Goal: Task Accomplishment & Management: Use online tool/utility

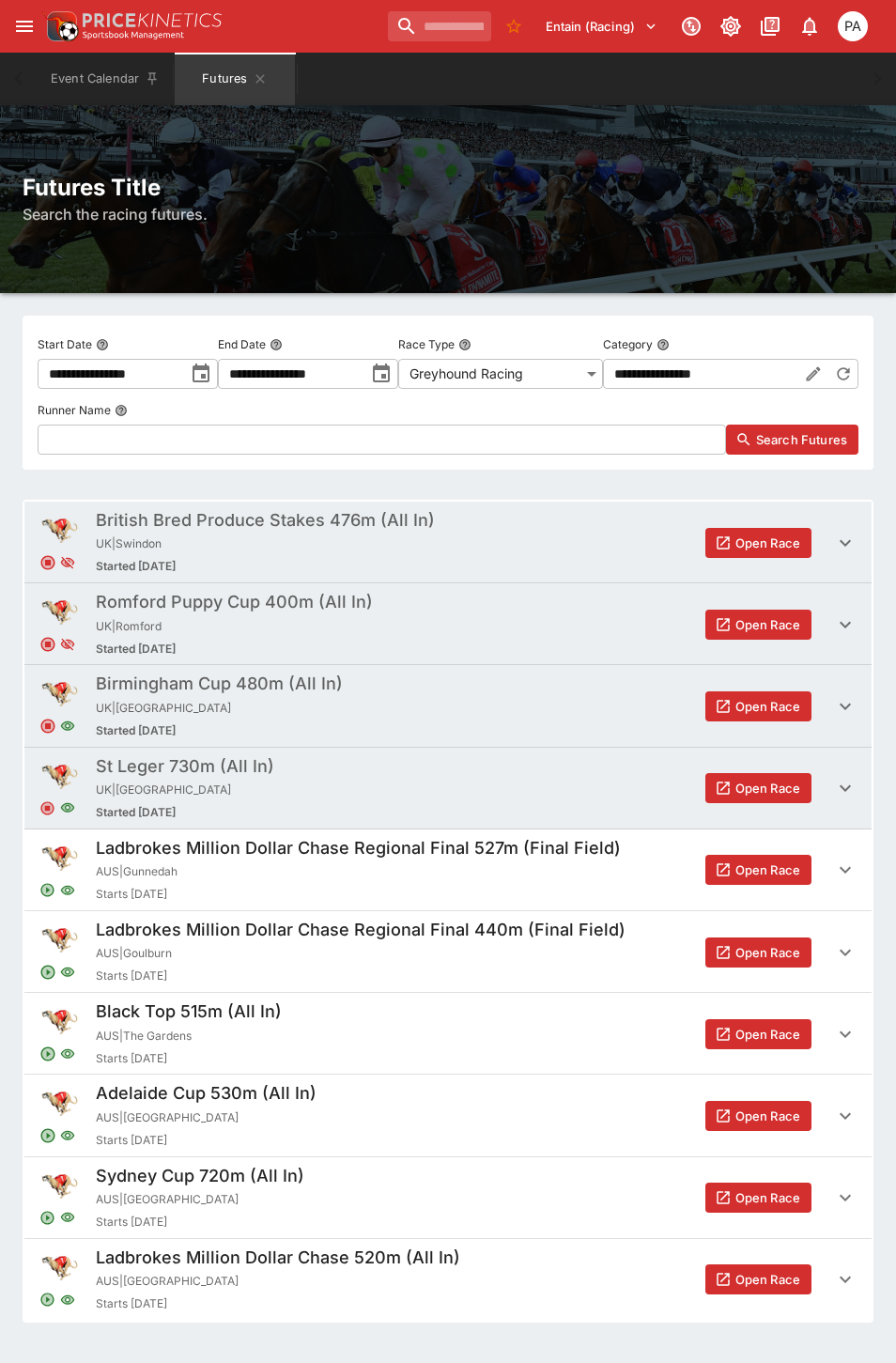
scroll to position [44, 0]
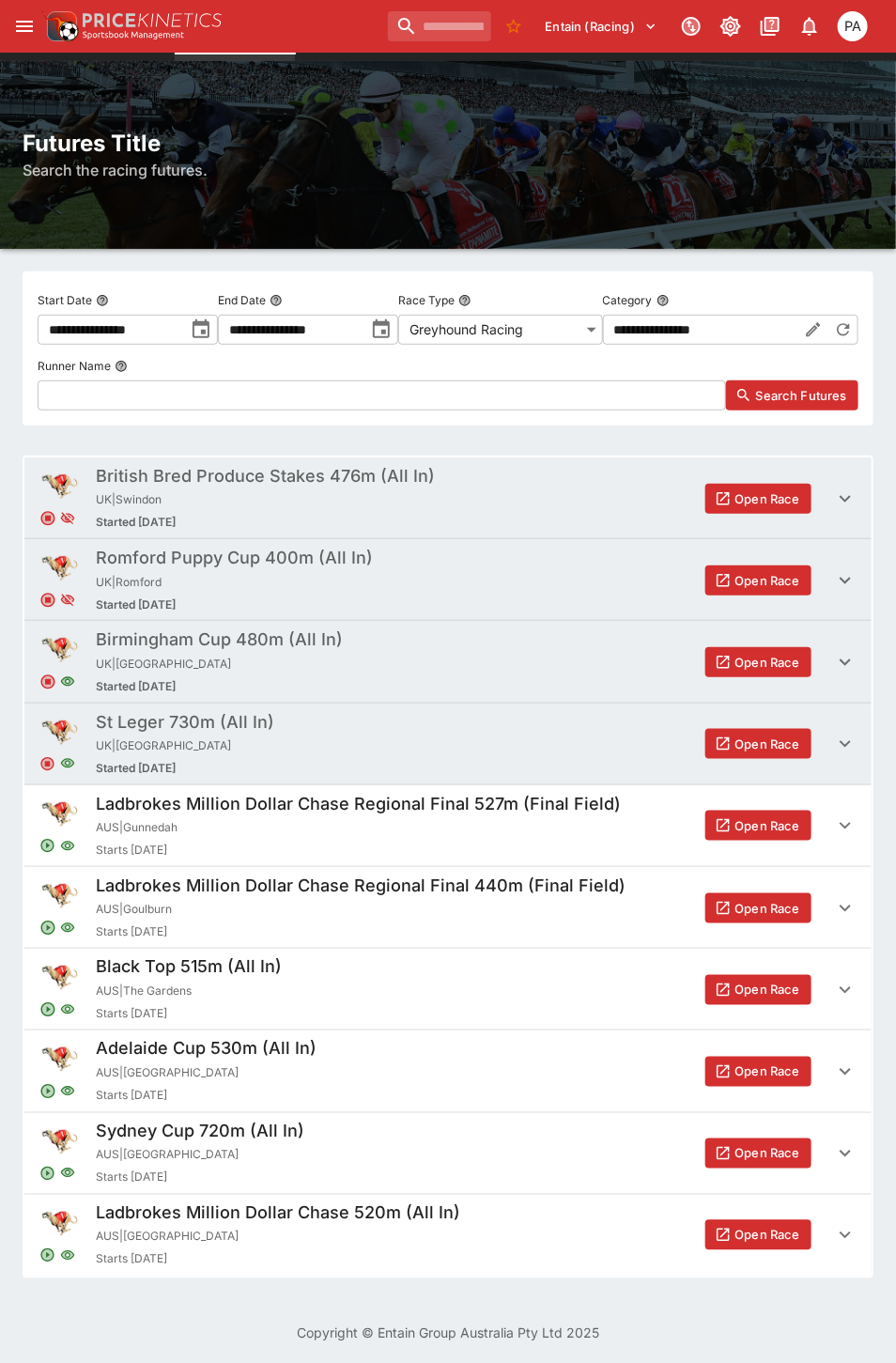
click at [737, 1071] on button "Open Race" at bounding box center [758, 1072] width 106 height 30
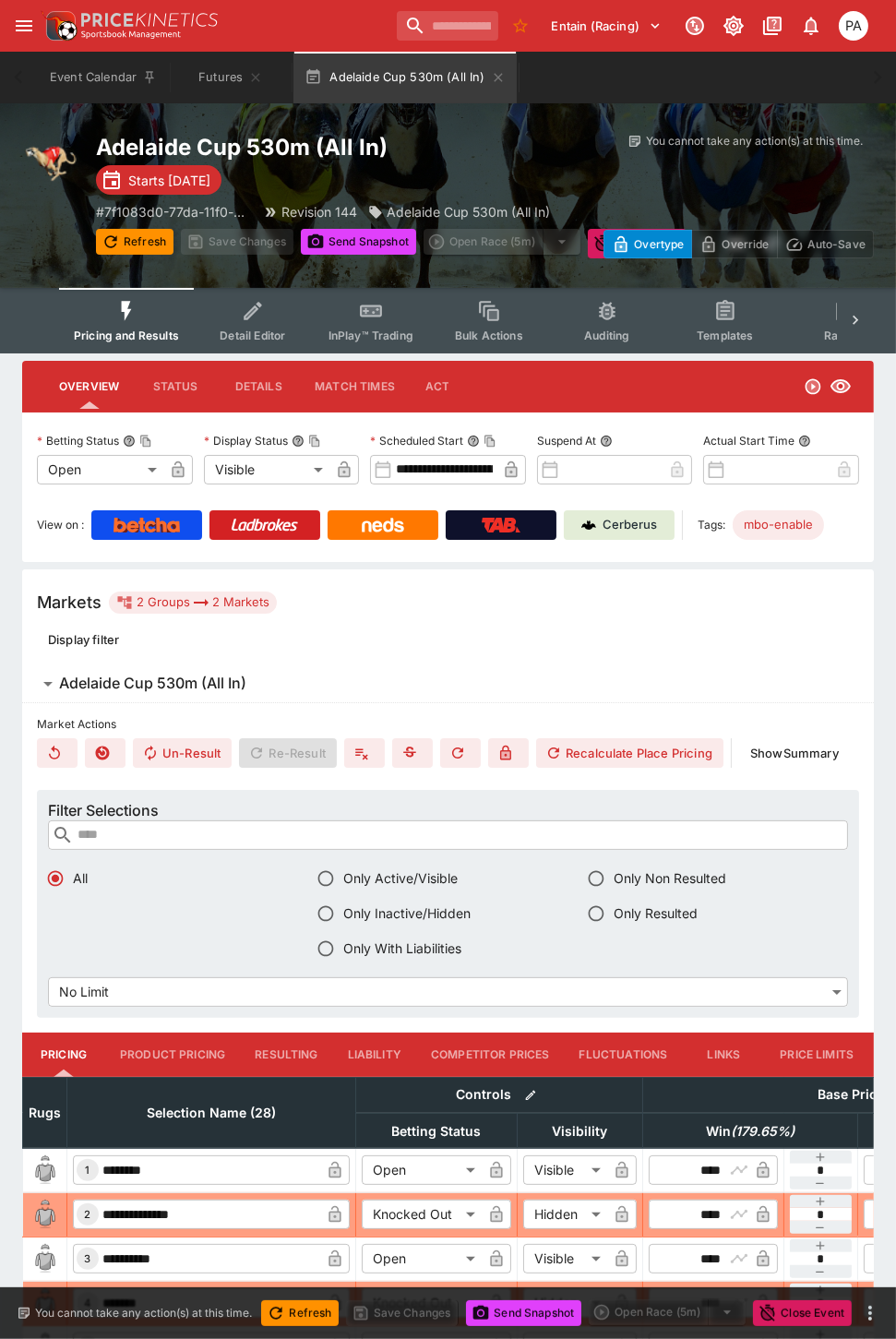
type input "**********"
type input "*******"
type input "**********"
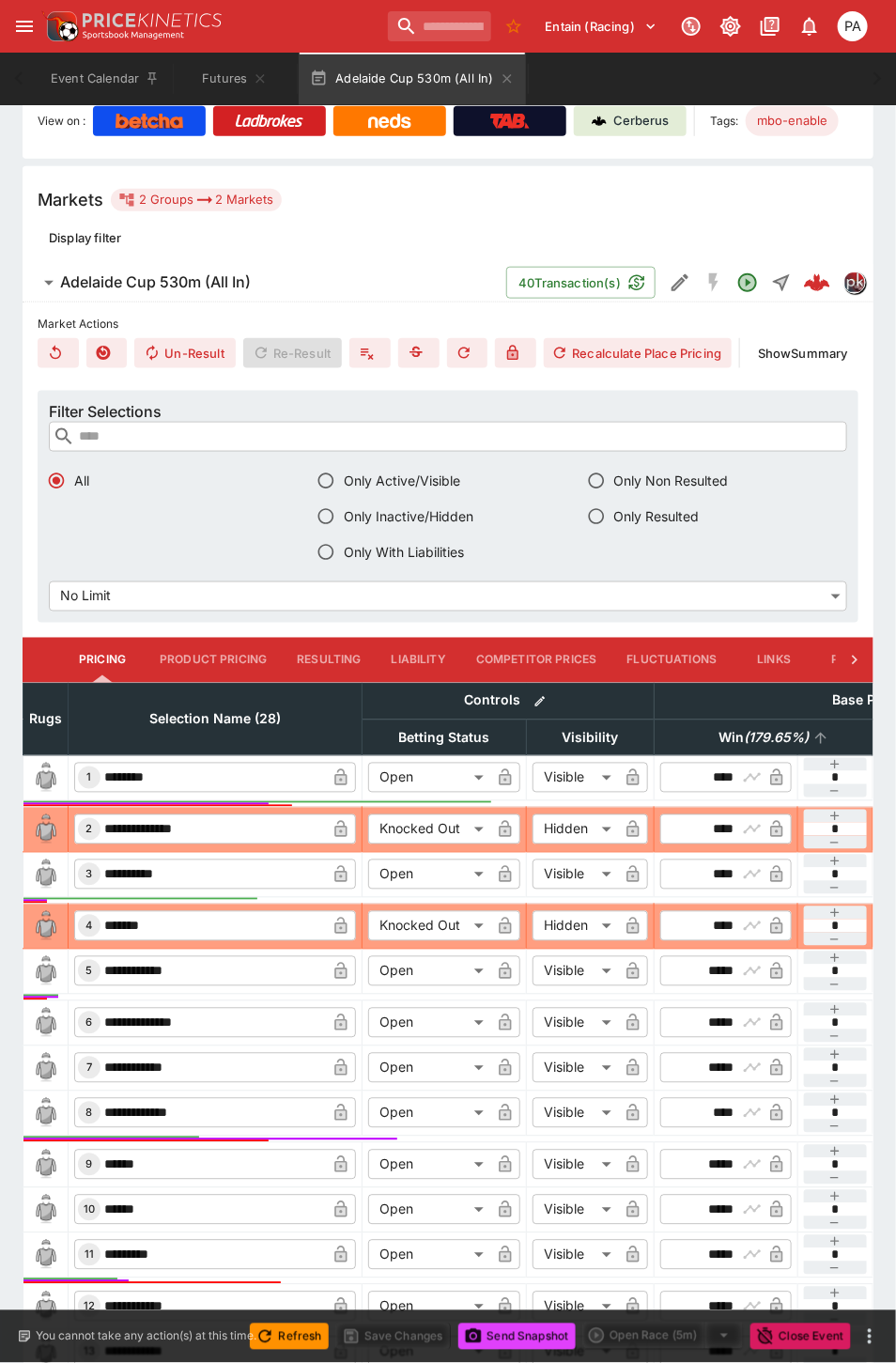
scroll to position [419, 0]
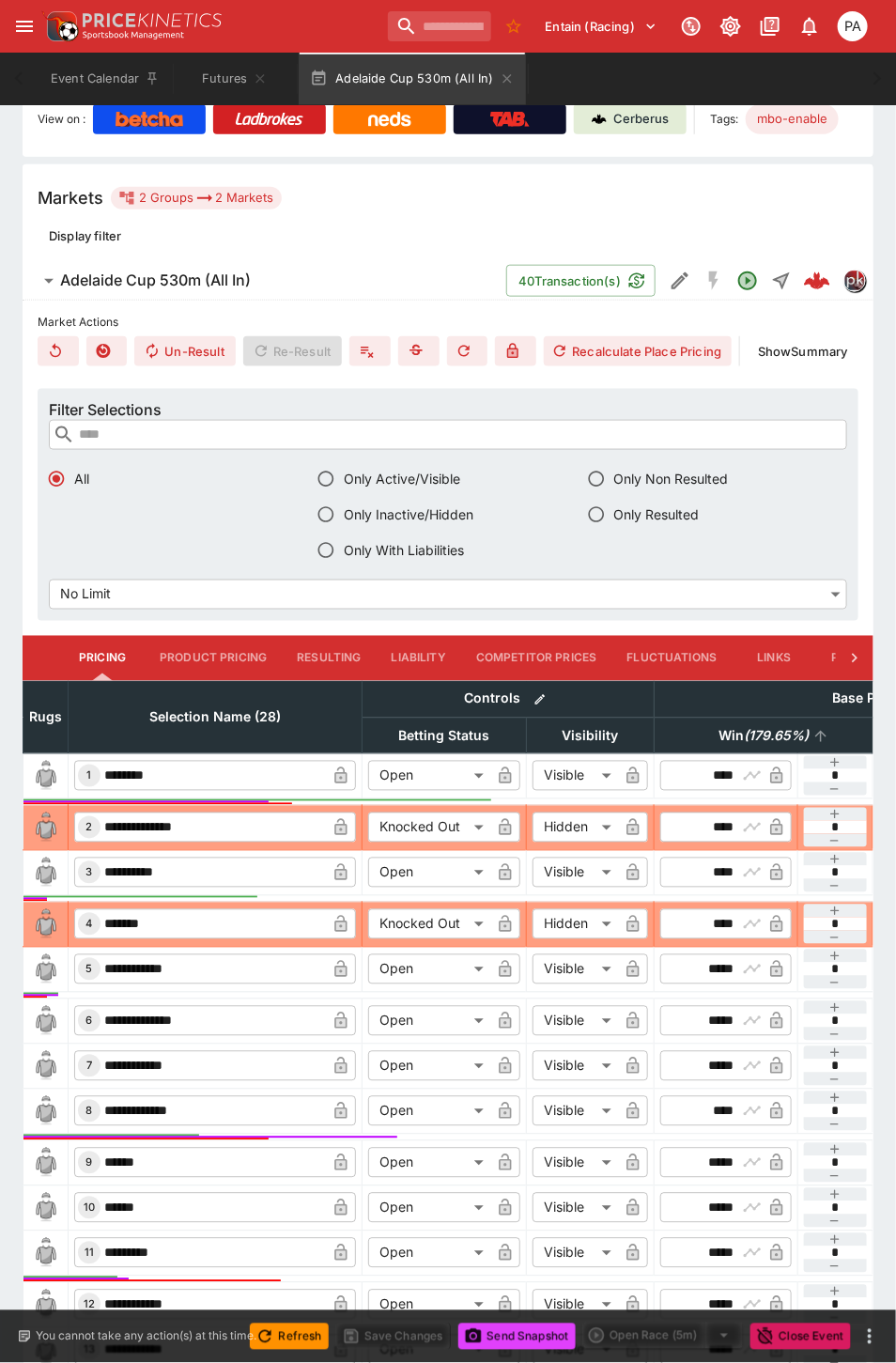
click at [728, 733] on span "Win ( 179.65 %)" at bounding box center [763, 736] width 132 height 23
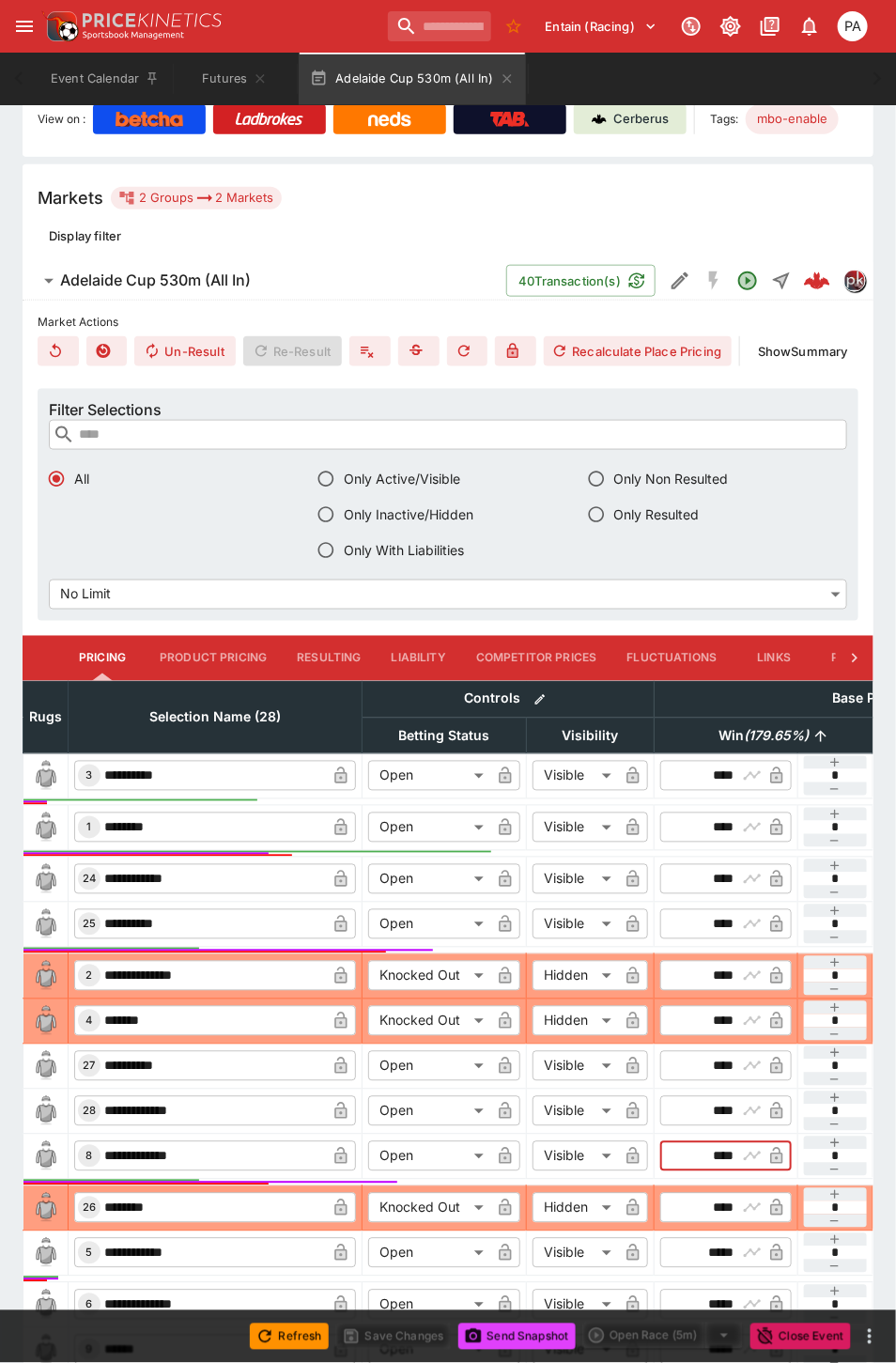
drag, startPoint x: 694, startPoint y: 1156, endPoint x: 733, endPoint y: 1158, distance: 39.1
click at [733, 1158] on input "****" at bounding box center [710, 1157] width 55 height 30
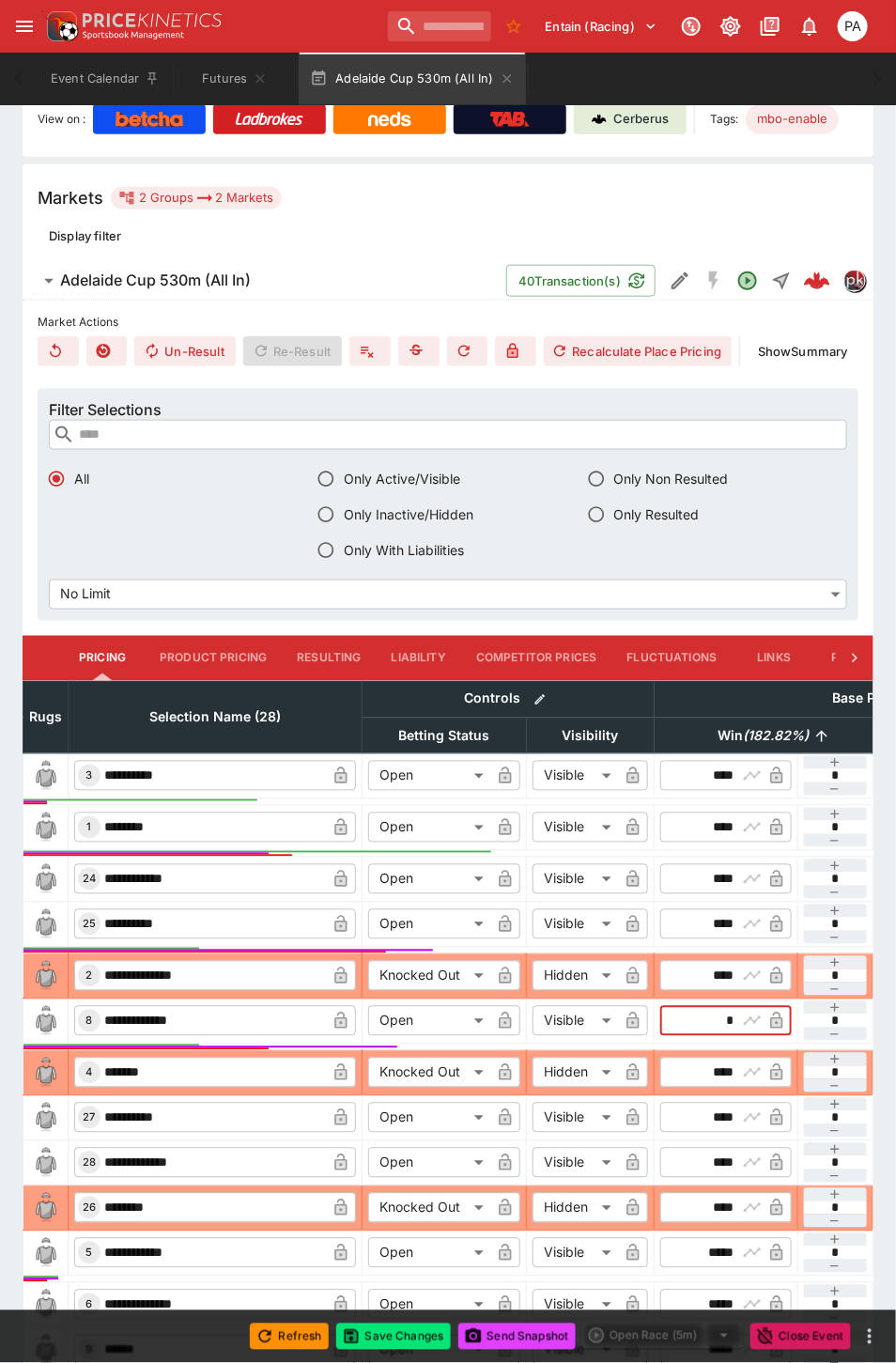
type input "****"
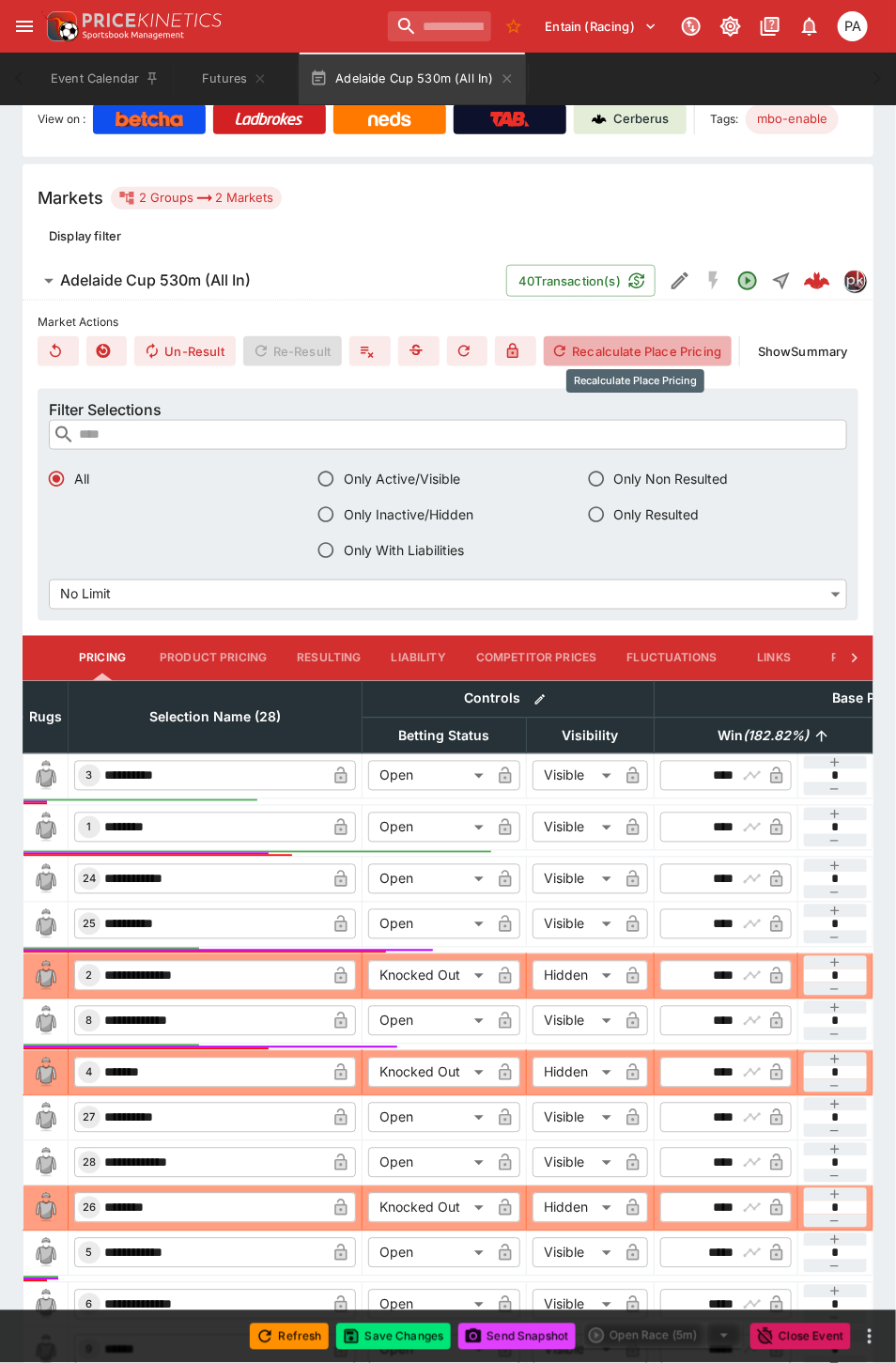
click at [648, 355] on button "Recalculate Place Pricing" at bounding box center [637, 352] width 187 height 30
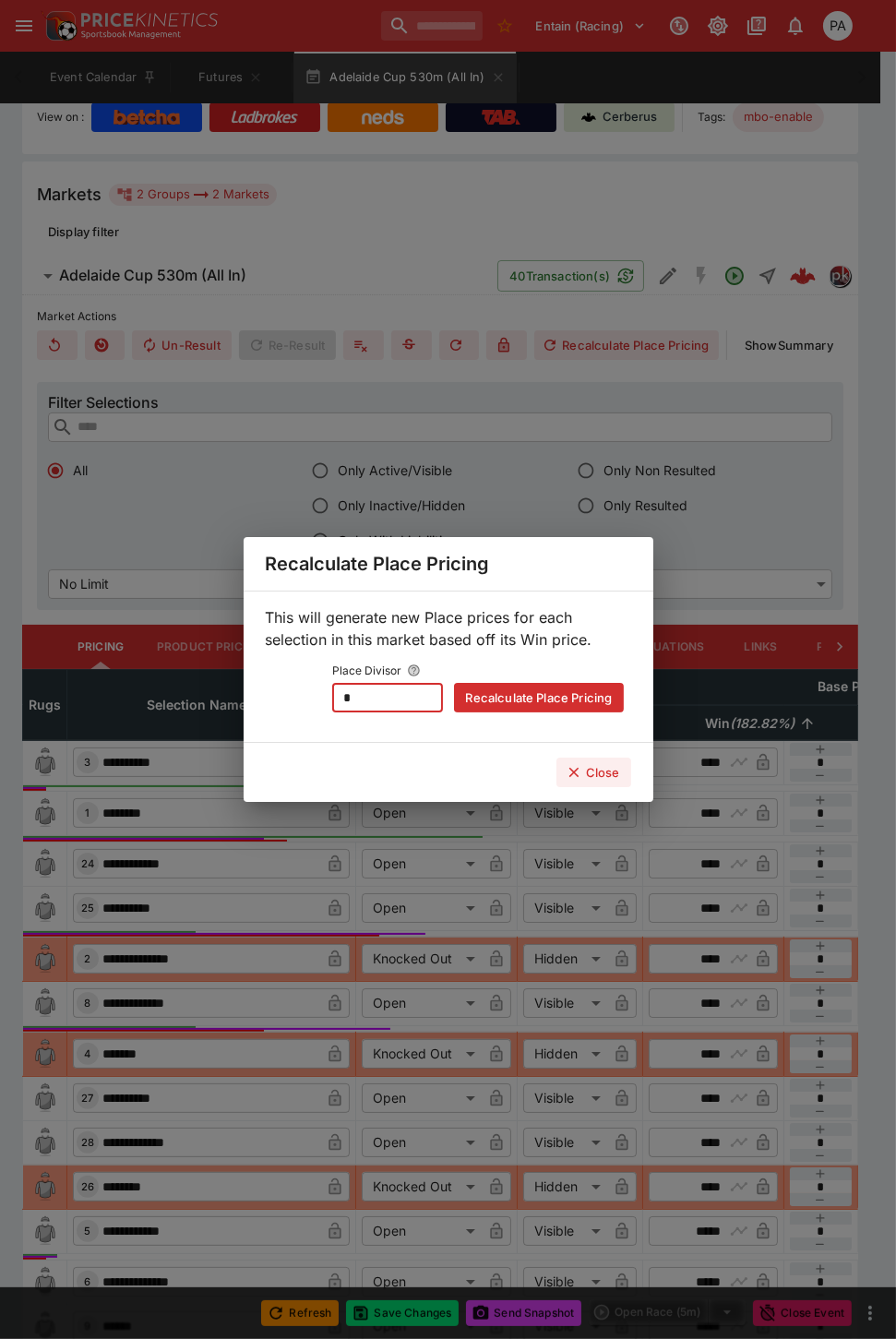
drag, startPoint x: 364, startPoint y: 699, endPoint x: 293, endPoint y: 705, distance: 71.3
click at [293, 705] on div "Place Divisor * ​ Recalculate Place Pricing" at bounding box center [448, 685] width 351 height 55
type input "*"
drag, startPoint x: 503, startPoint y: 693, endPoint x: 572, endPoint y: 767, distance: 101.2
click at [503, 692] on button "Recalculate Place Pricing" at bounding box center [538, 697] width 168 height 30
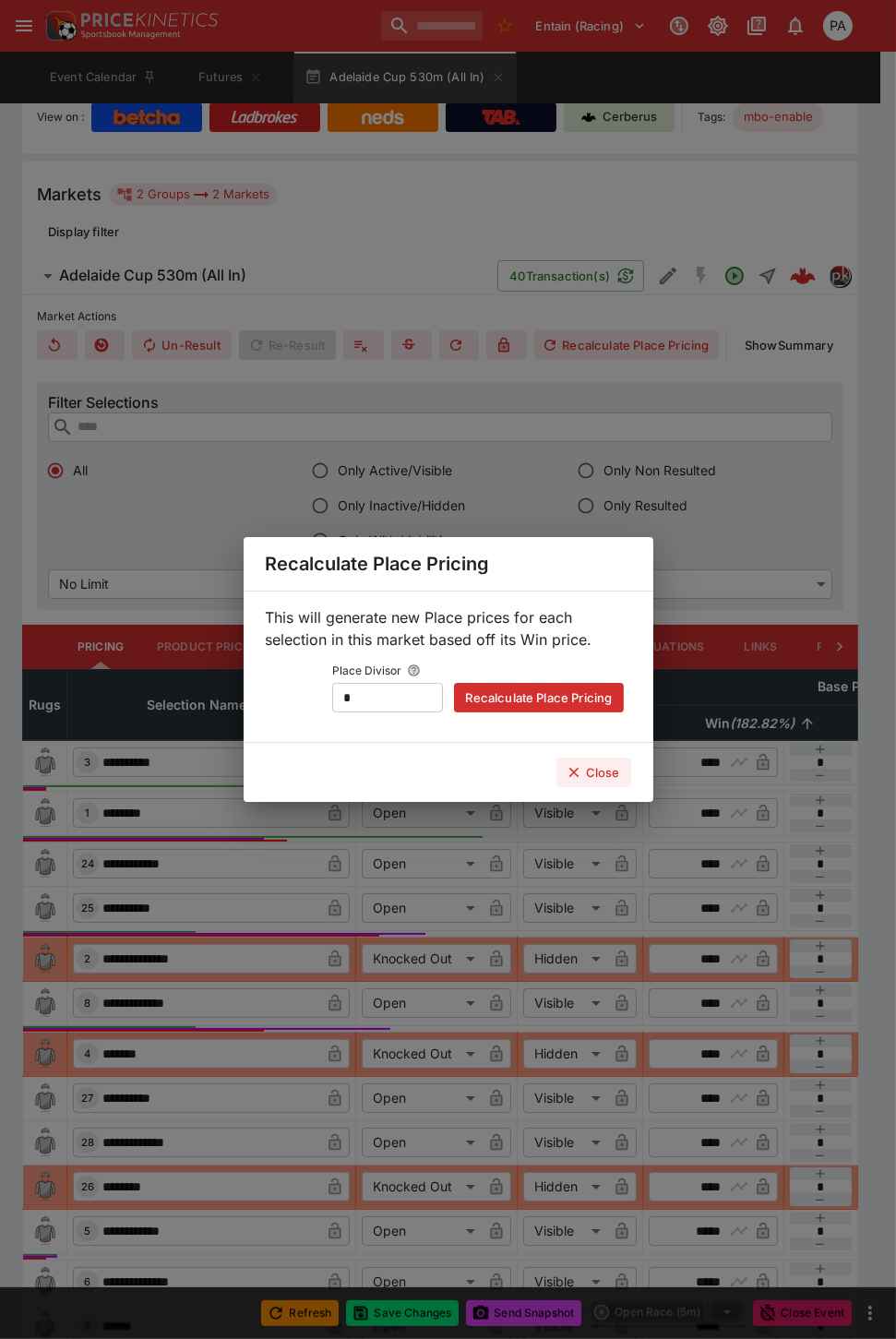
type input "****"
click at [585, 766] on button "Close" at bounding box center [593, 772] width 75 height 30
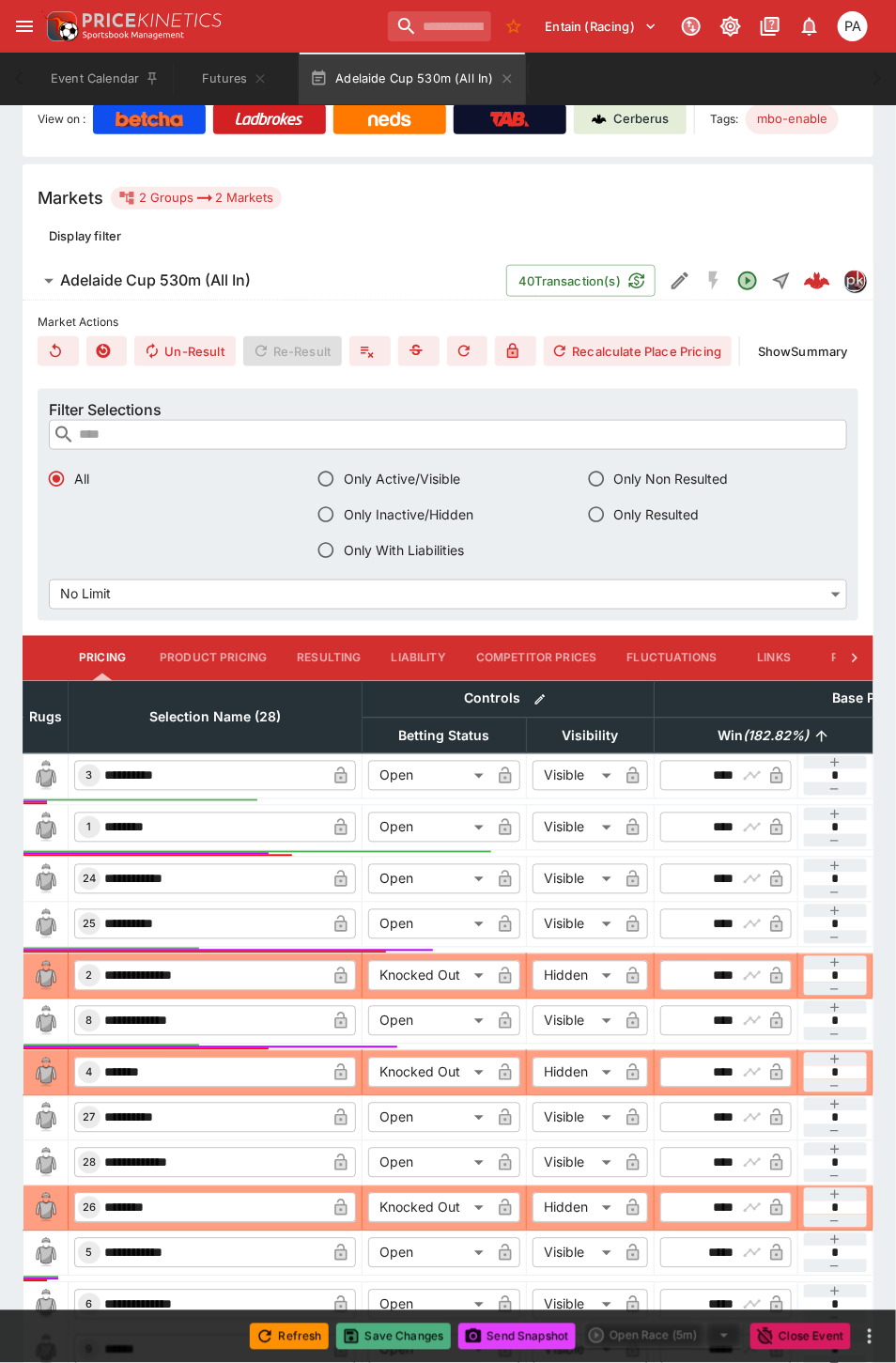
click at [396, 1338] on button "Save Changes" at bounding box center [394, 1337] width 115 height 26
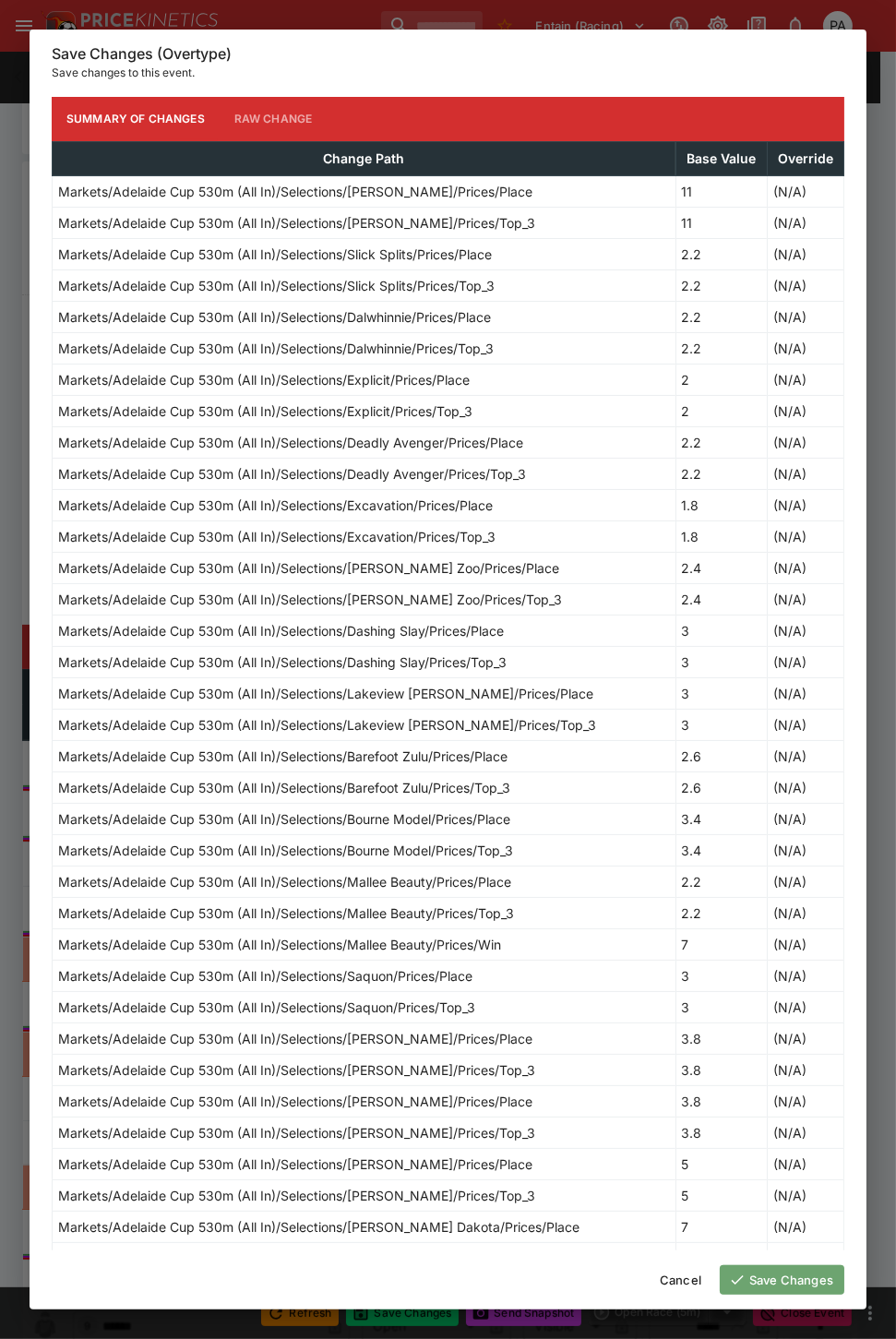
click at [805, 1276] on button "Save Changes" at bounding box center [781, 1280] width 125 height 30
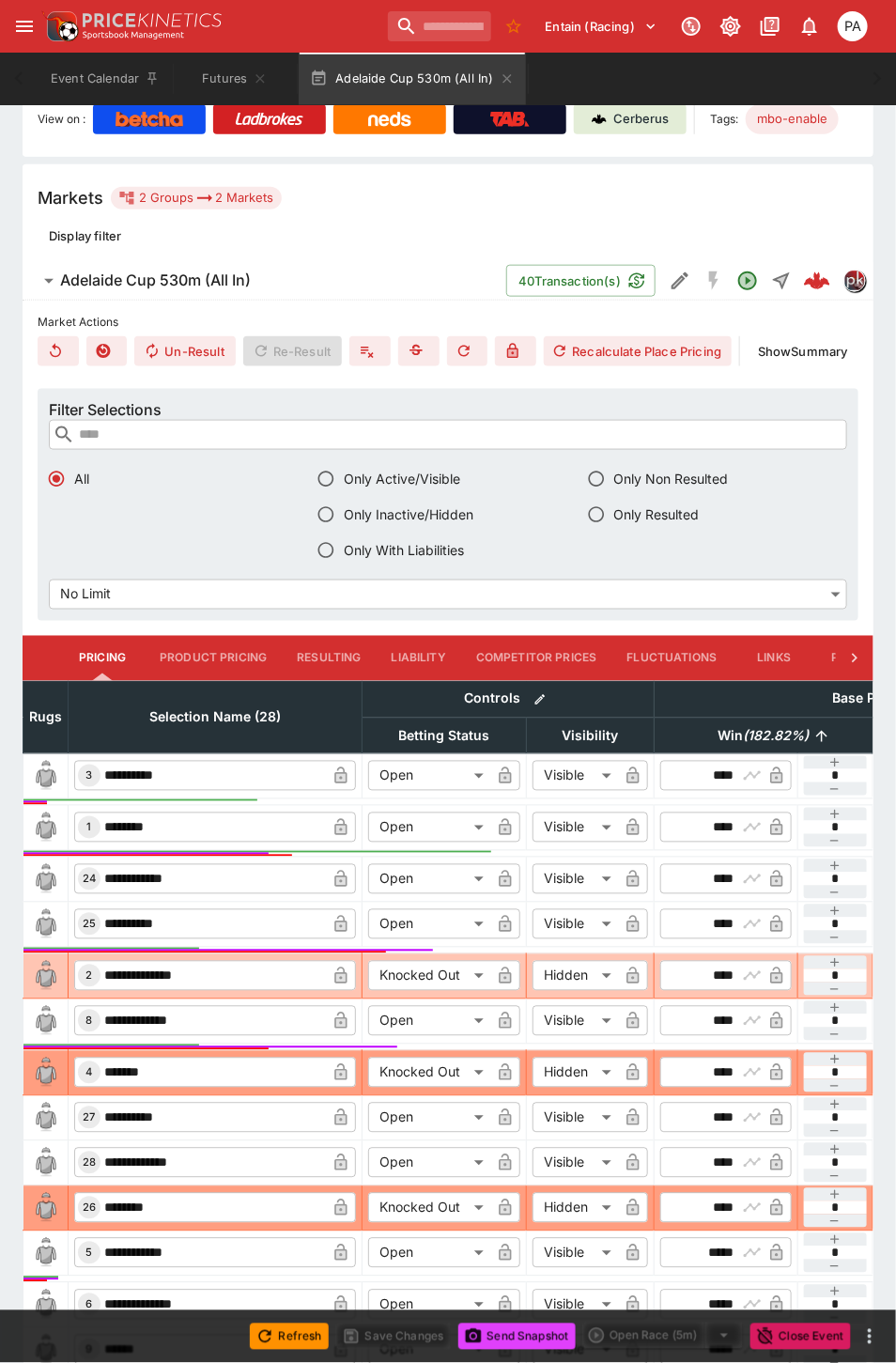
scroll to position [0, 0]
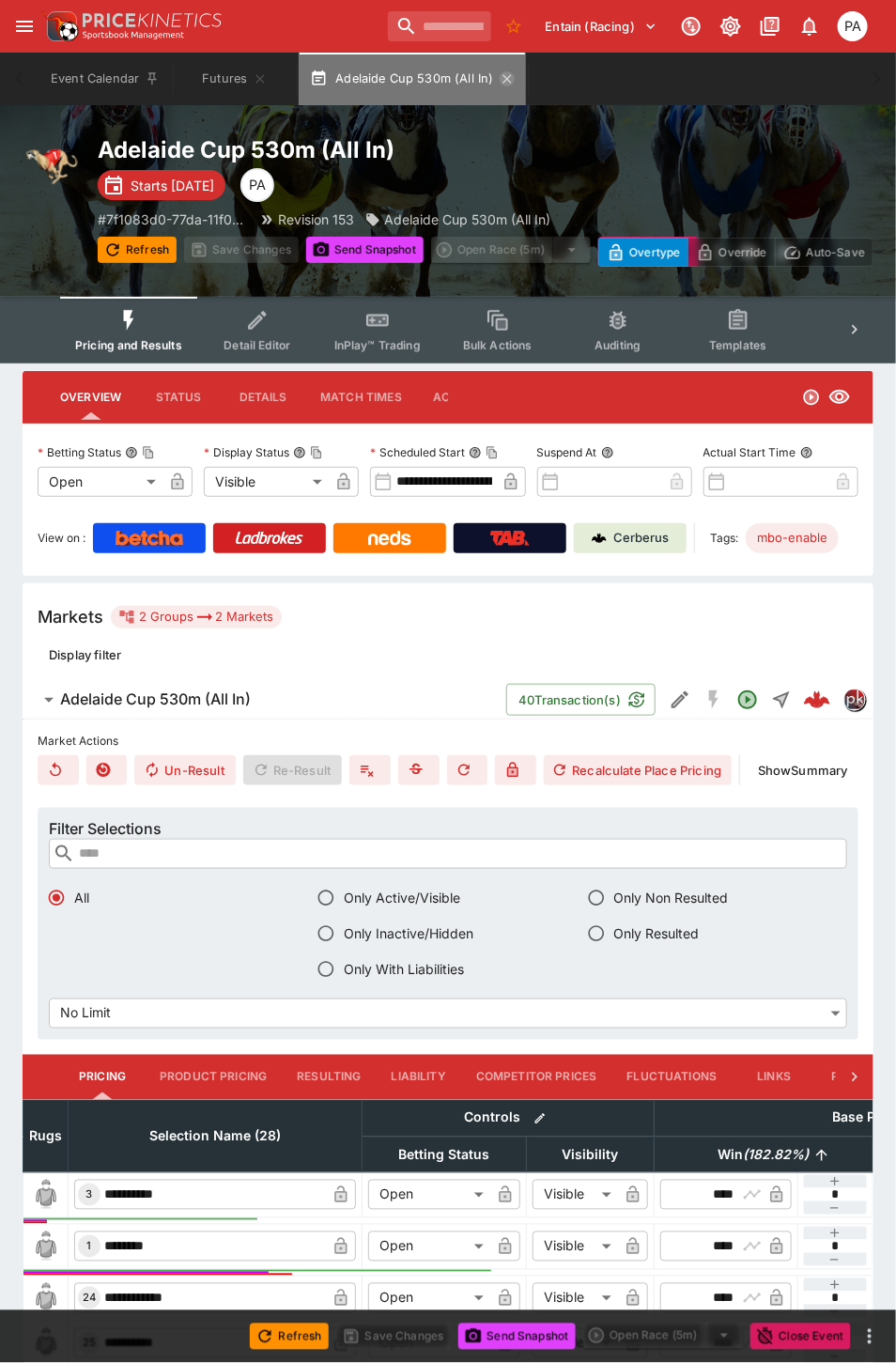
click at [508, 77] on icon "button" at bounding box center [506, 78] width 8 height 8
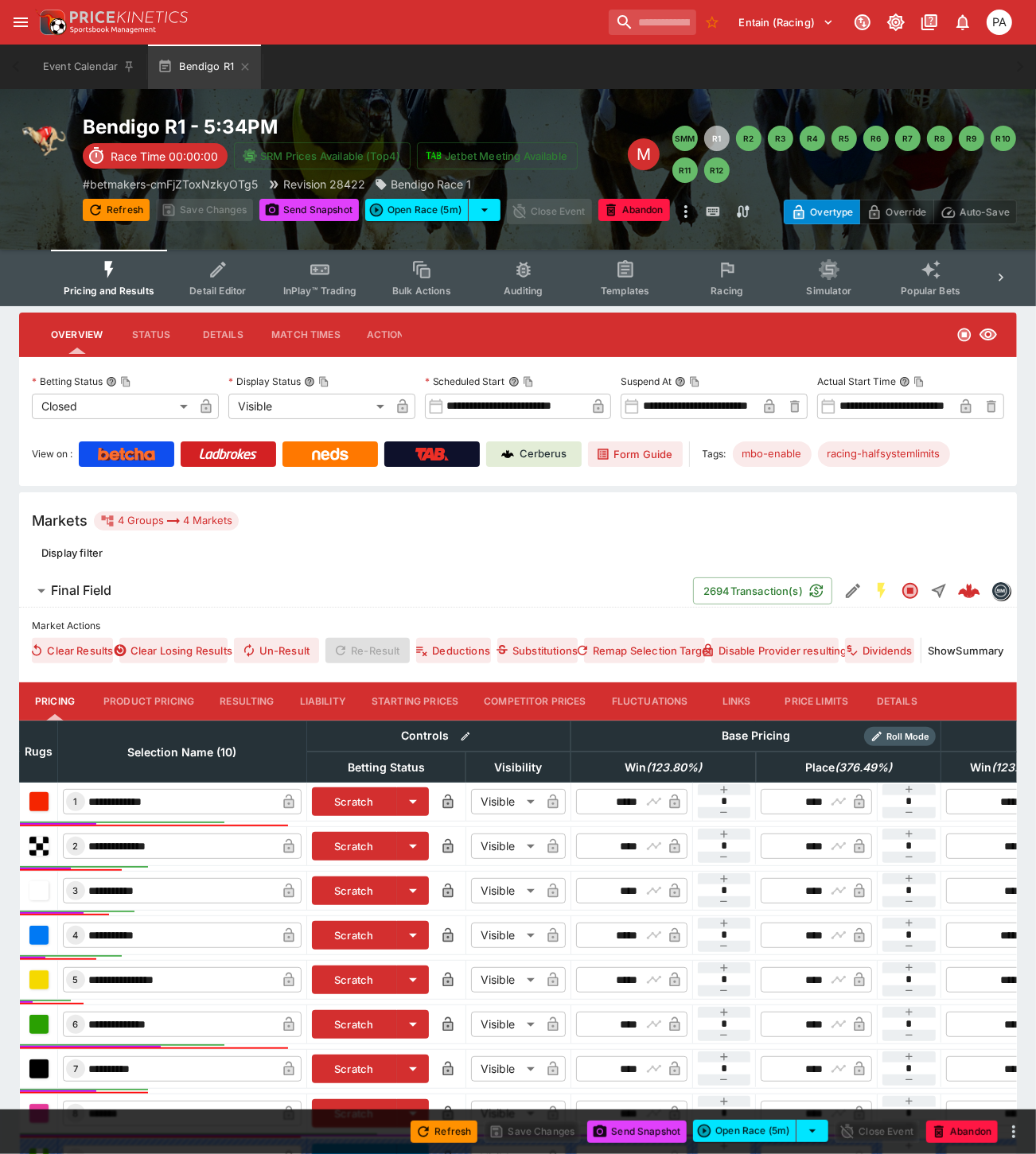
click at [251, 703] on button "Resulting" at bounding box center [247, 701] width 80 height 38
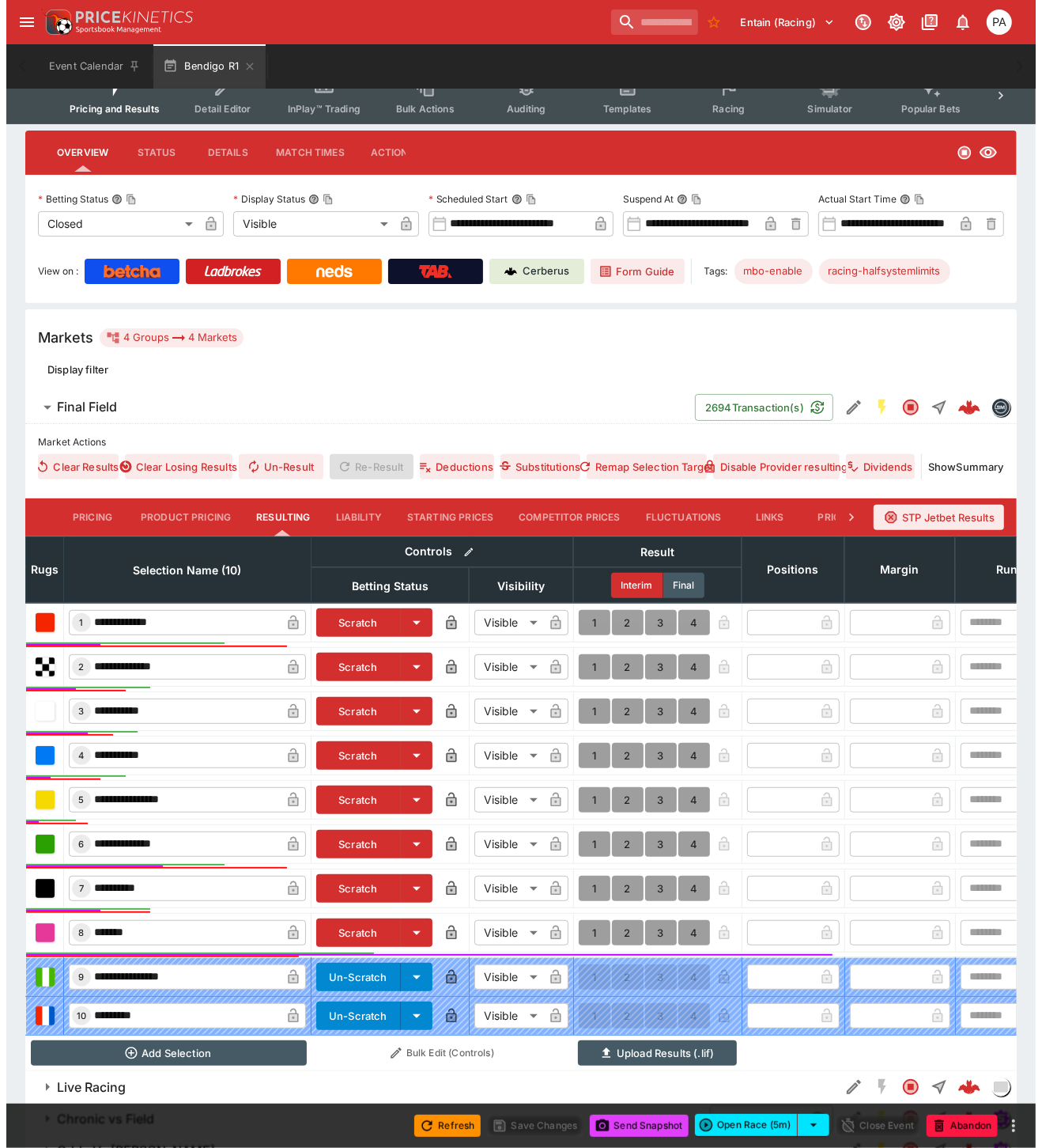
scroll to position [267, 0]
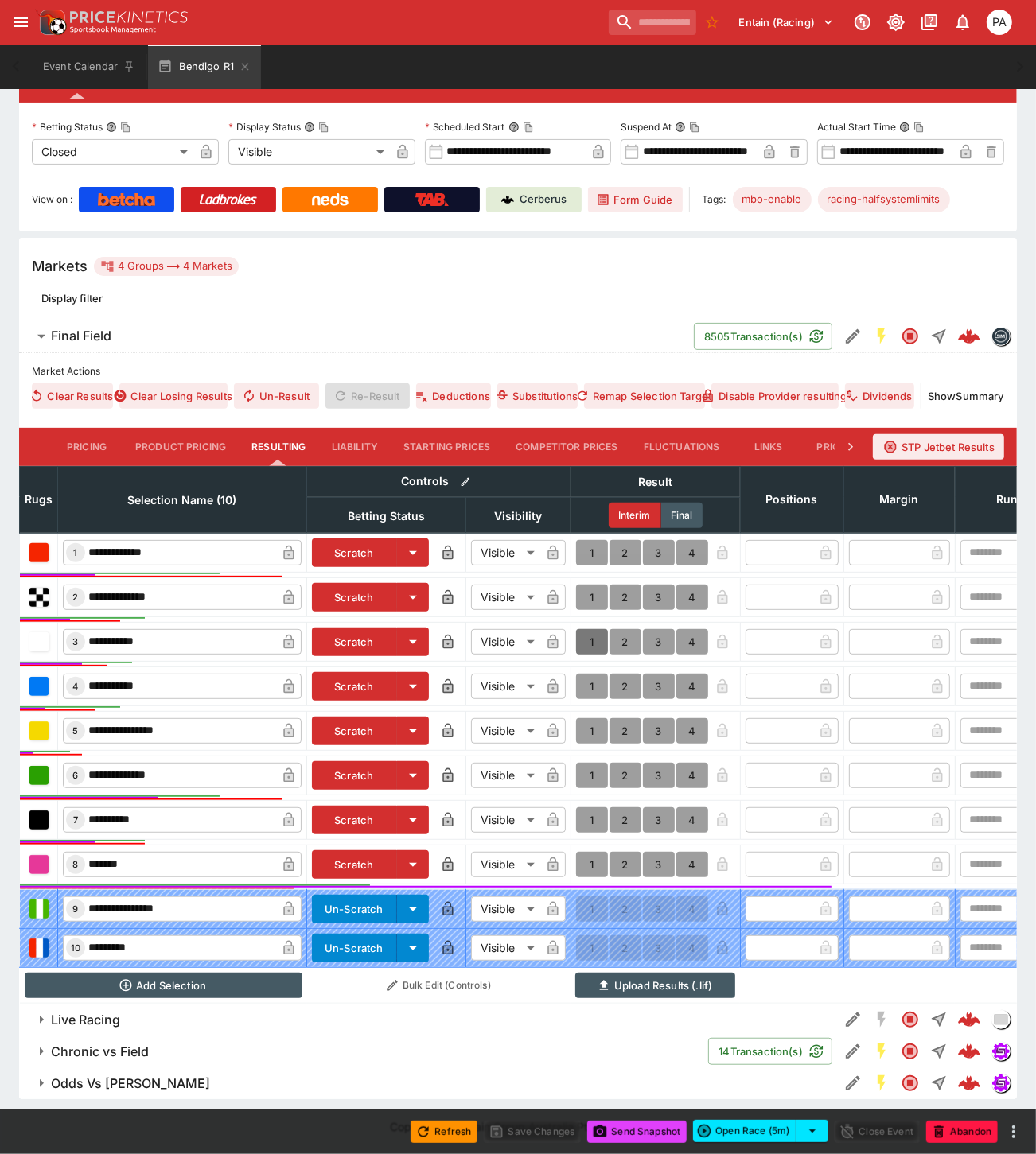
click at [588, 629] on button "1" at bounding box center [592, 642] width 32 height 26
type input "*"
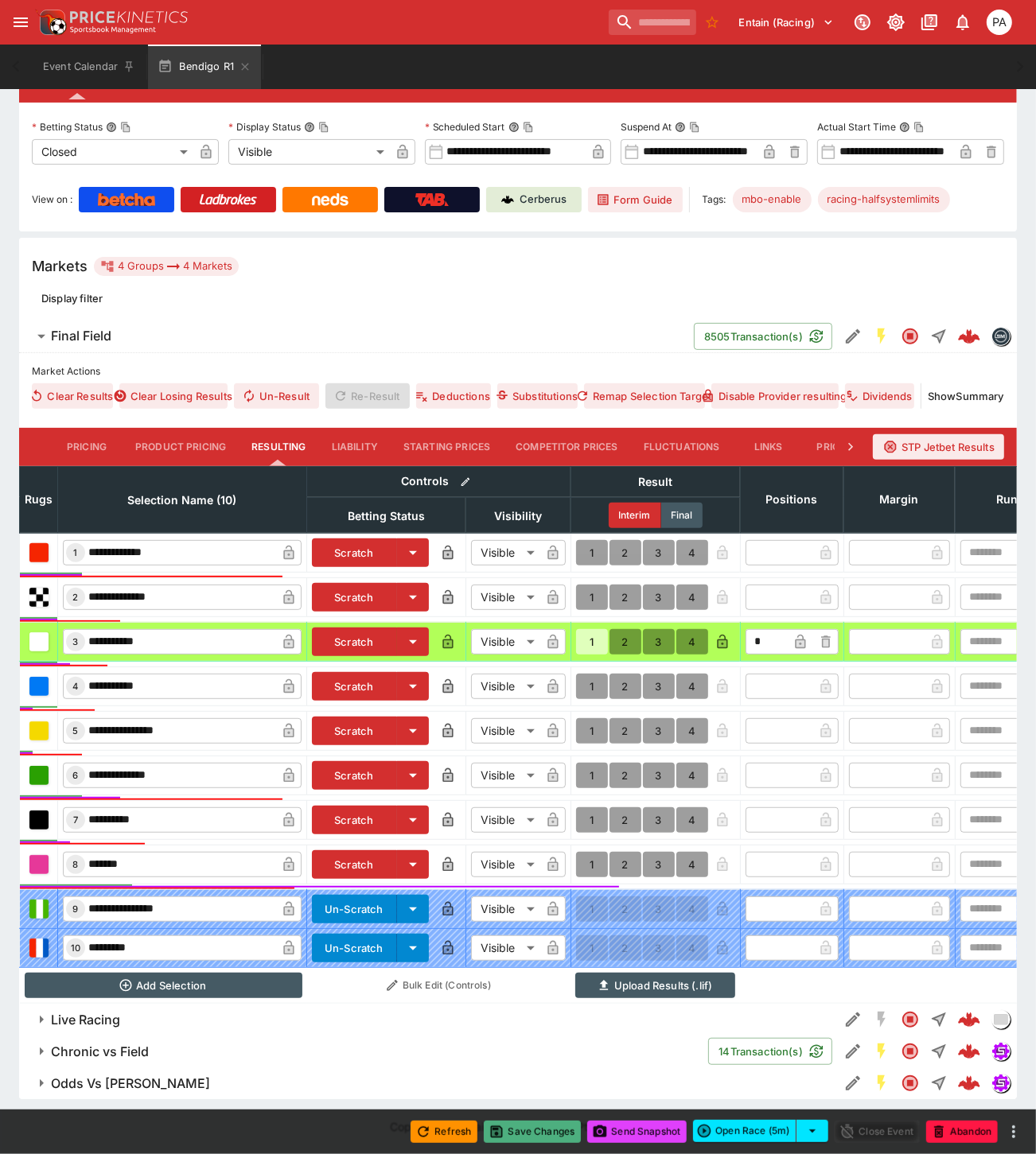
click at [536, 1132] on button "Save Changes" at bounding box center [532, 1132] width 97 height 22
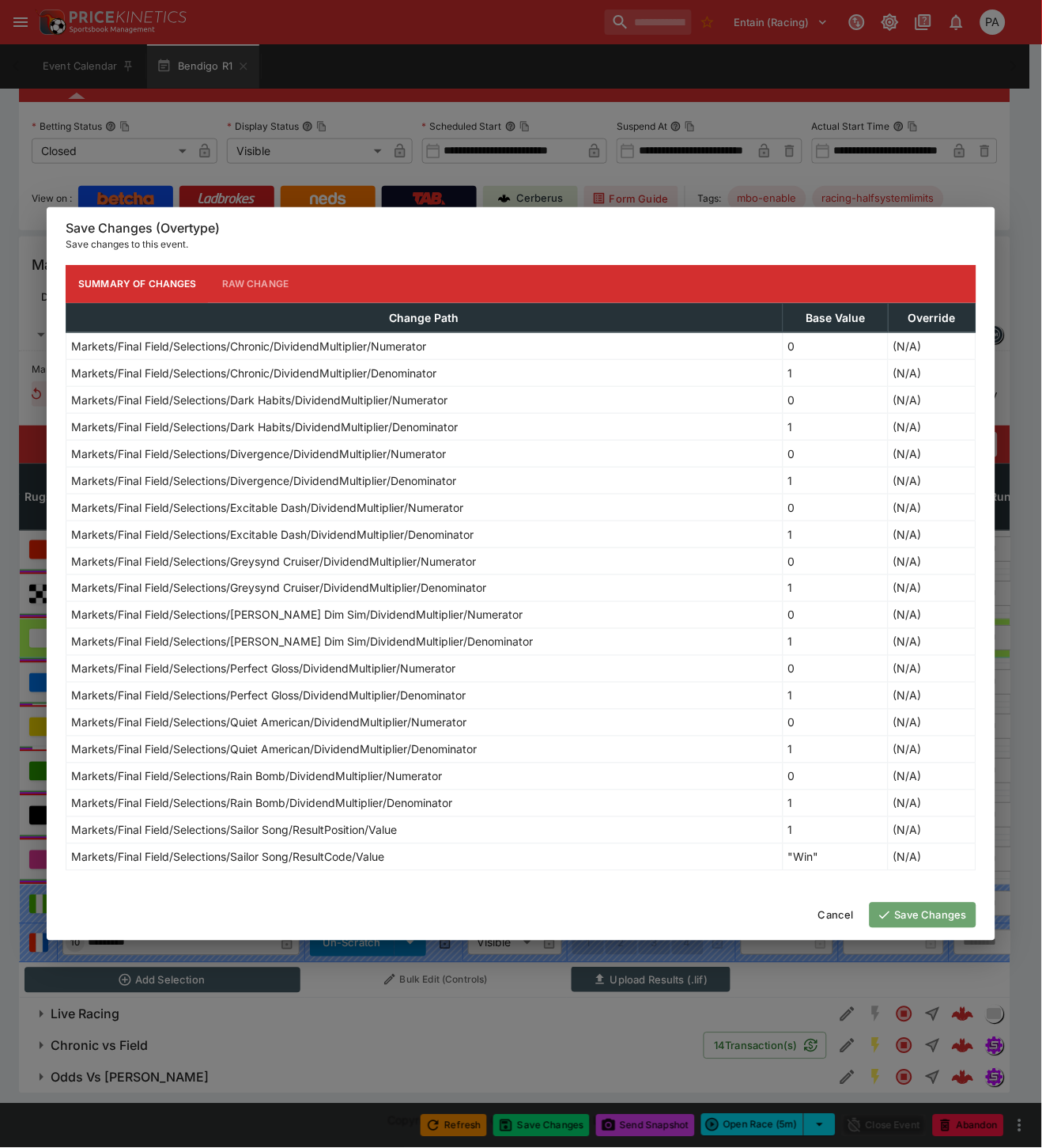
click at [925, 924] on button "Save Changes" at bounding box center [923, 915] width 107 height 25
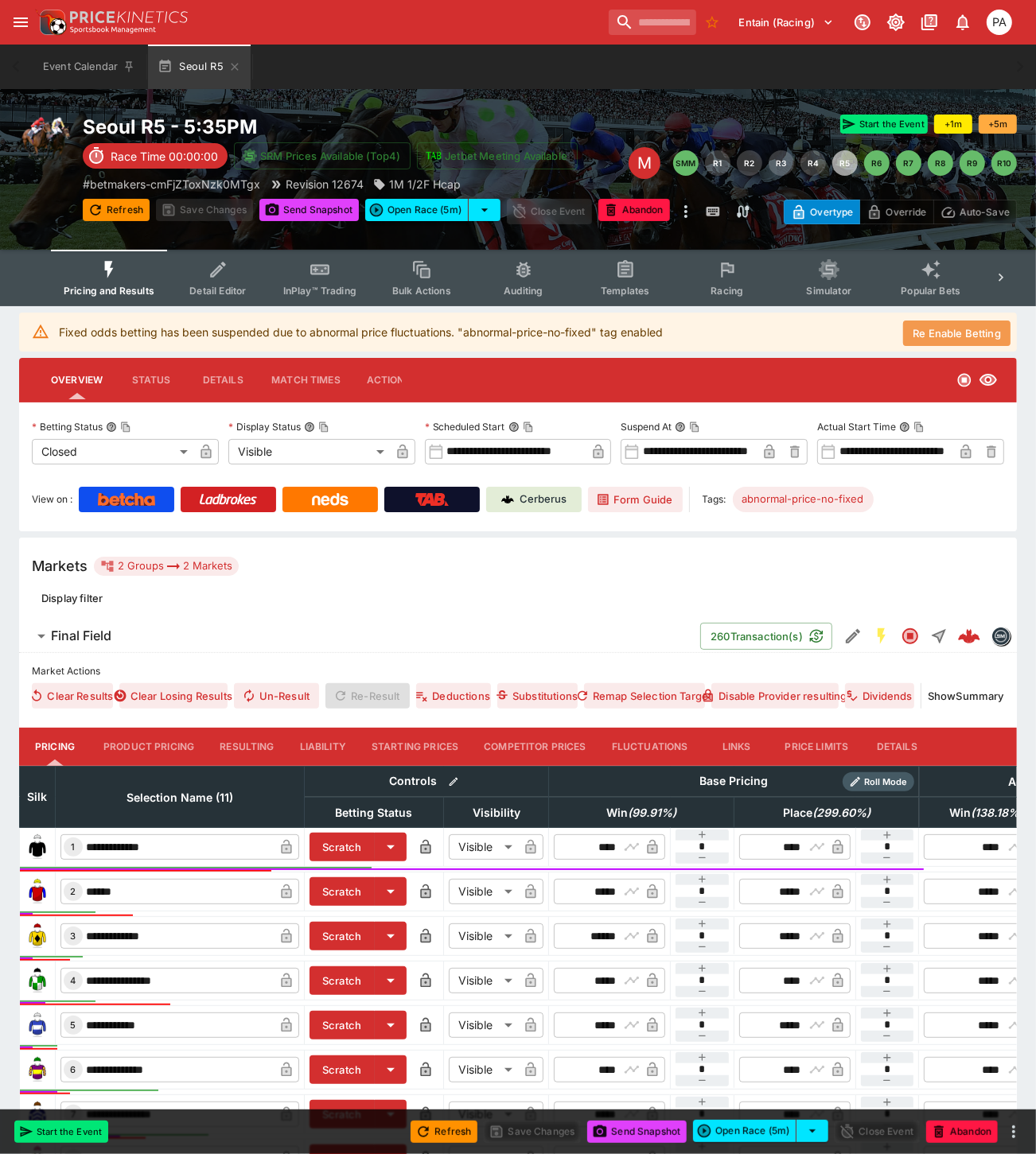
click at [960, 330] on button "Re Enable Betting" at bounding box center [956, 334] width 108 height 26
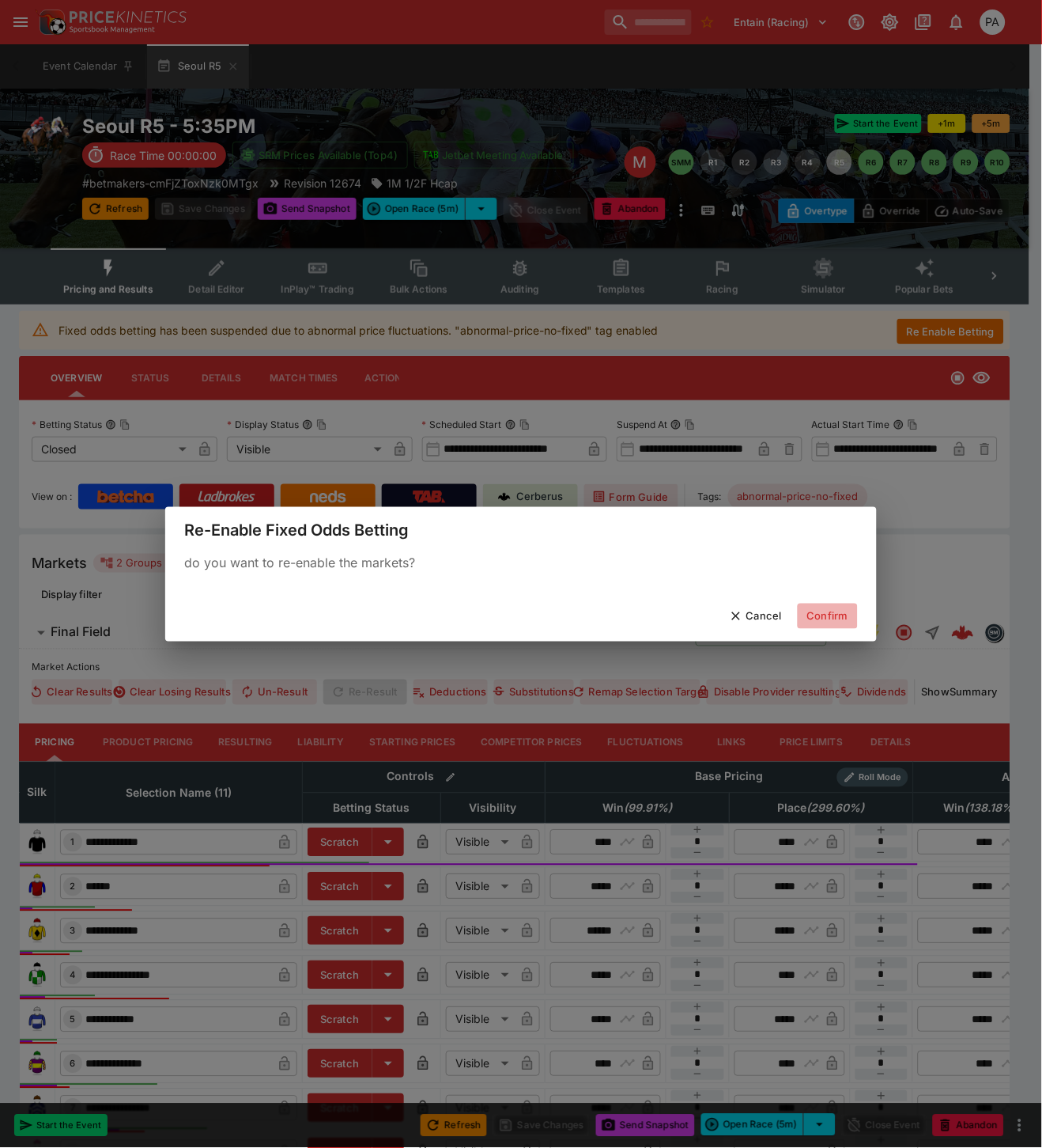
click at [832, 611] on button "Confirm" at bounding box center [829, 616] width 60 height 25
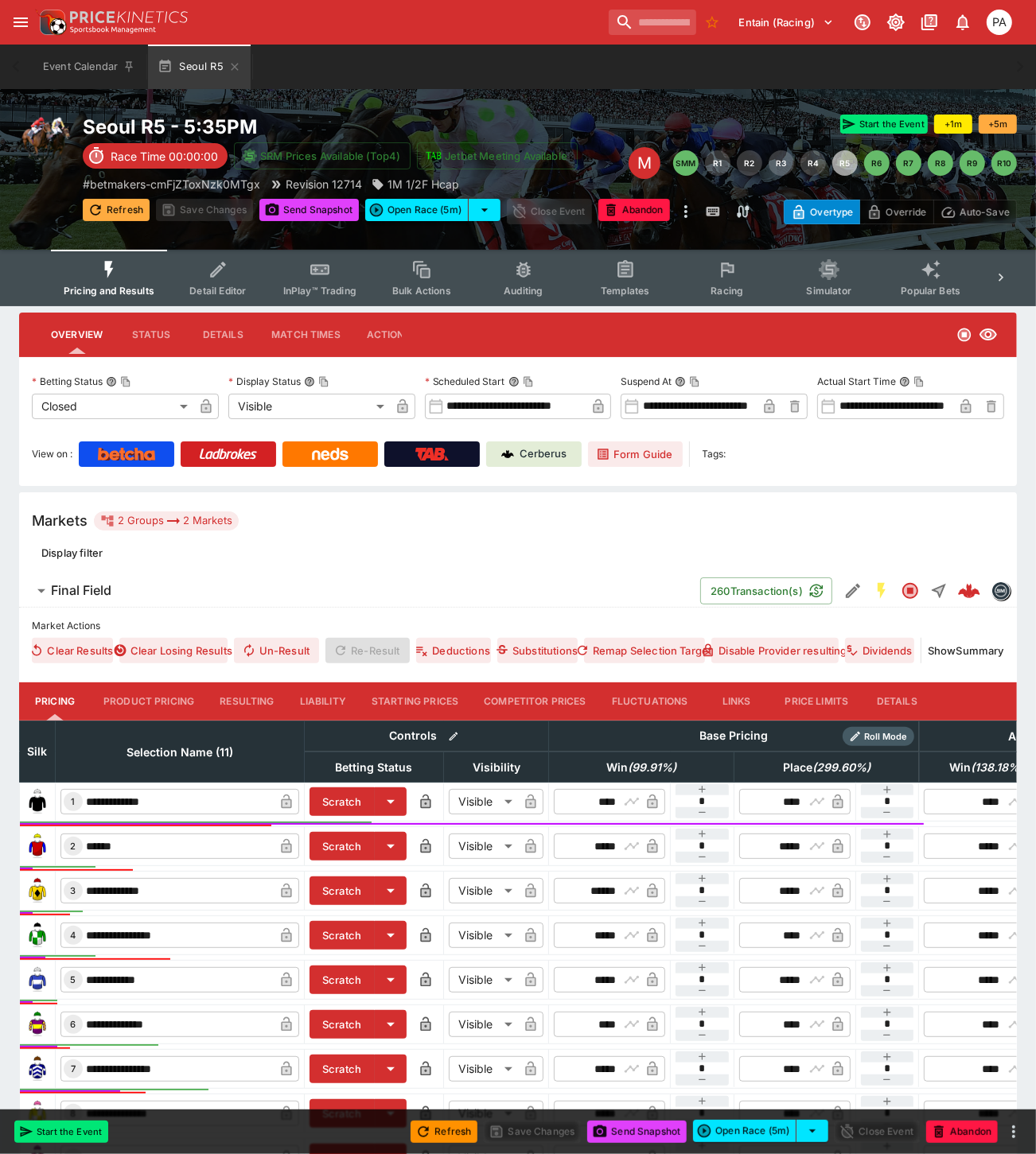
click at [102, 209] on icon "button" at bounding box center [96, 210] width 16 height 16
click at [232, 66] on icon "button" at bounding box center [235, 67] width 13 height 13
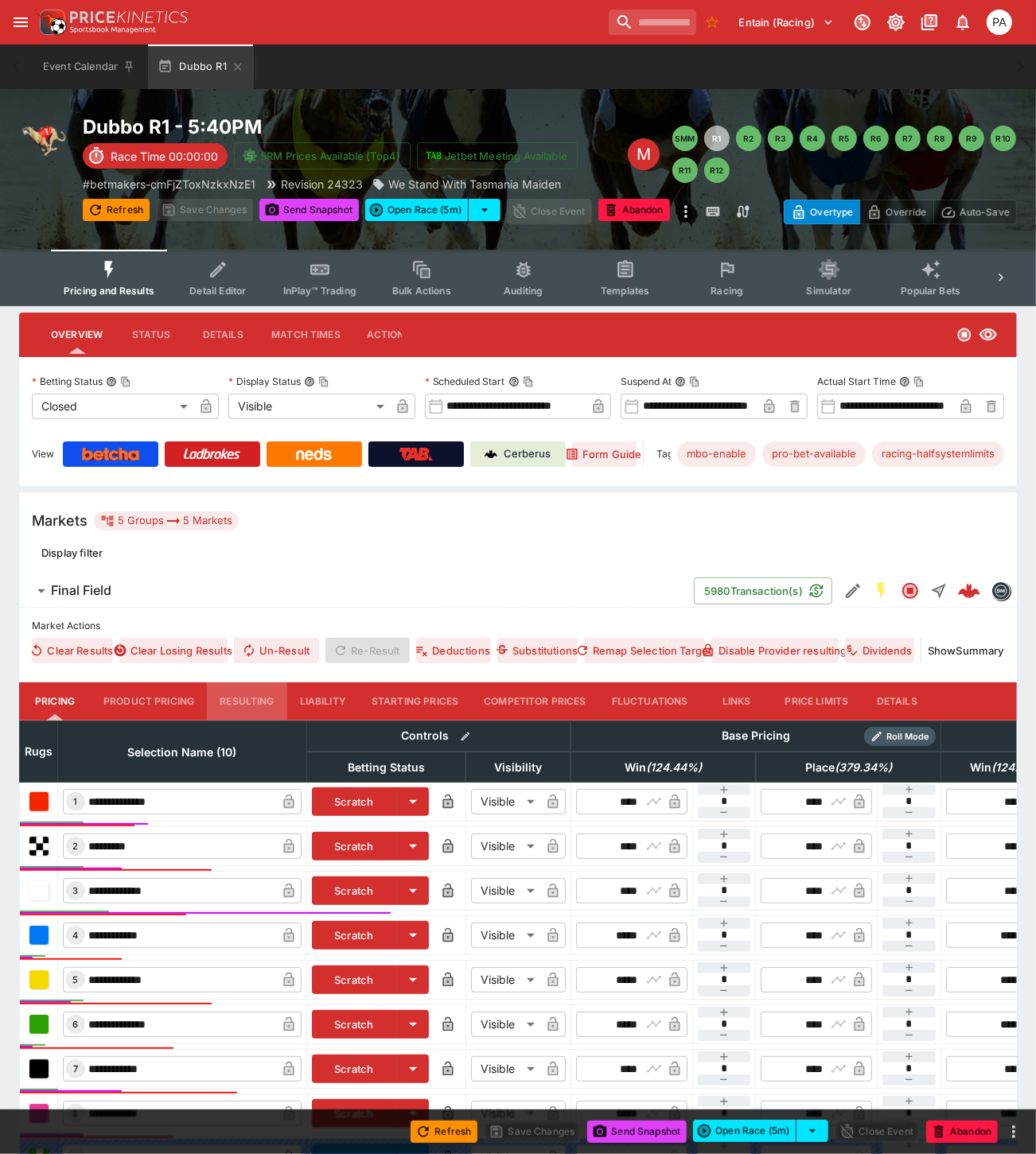
click at [244, 693] on button "Resulting" at bounding box center [247, 701] width 80 height 38
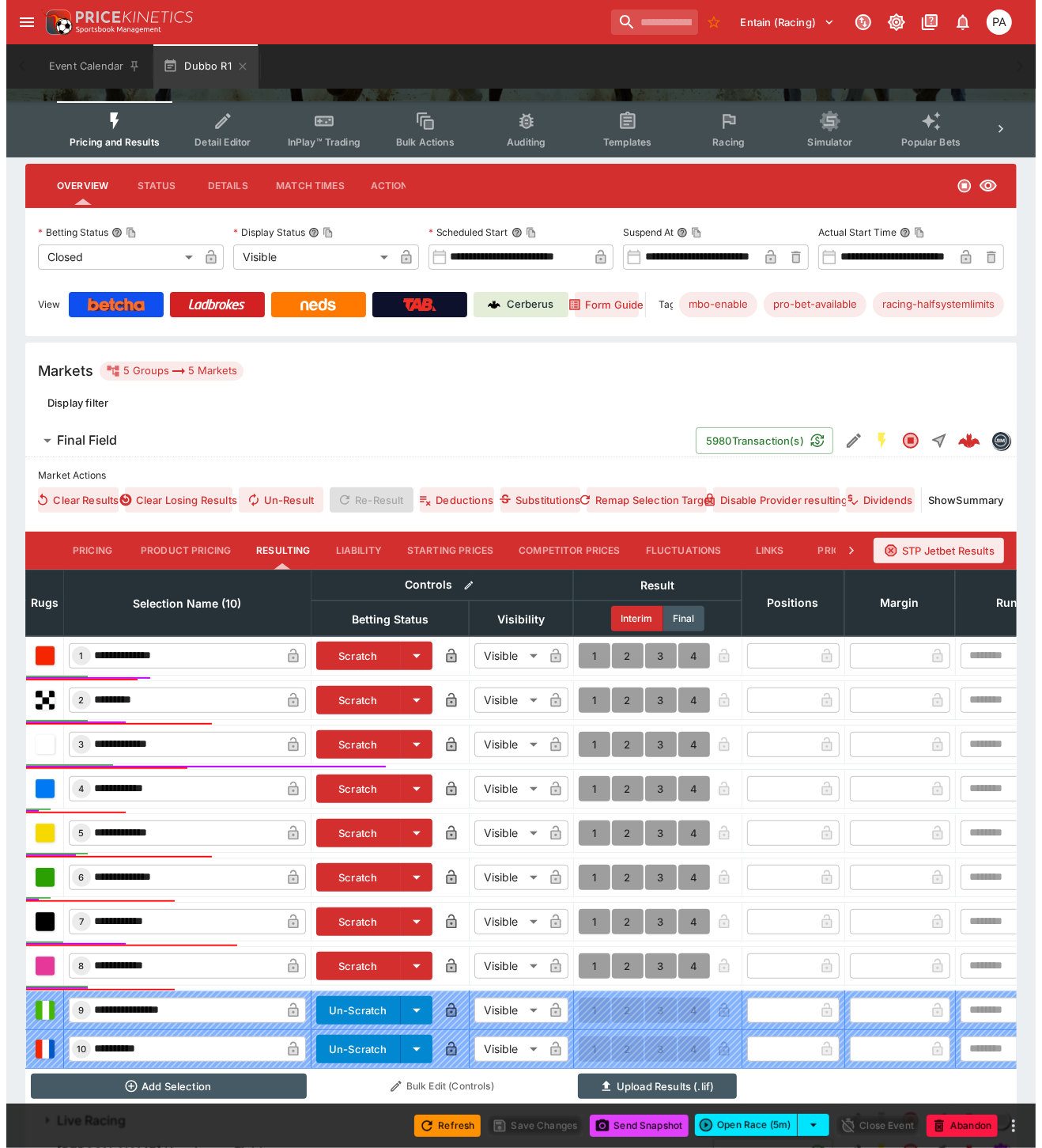
scroll to position [299, 0]
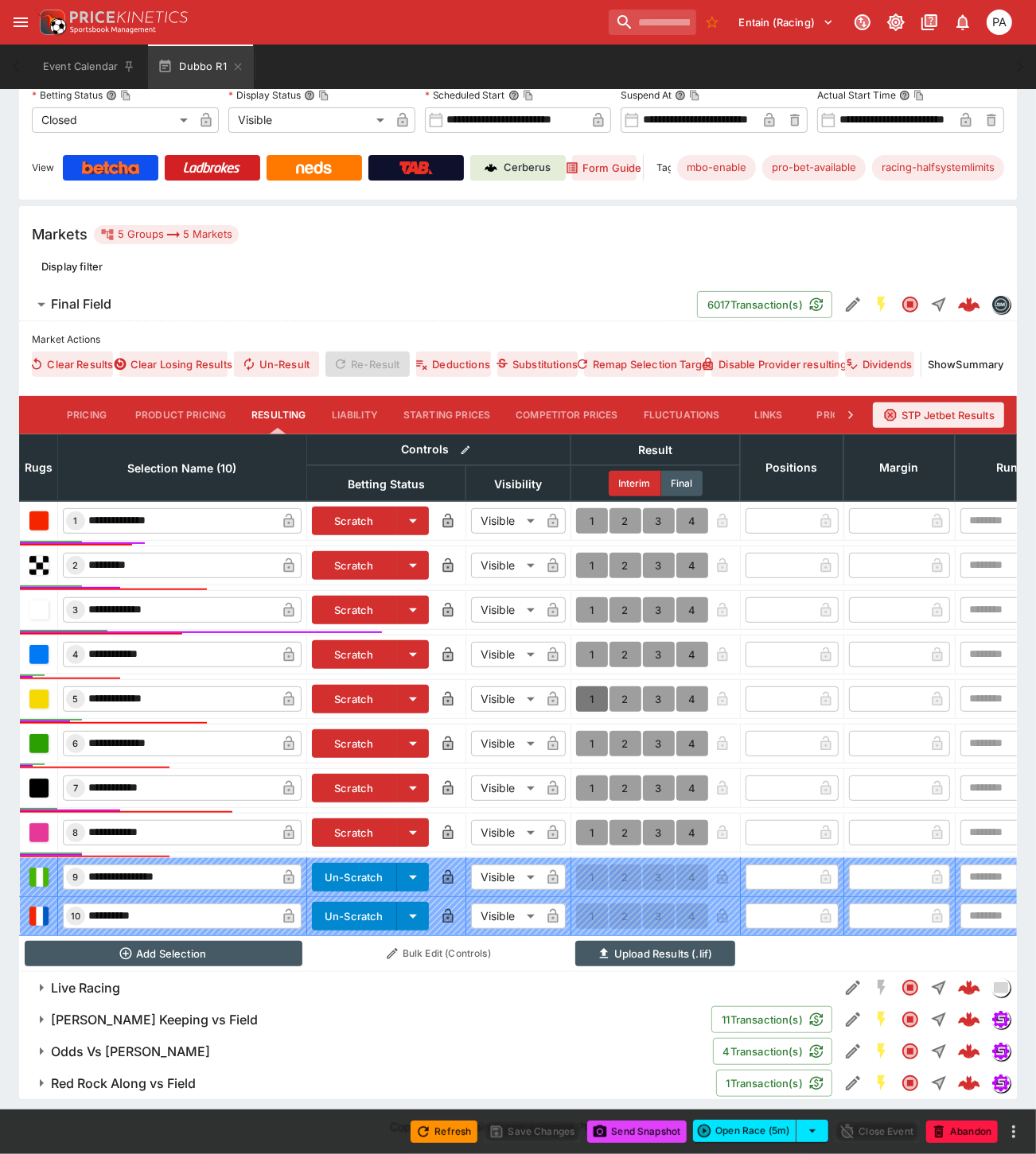
click at [585, 686] on button "1" at bounding box center [592, 699] width 32 height 26
type input "*"
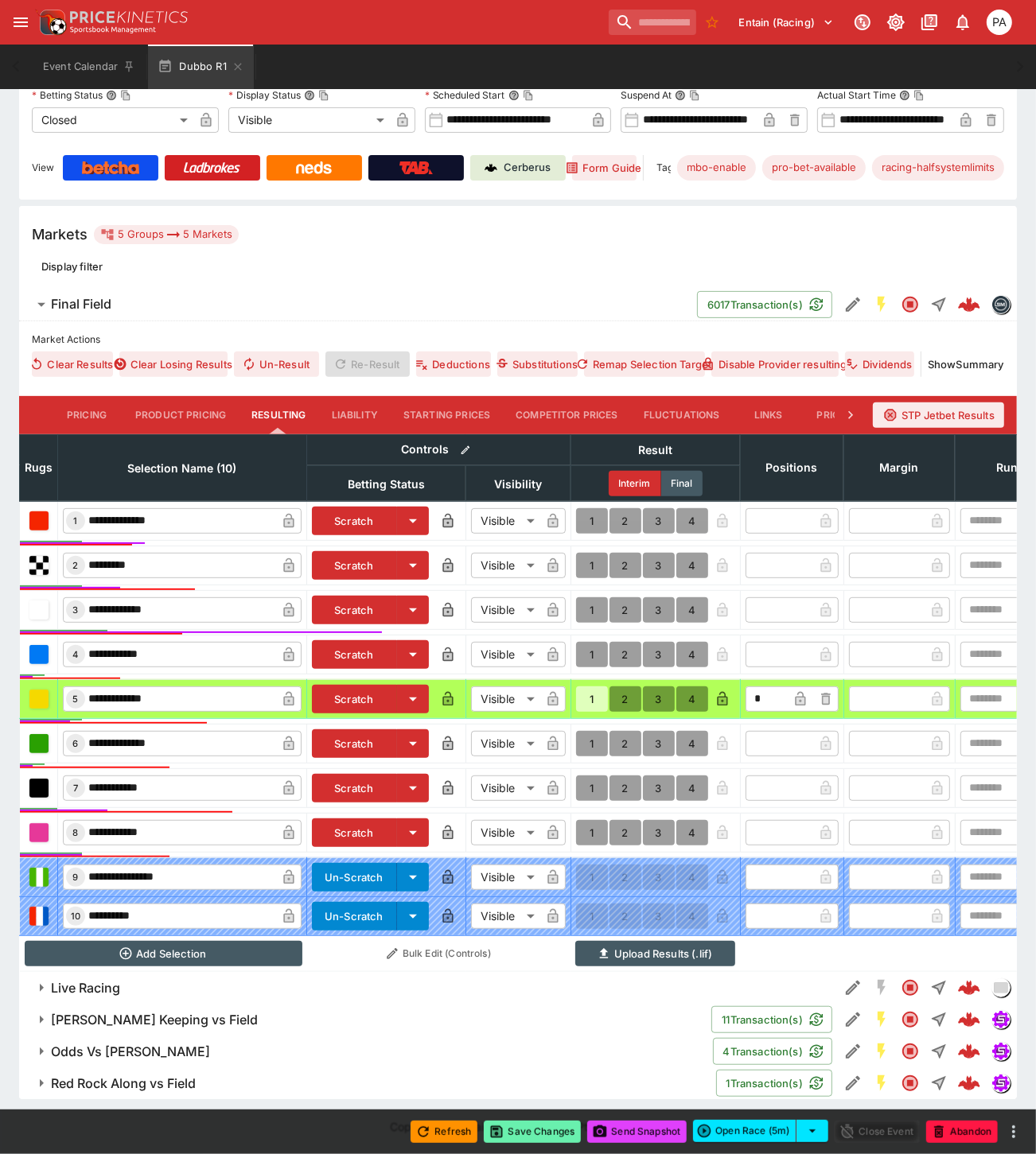
click at [544, 1128] on button "Save Changes" at bounding box center [532, 1132] width 97 height 22
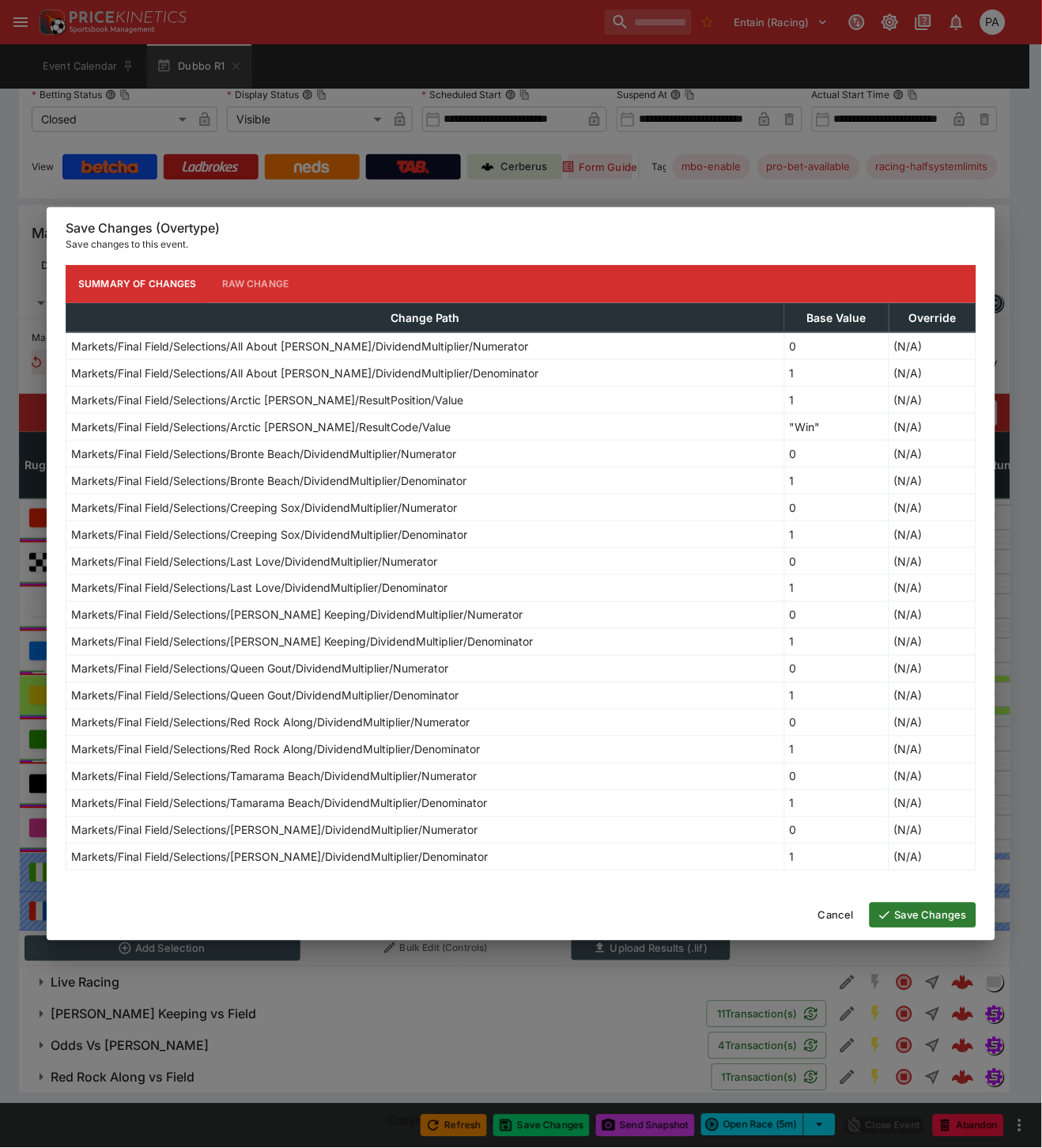
click at [918, 916] on button "Save Changes" at bounding box center [923, 915] width 107 height 25
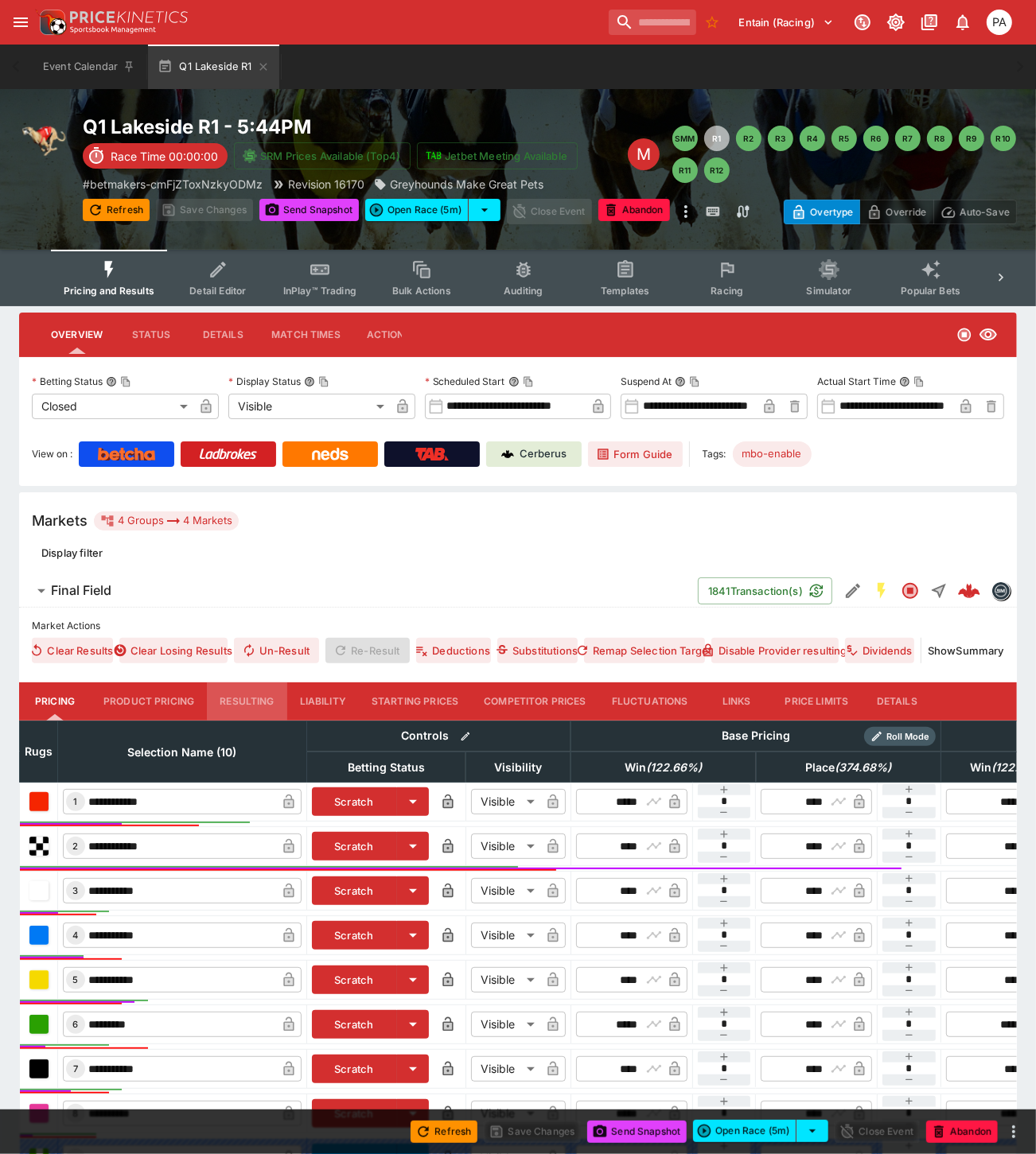
click at [251, 703] on button "Resulting" at bounding box center [247, 701] width 80 height 38
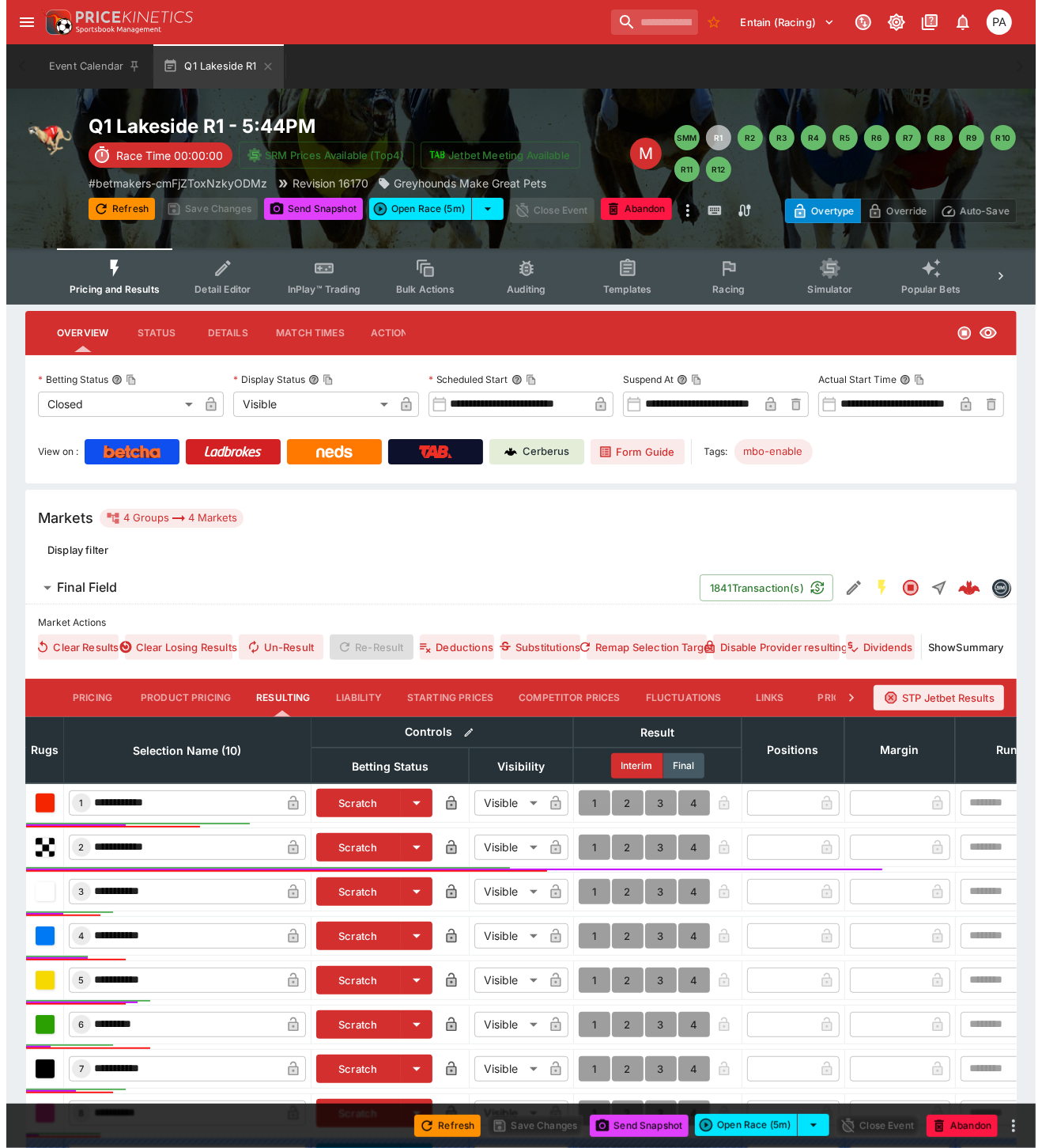
scroll to position [267, 0]
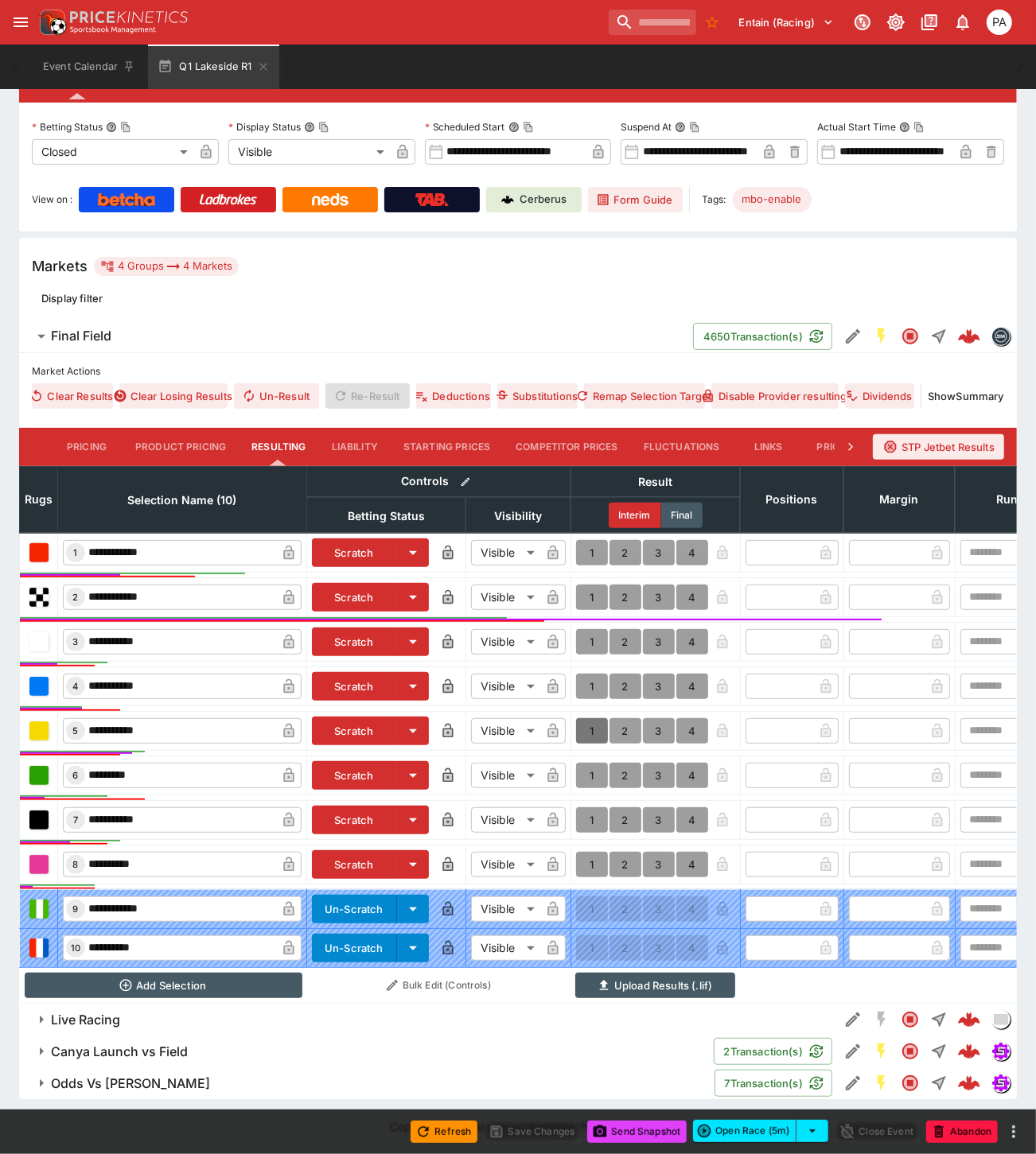
click at [590, 718] on button "1" at bounding box center [592, 731] width 32 height 26
type input "*"
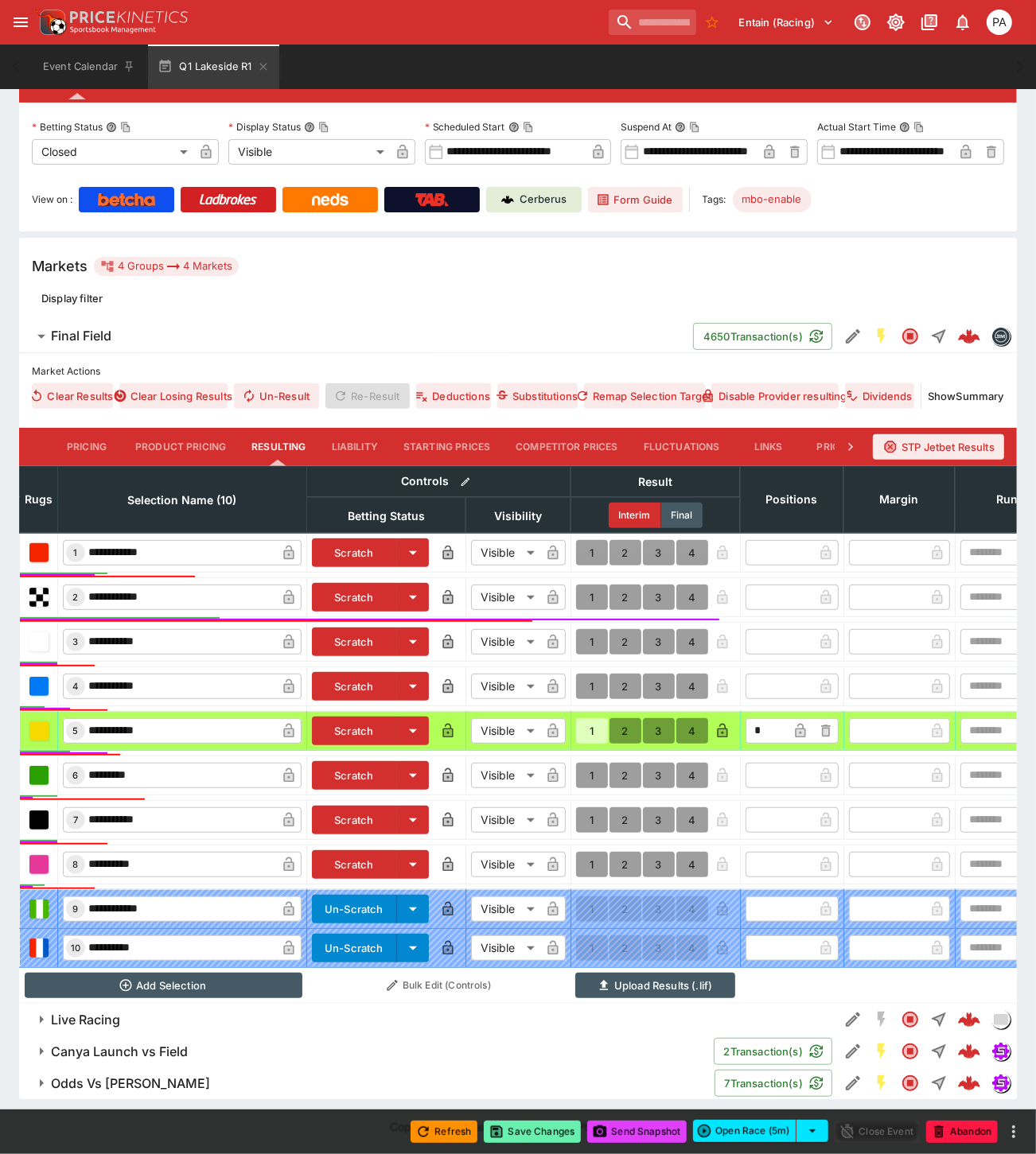
click at [535, 1132] on button "Save Changes" at bounding box center [532, 1132] width 97 height 22
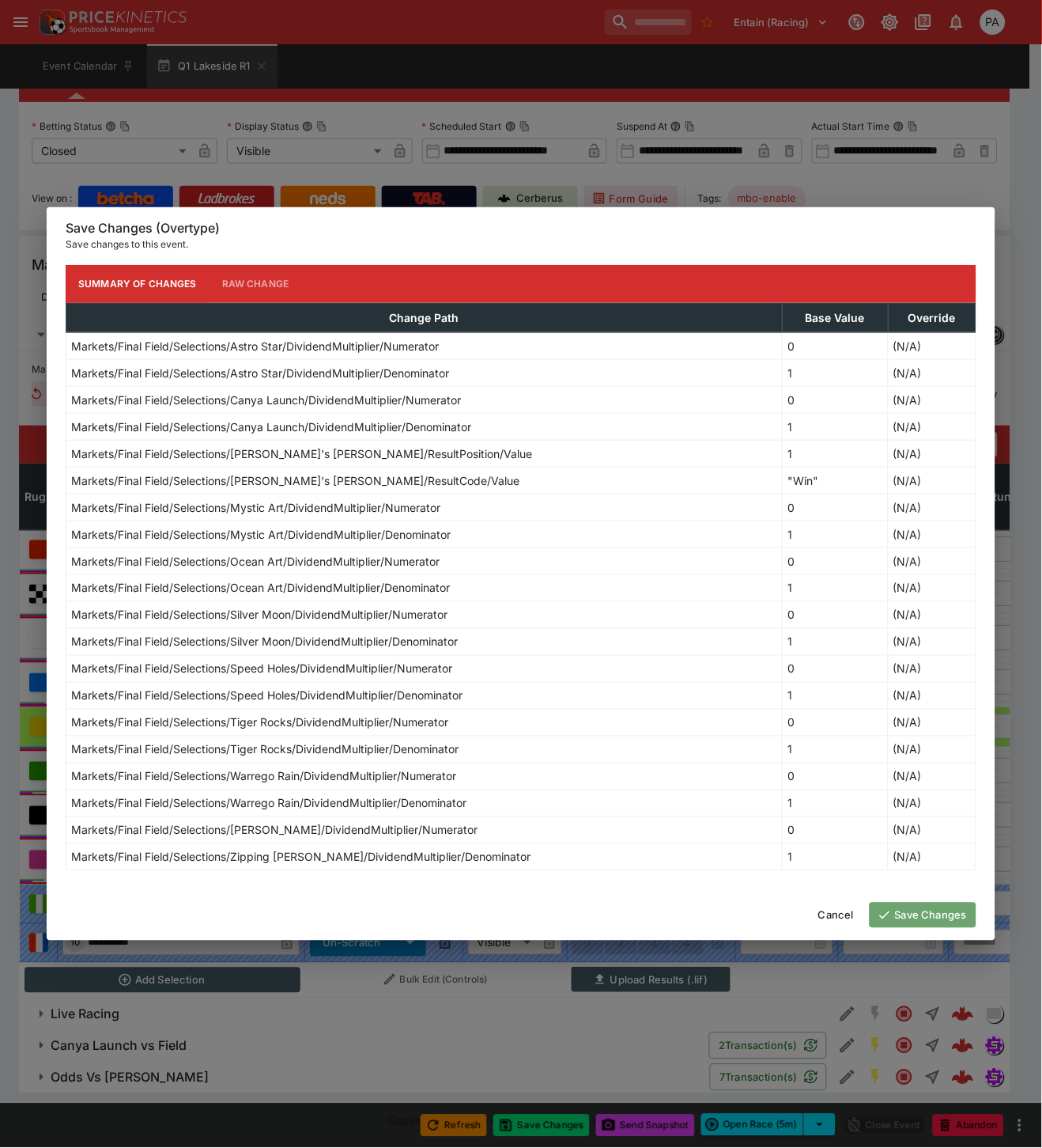
click at [921, 921] on button "Save Changes" at bounding box center [923, 915] width 107 height 25
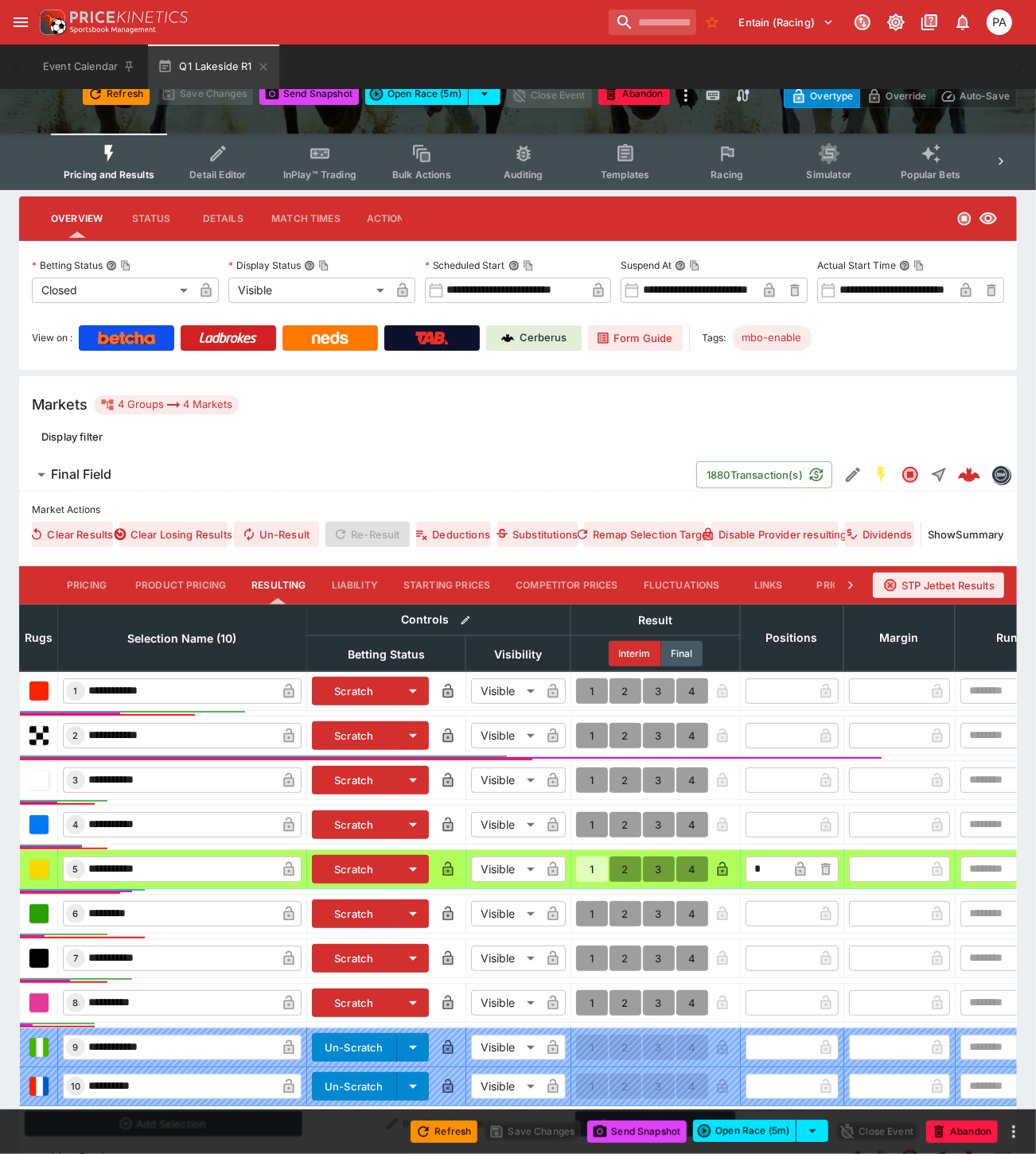
scroll to position [0, 0]
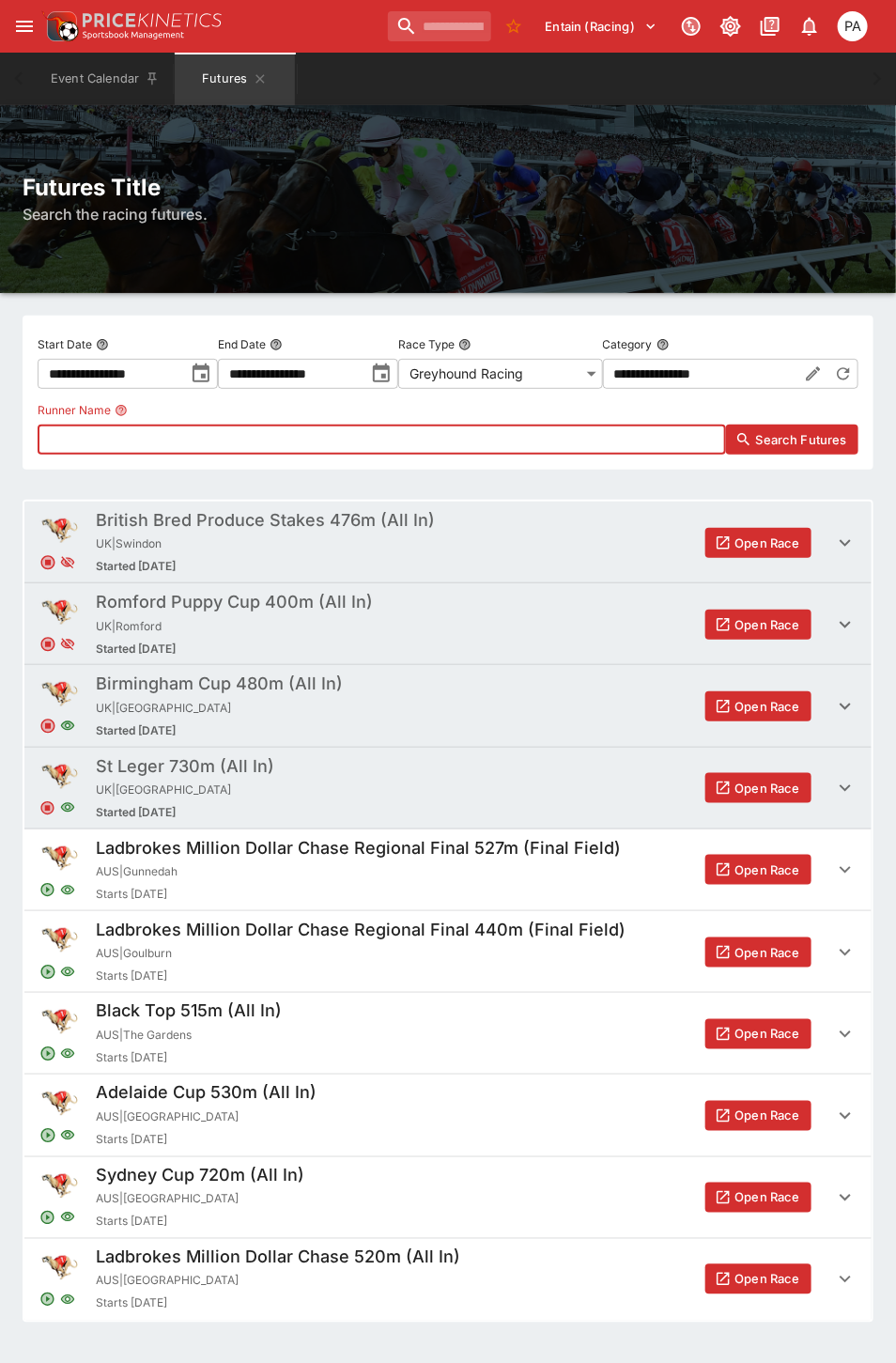
click at [472, 432] on input "text" at bounding box center [382, 439] width 688 height 30
click at [611, 398] on label "Runner Name" at bounding box center [382, 411] width 688 height 28
click at [128, 404] on button "Runner Name" at bounding box center [122, 411] width 13 height 13
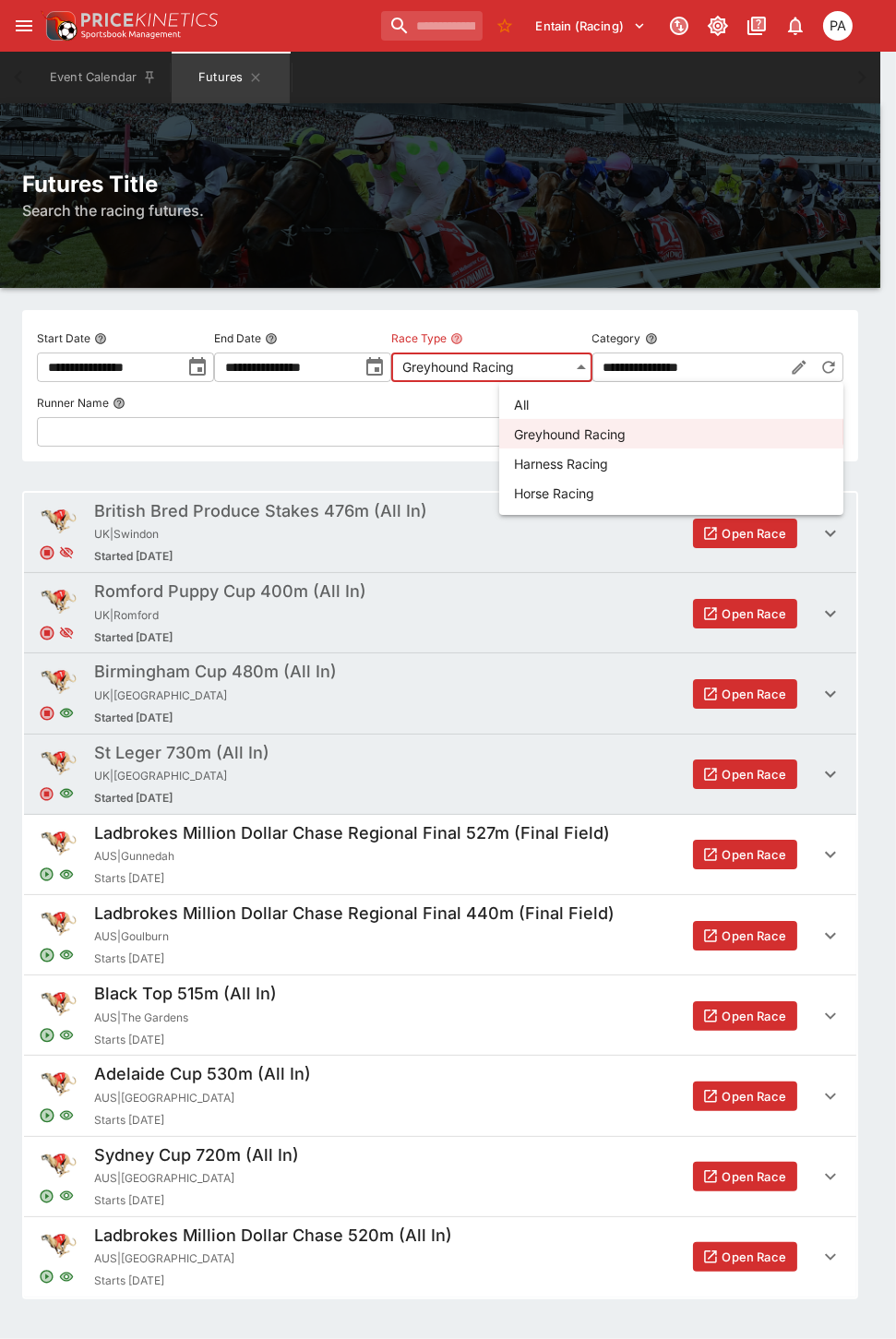
click at [597, 367] on body "**********" at bounding box center [448, 693] width 896 height 1385
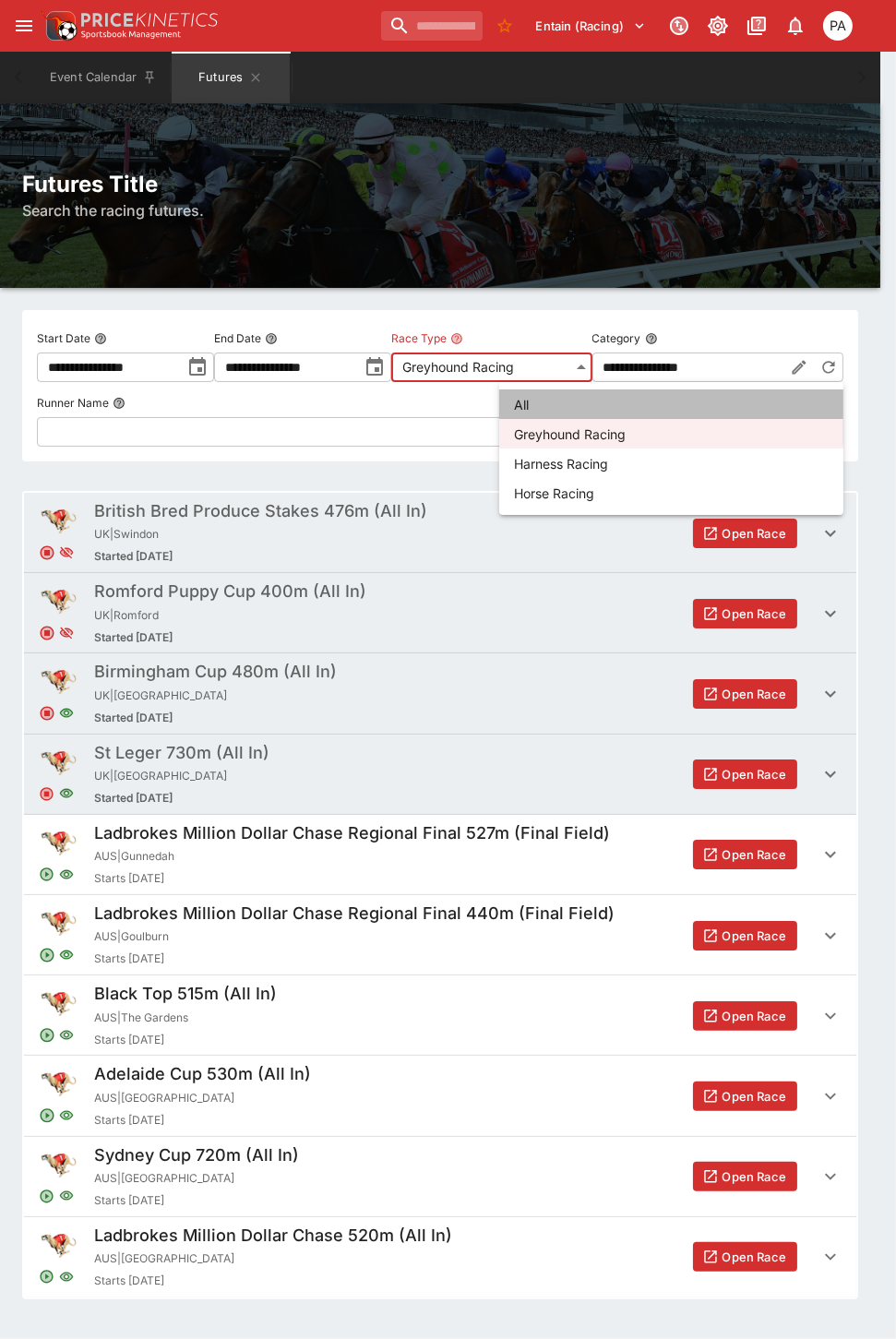
click at [550, 399] on li "All" at bounding box center [671, 405] width 344 height 30
type input "**********"
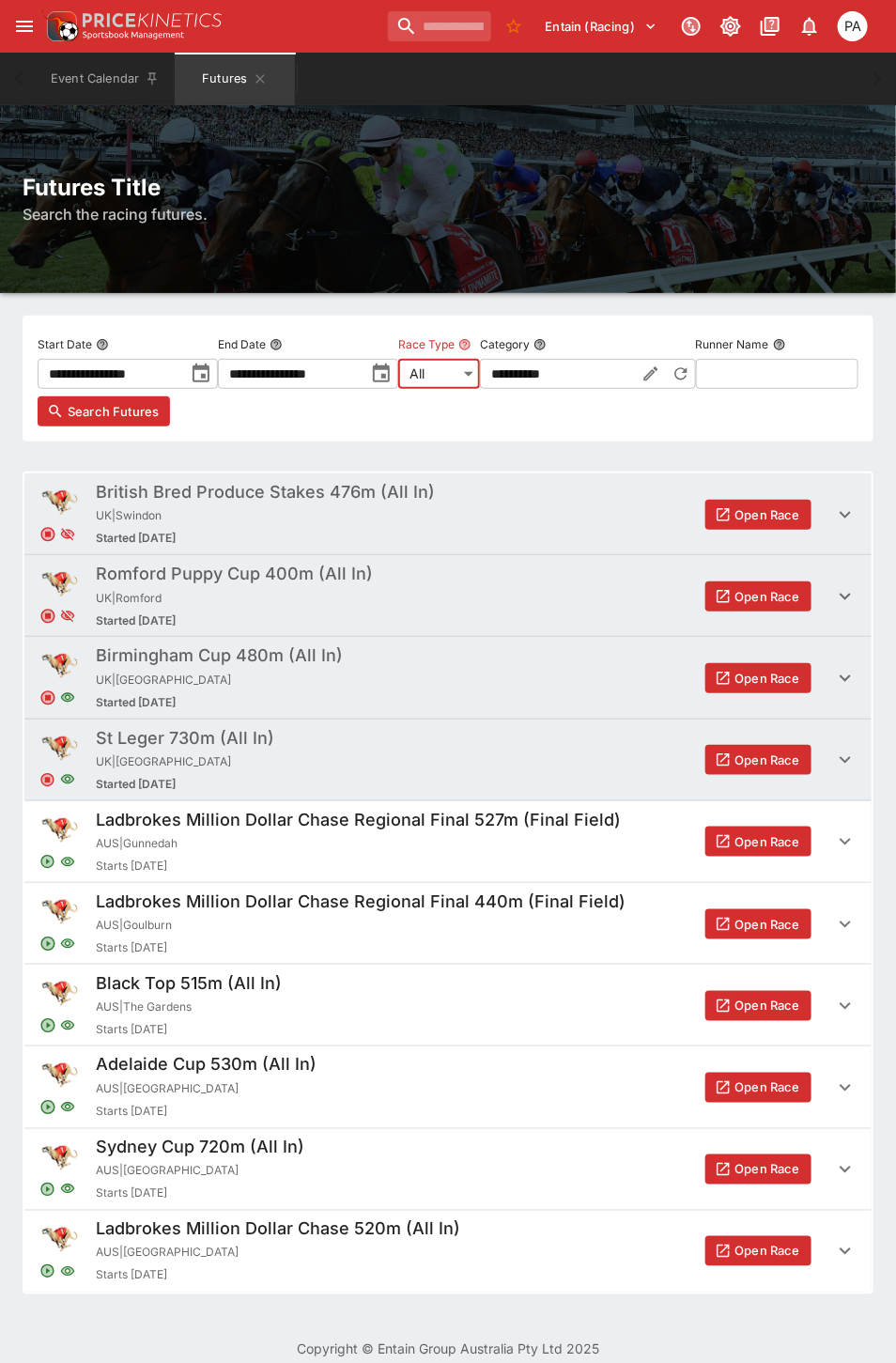
click at [695, 389] on input "text" at bounding box center [776, 374] width 162 height 30
type input "**********"
click at [365, 363] on input "**********" at bounding box center [290, 374] width 146 height 30
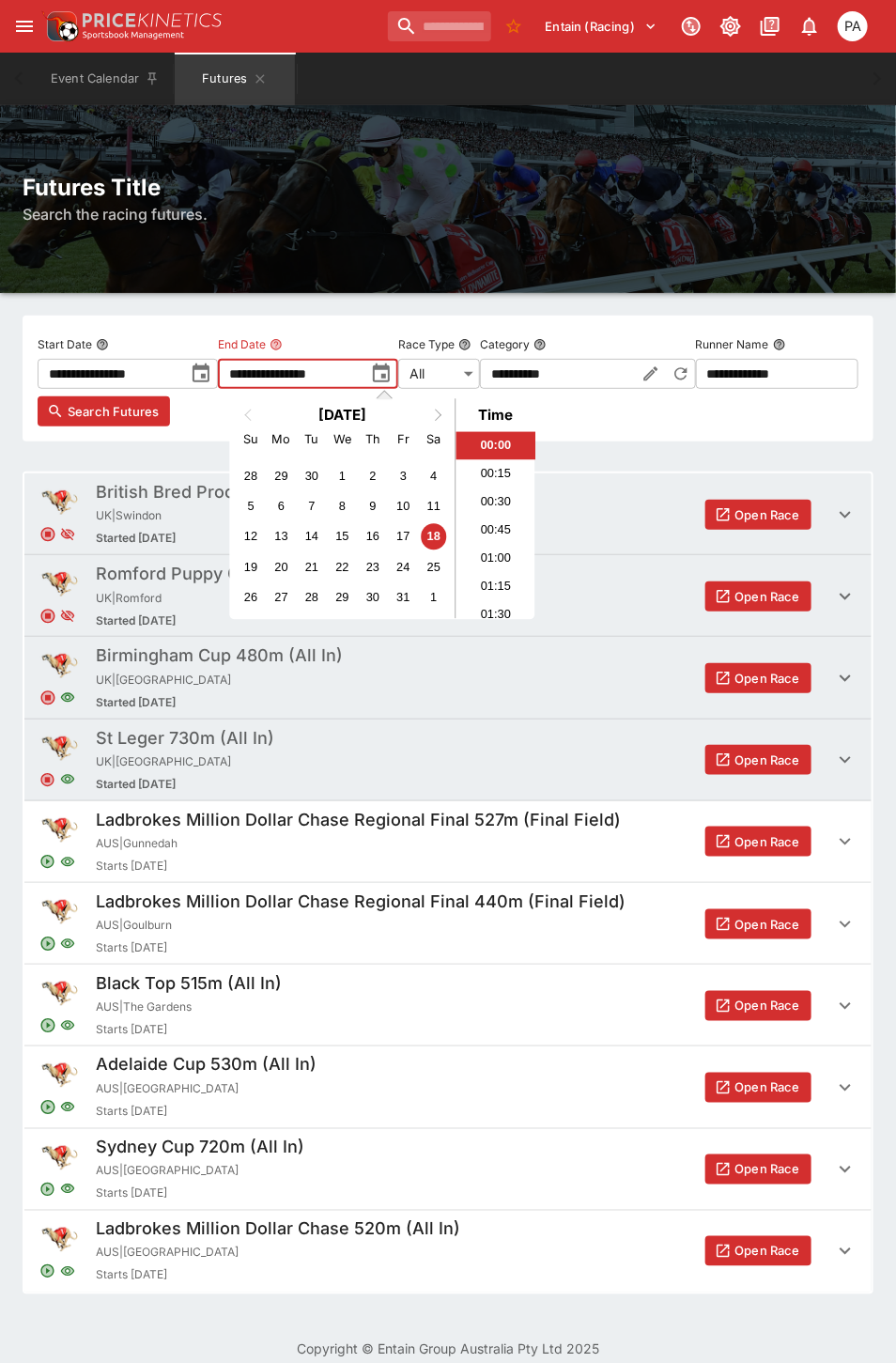
click at [448, 413] on button "Next Month" at bounding box center [440, 416] width 30 height 30
click at [433, 566] on div "27" at bounding box center [432, 567] width 25 height 25
type input "**********"
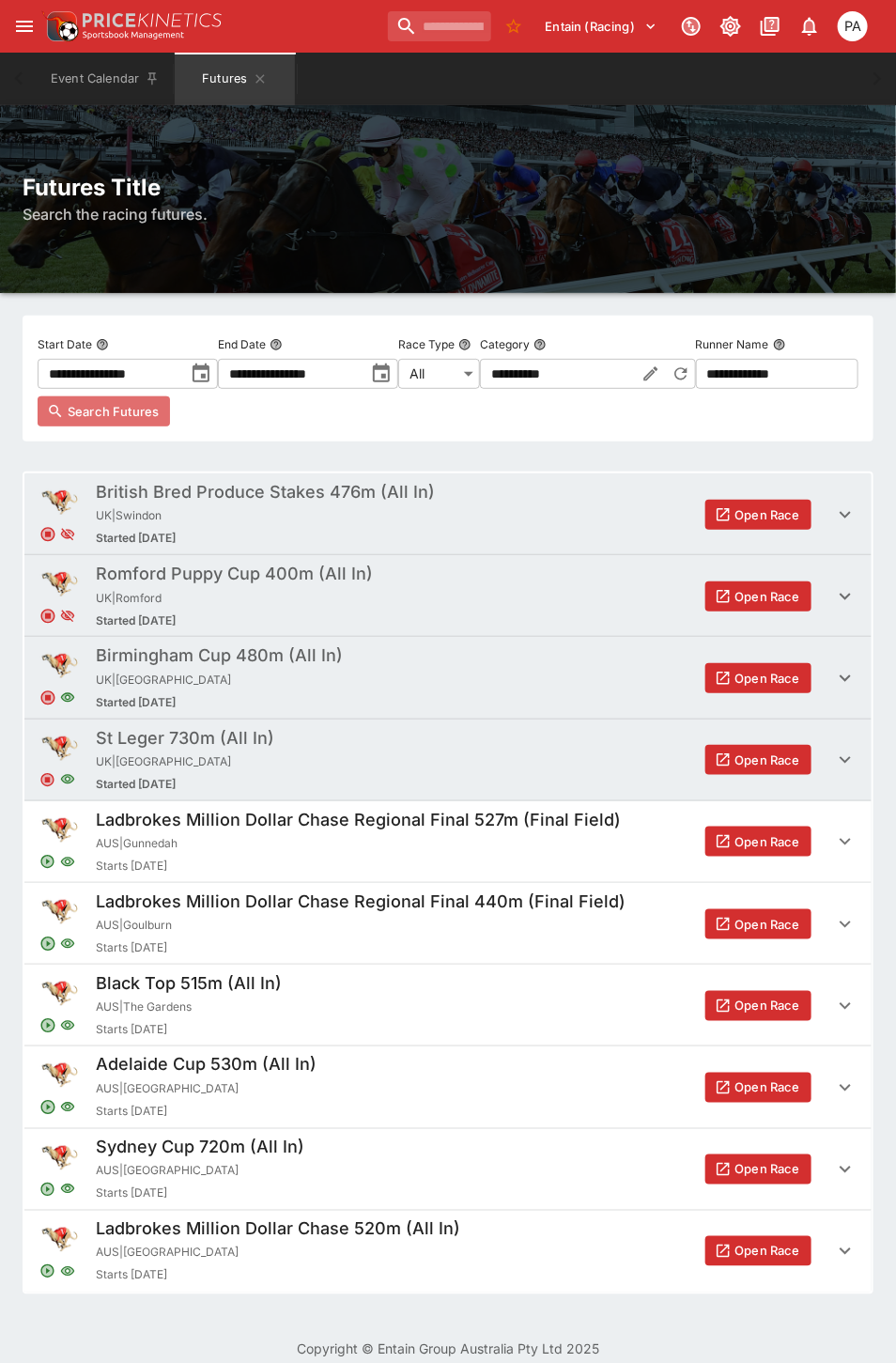
click at [158, 420] on span "Search Futures" at bounding box center [113, 412] width 91 height 19
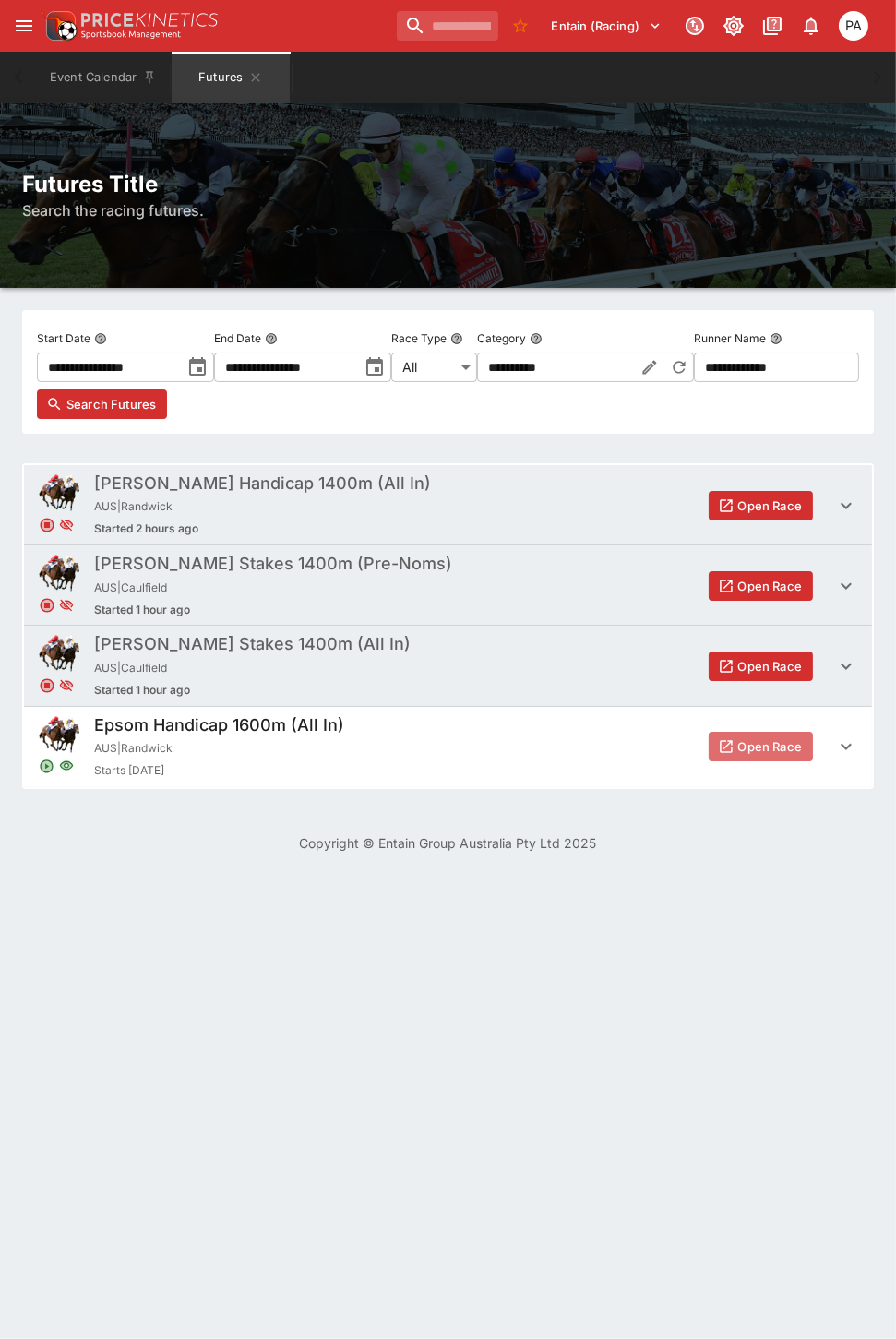
click at [764, 761] on button "Open Race" at bounding box center [760, 746] width 105 height 30
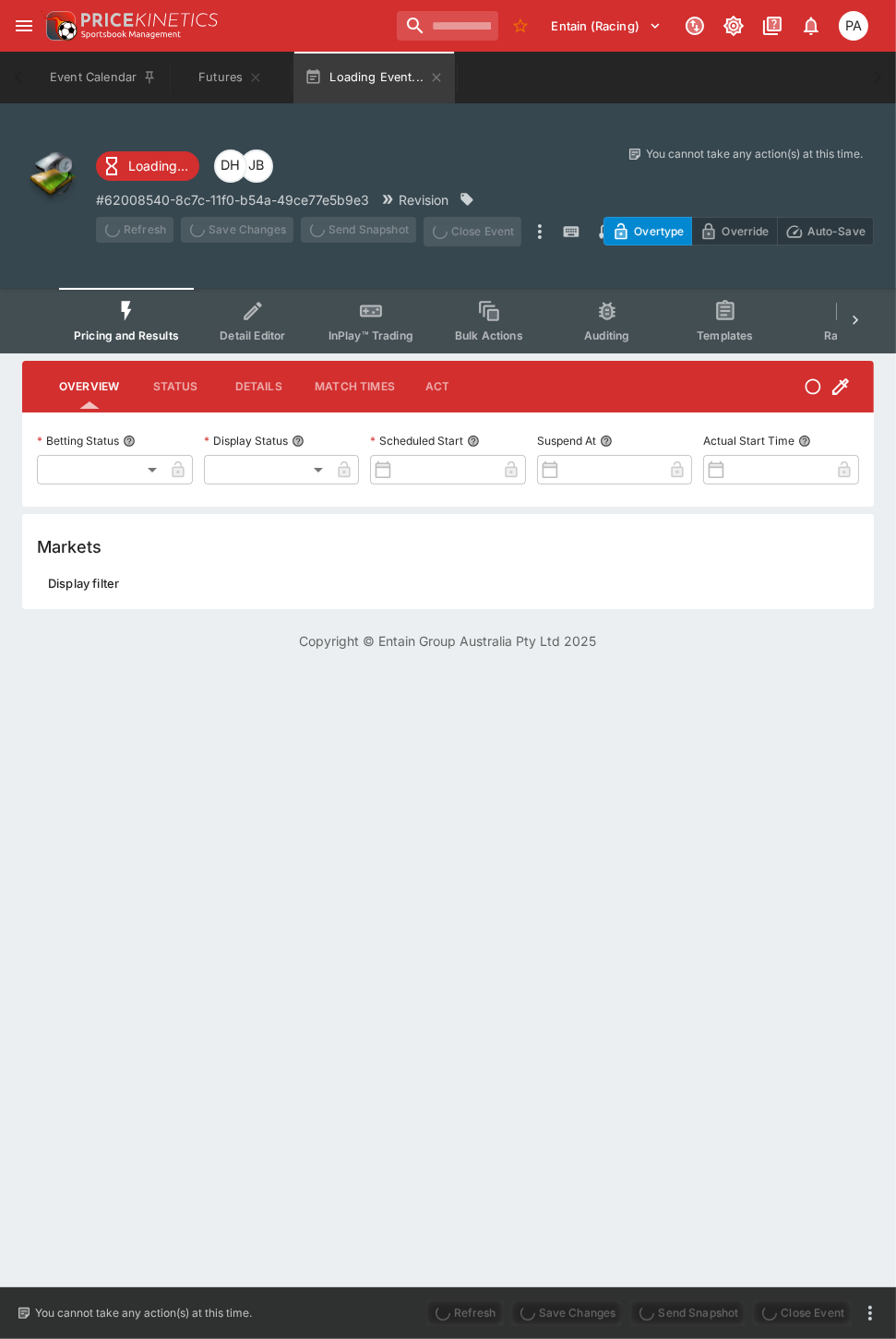
type input "**********"
type input "*******"
type input "**********"
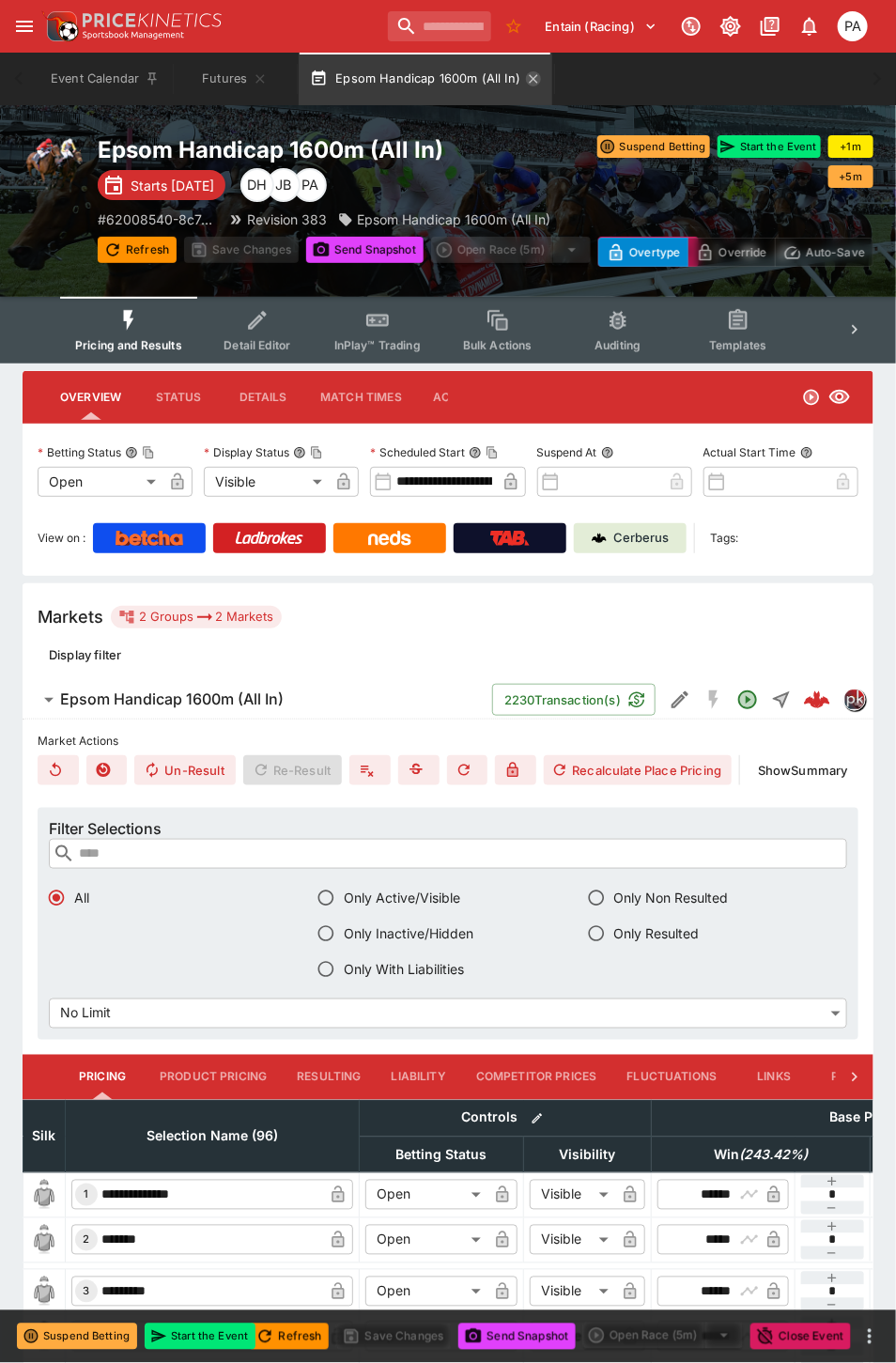
click at [529, 78] on icon "button" at bounding box center [533, 79] width 15 height 15
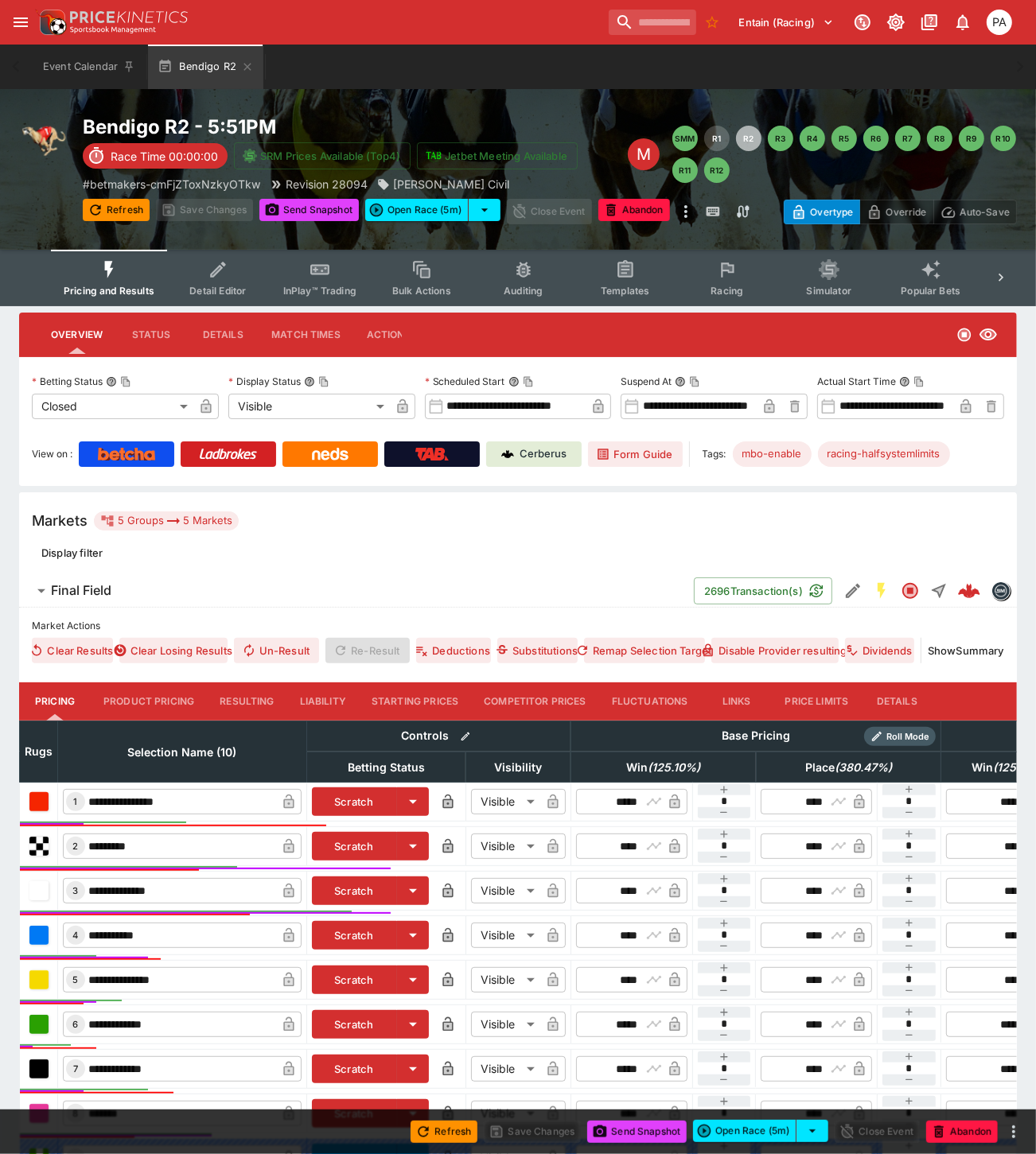
click at [239, 701] on button "Resulting" at bounding box center [247, 701] width 80 height 38
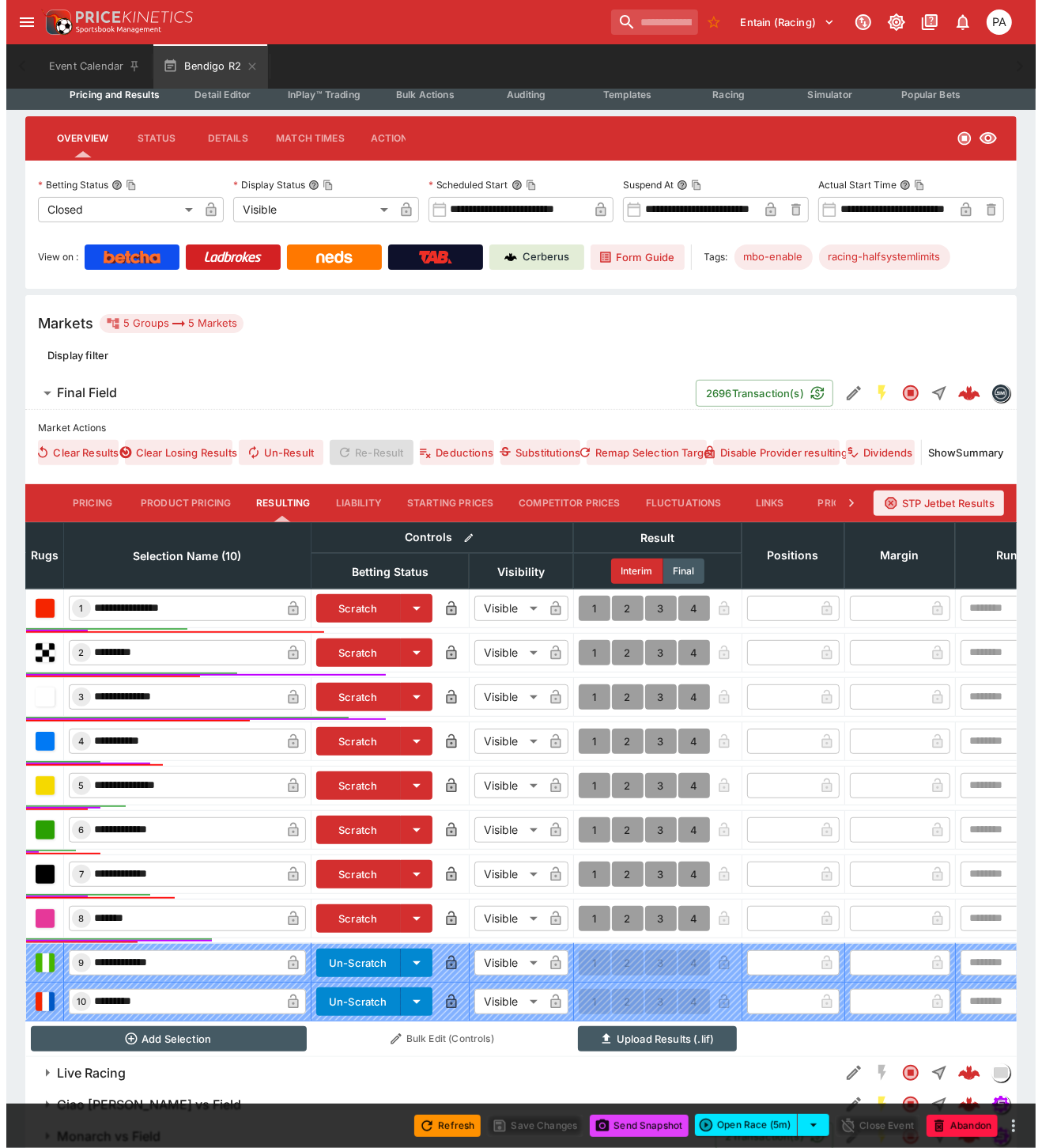
scroll to position [299, 0]
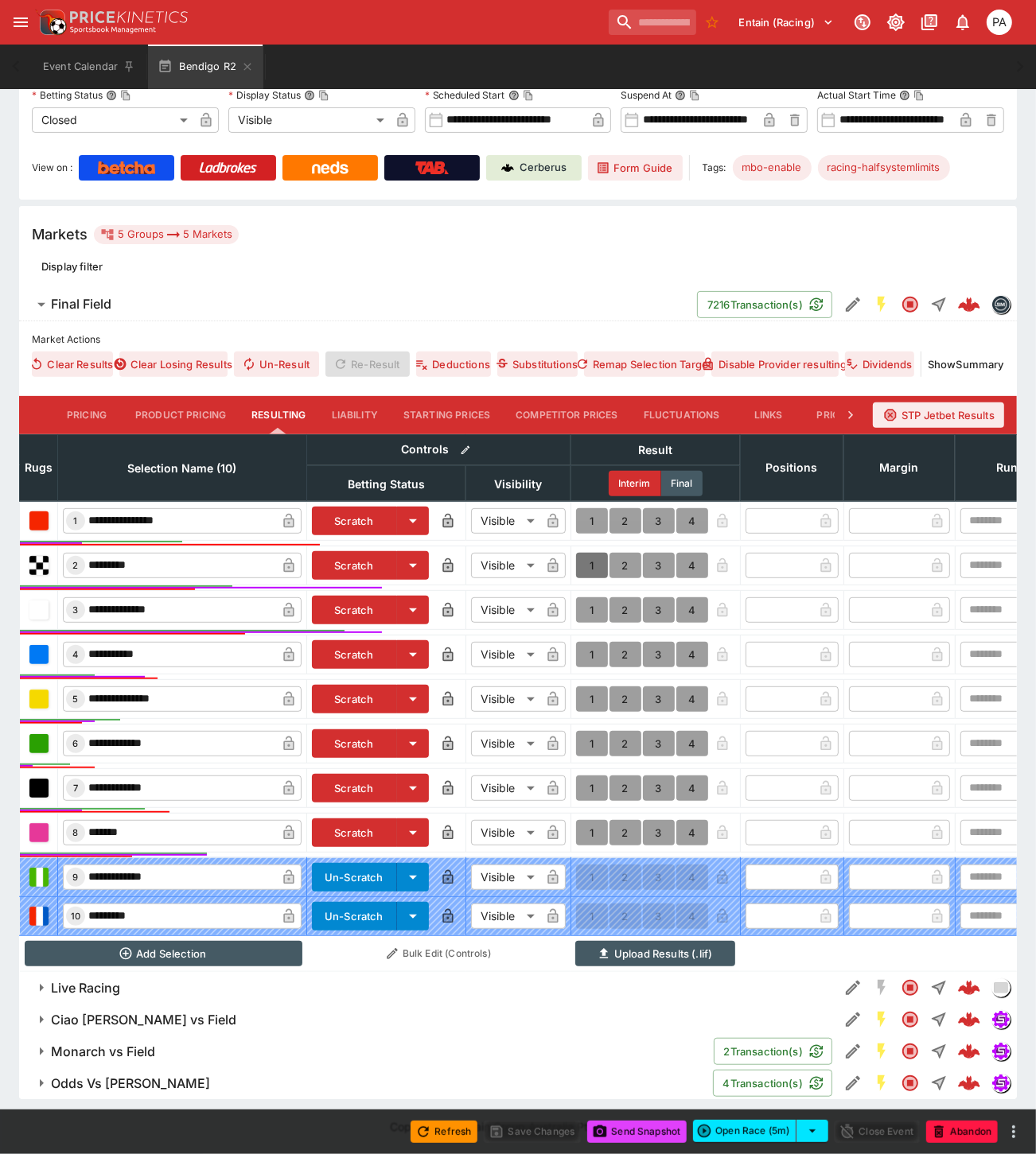
click at [589, 553] on button "1" at bounding box center [592, 566] width 32 height 26
type input "*"
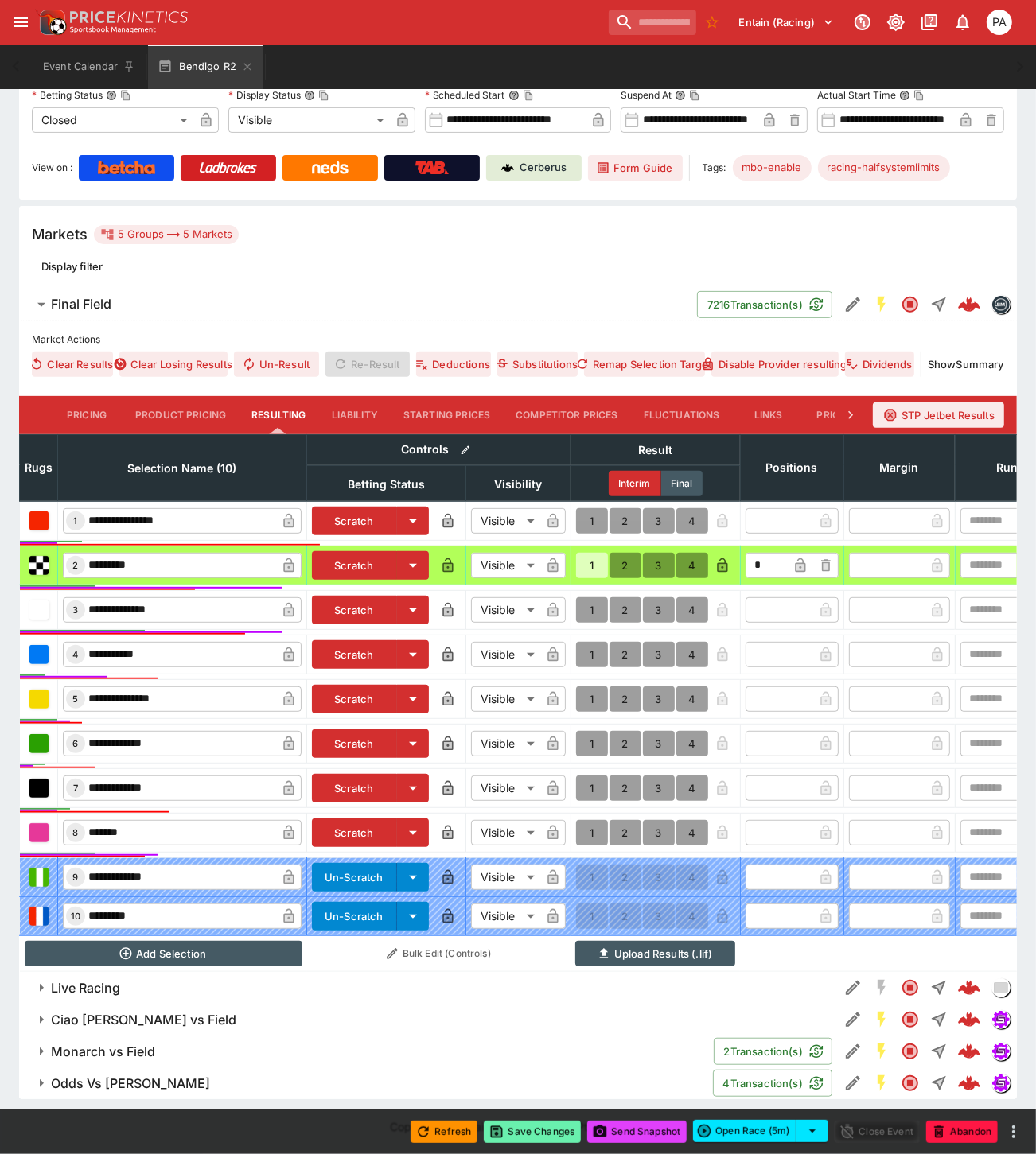
click at [530, 1132] on button "Save Changes" at bounding box center [532, 1132] width 97 height 22
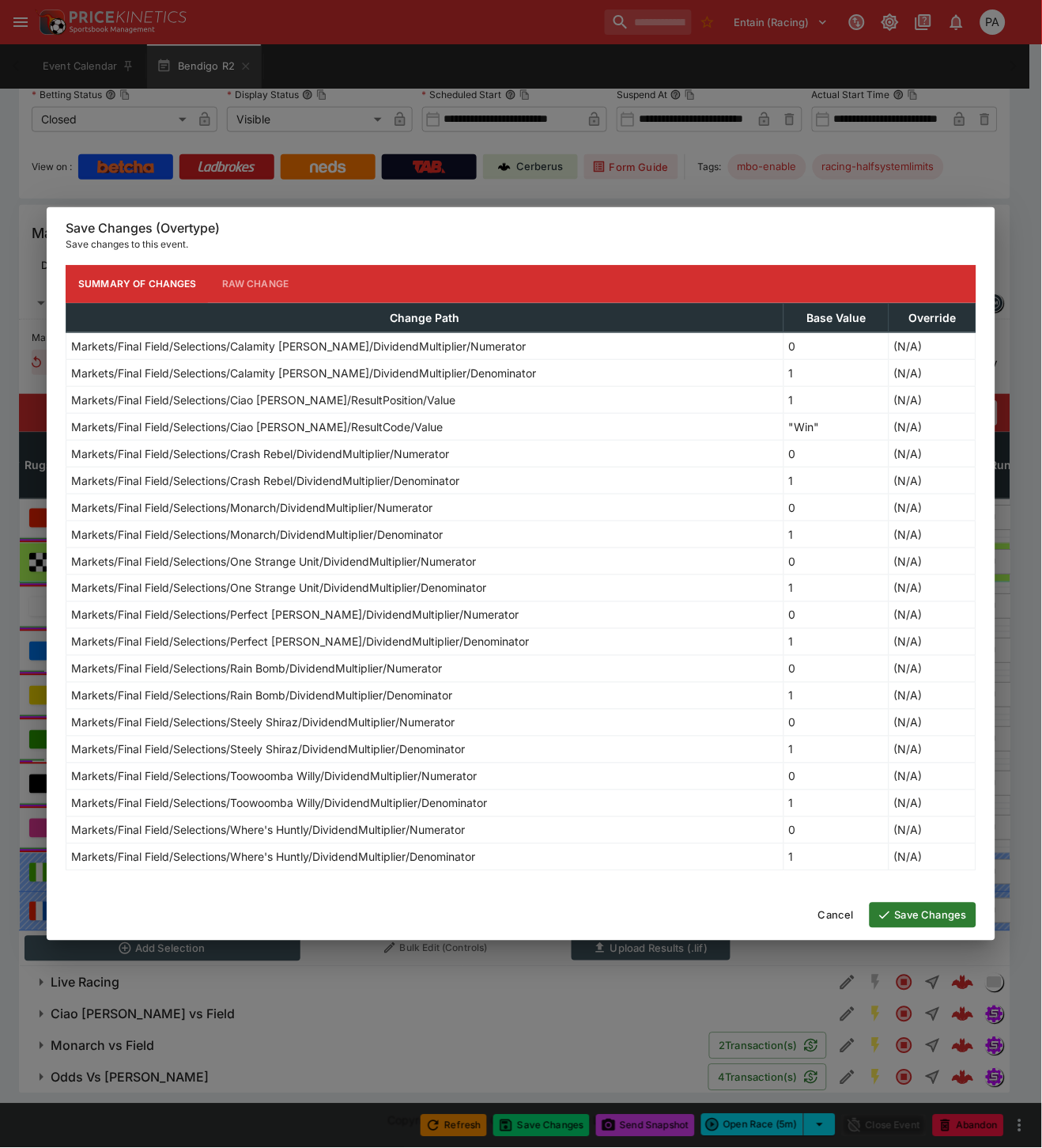
click at [933, 919] on button "Save Changes" at bounding box center [923, 915] width 107 height 25
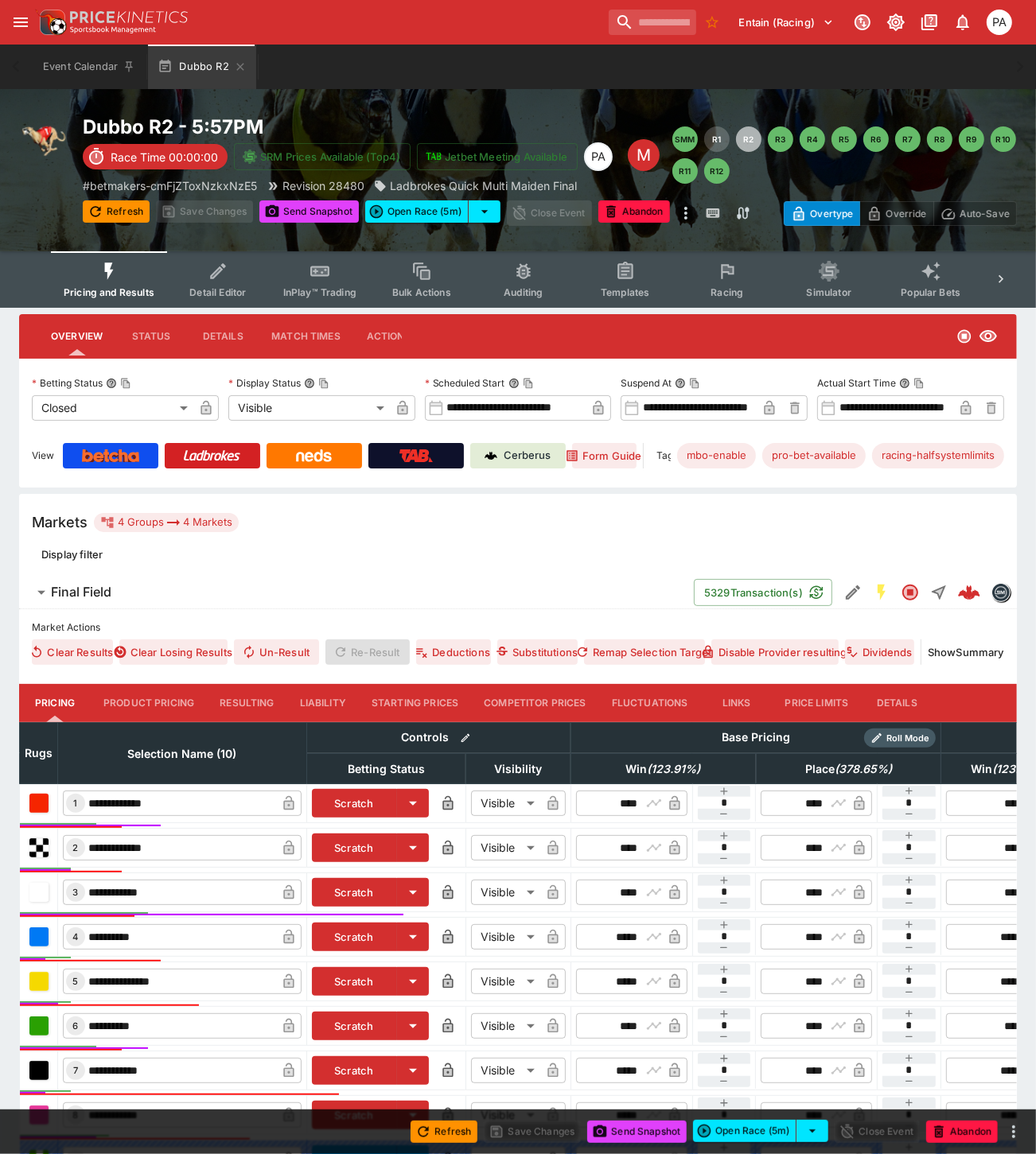
click at [240, 695] on button "Resulting" at bounding box center [247, 703] width 80 height 38
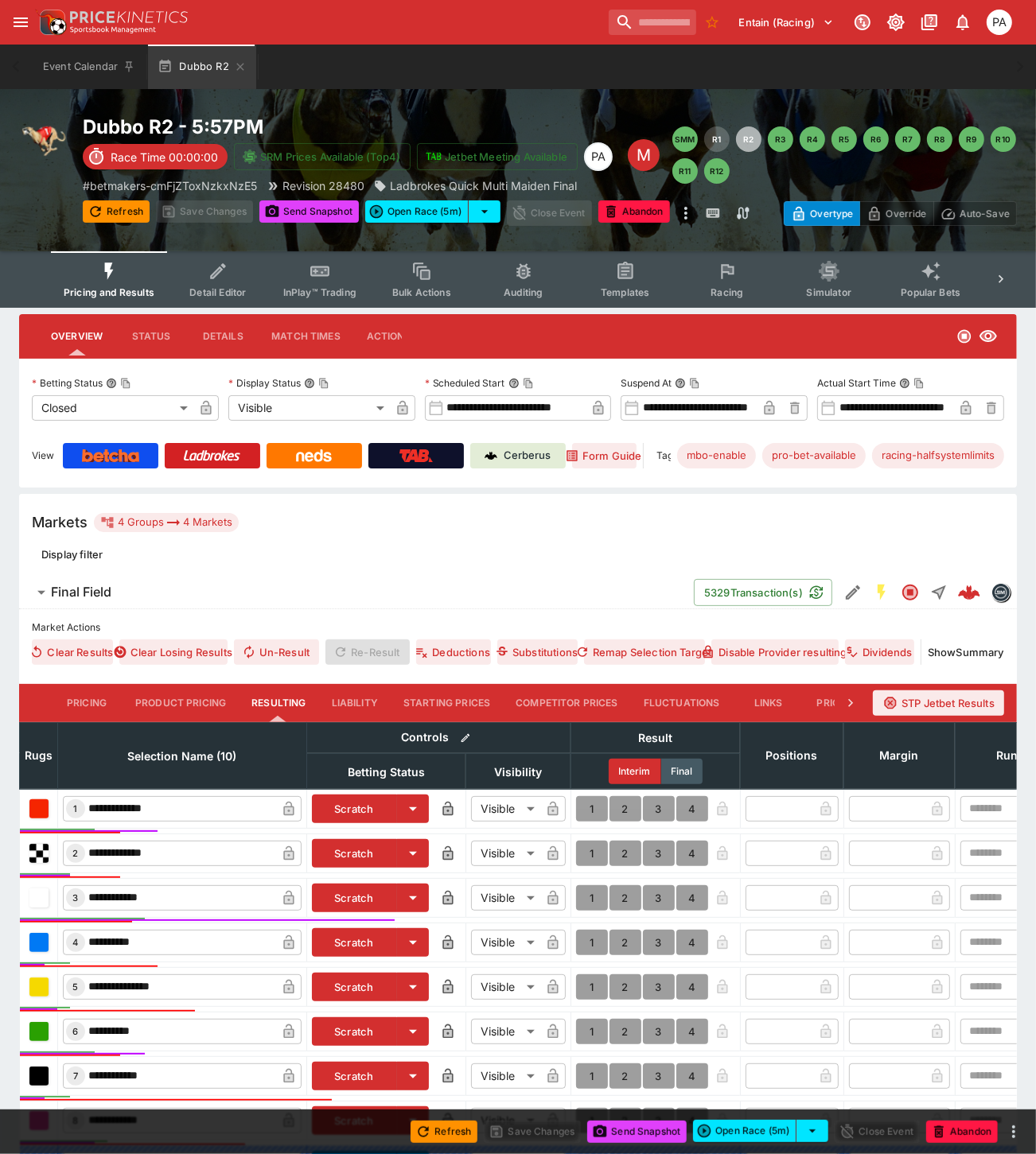
click at [583, 808] on button "1" at bounding box center [592, 809] width 32 height 26
type input "*"
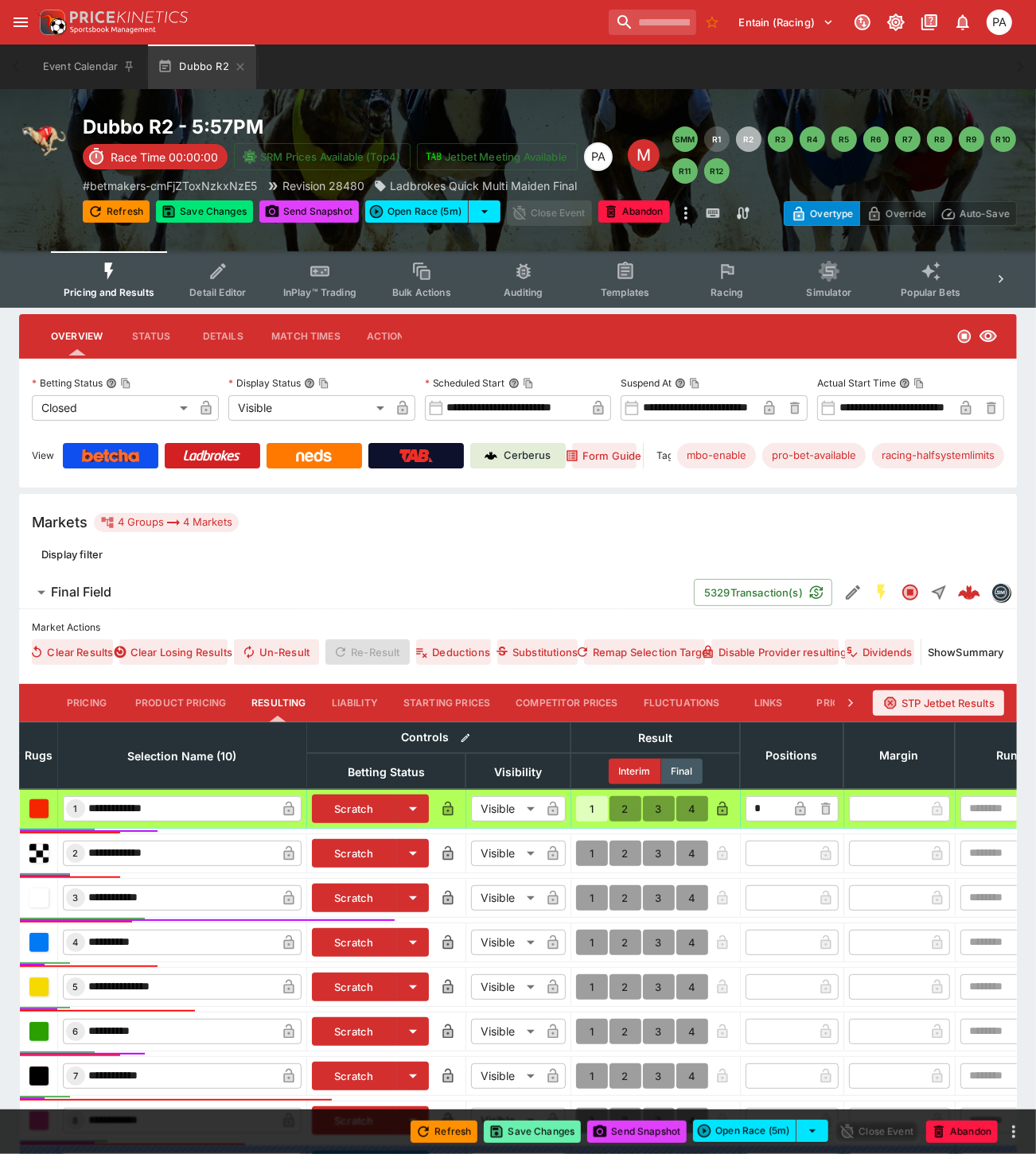
click at [528, 1134] on button "Save Changes" at bounding box center [532, 1132] width 97 height 22
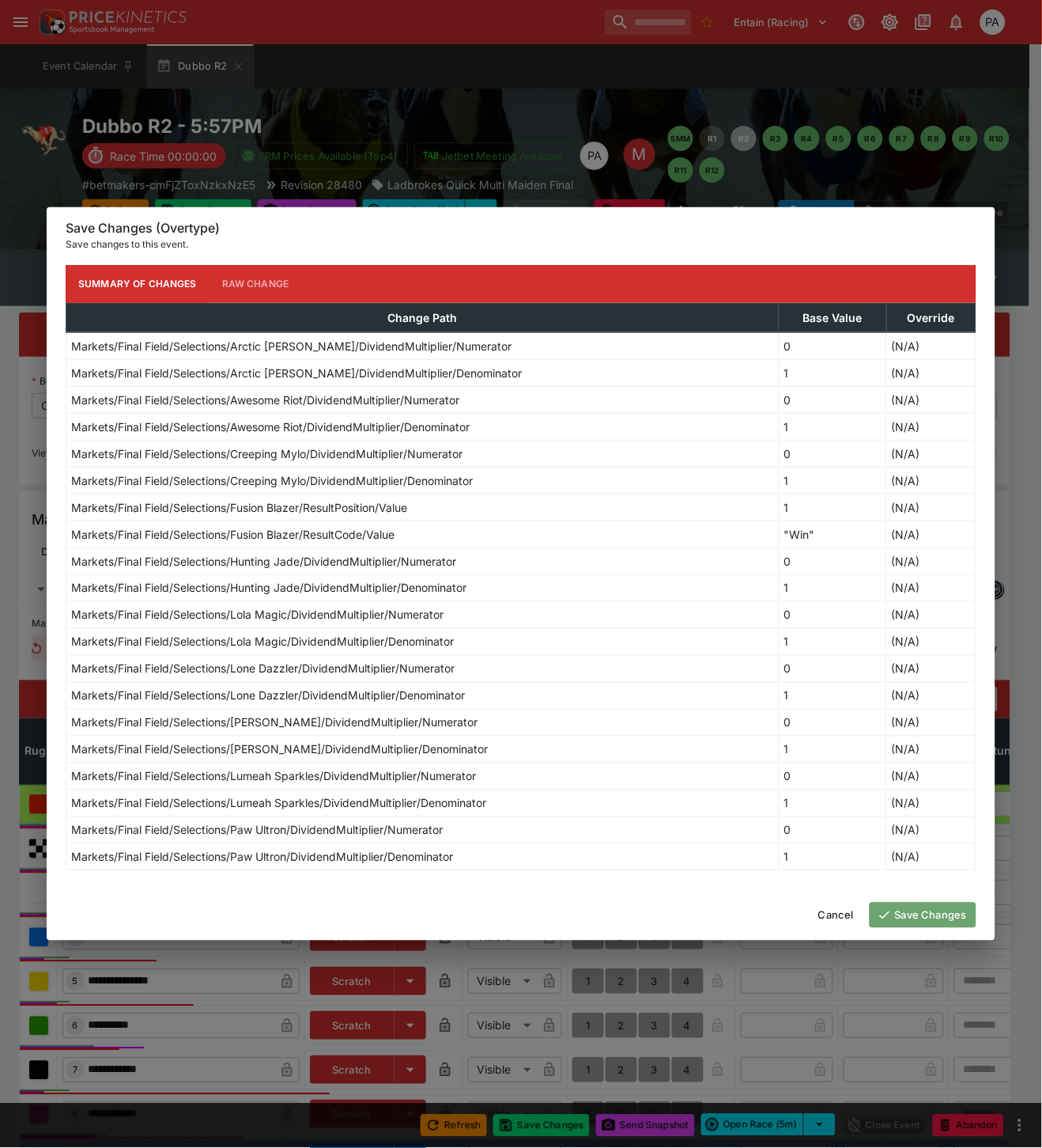
click at [914, 911] on button "Save Changes" at bounding box center [923, 915] width 107 height 25
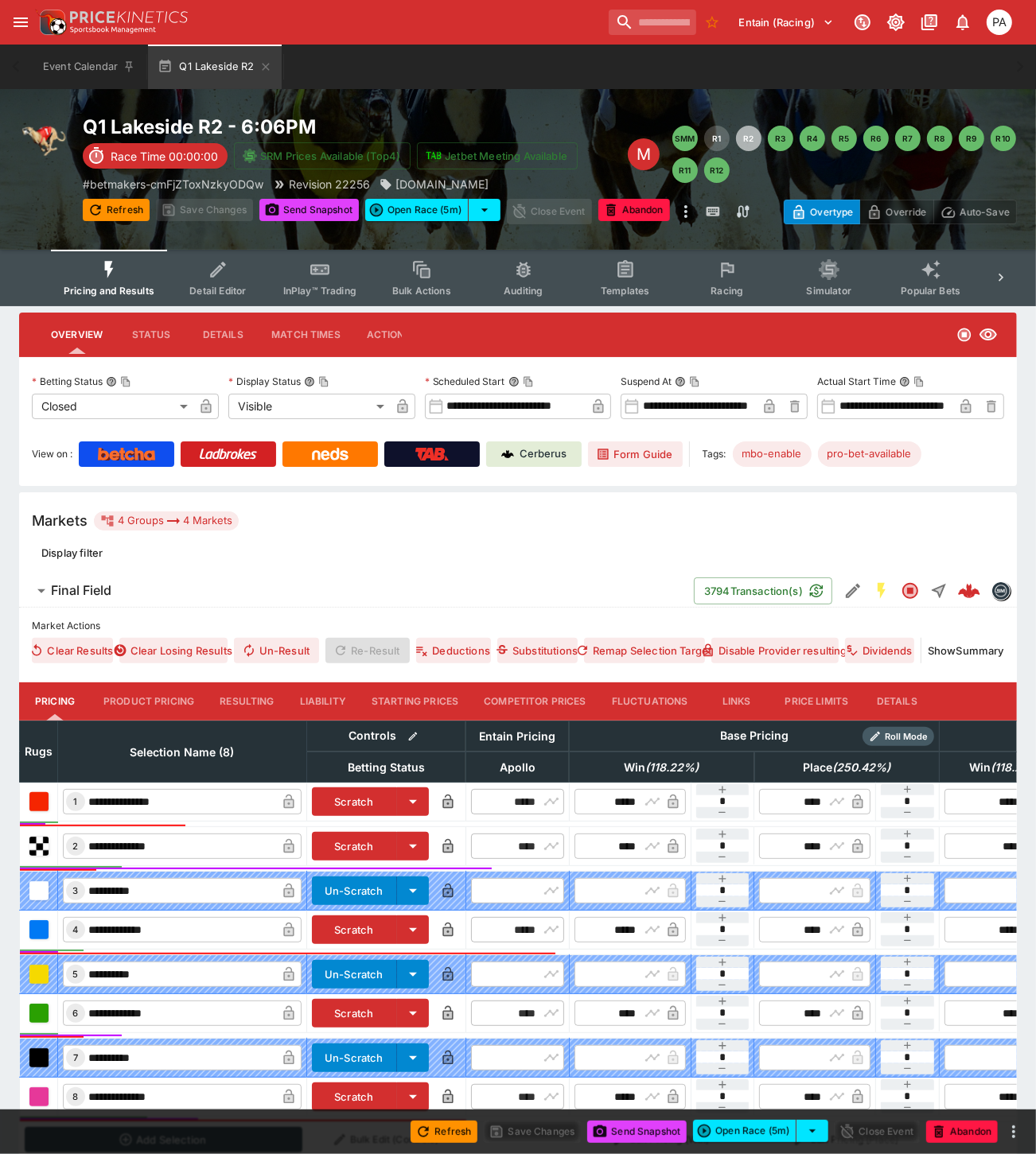
click at [244, 701] on button "Resulting" at bounding box center [247, 701] width 80 height 38
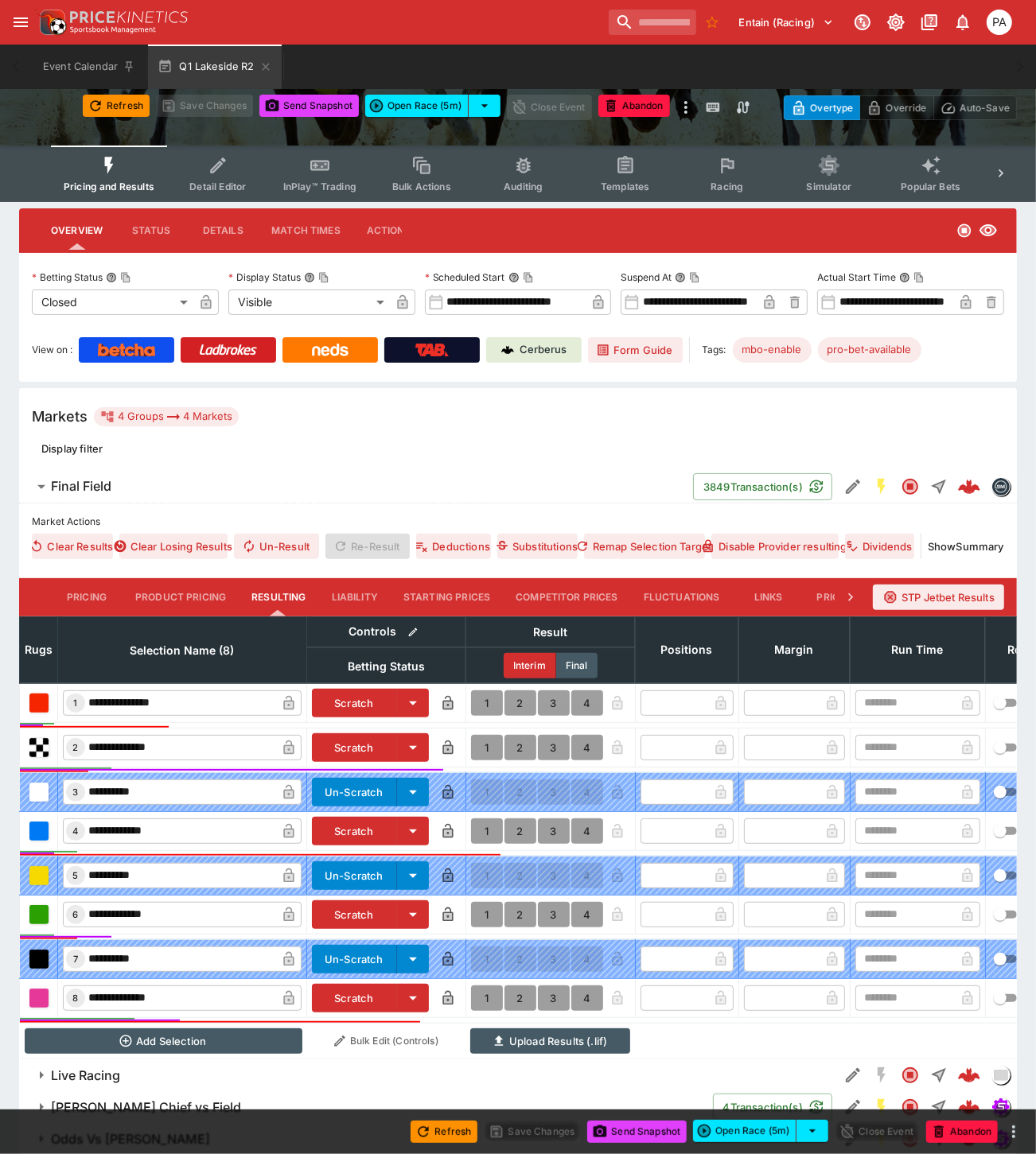
scroll to position [173, 0]
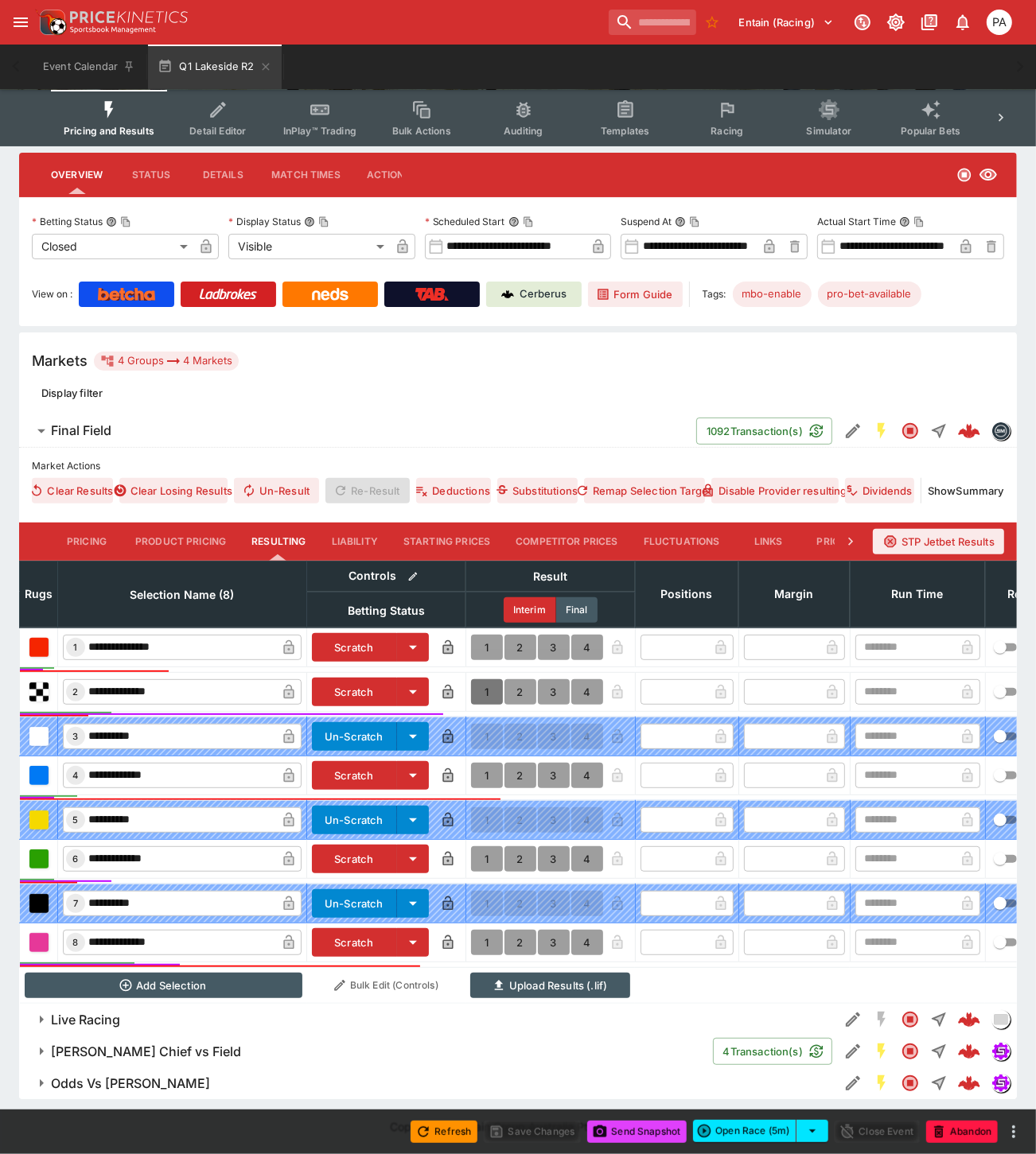
click at [482, 679] on button "1" at bounding box center [487, 692] width 32 height 26
type input "*"
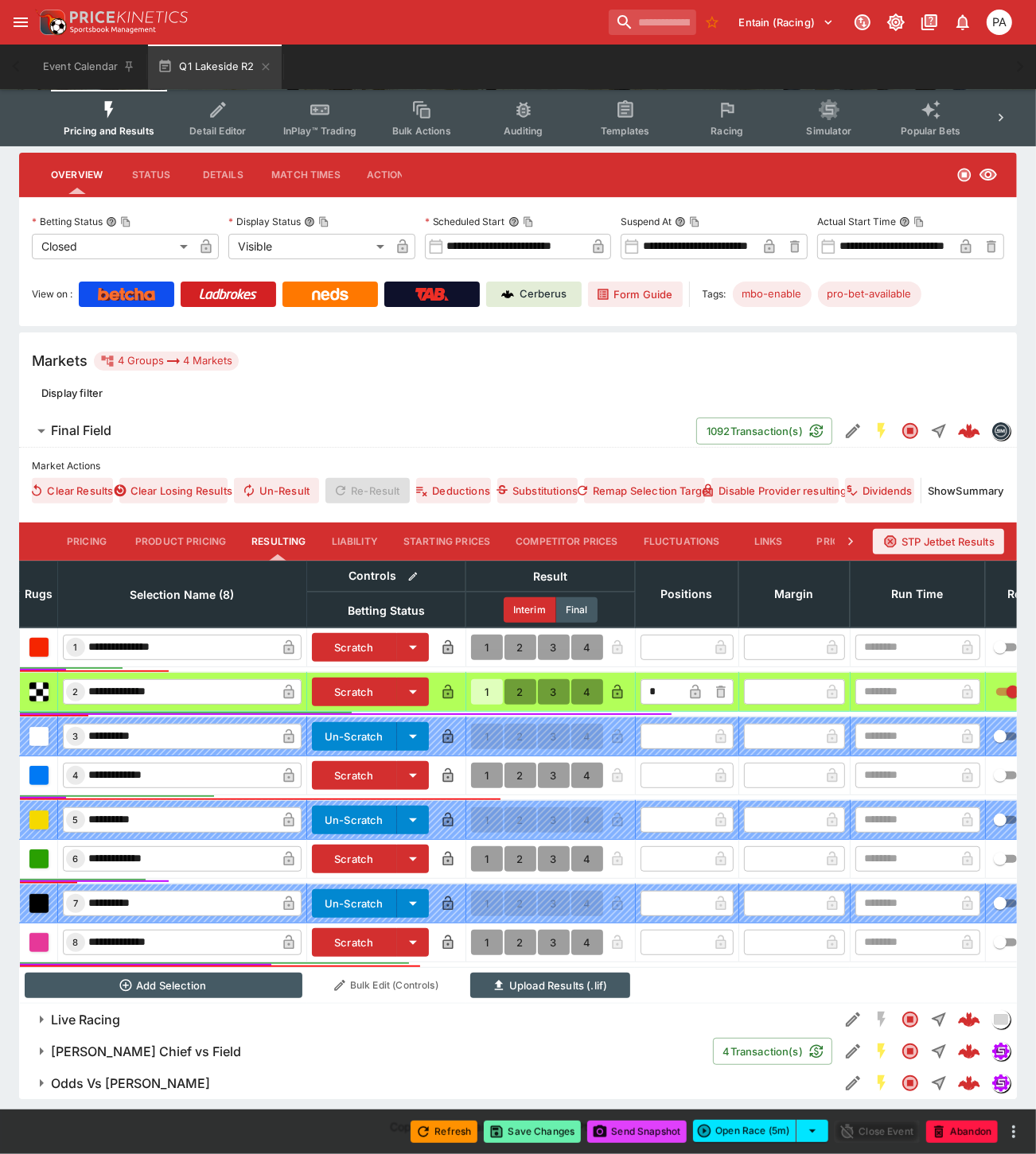
click at [537, 1132] on button "Save Changes" at bounding box center [532, 1132] width 97 height 22
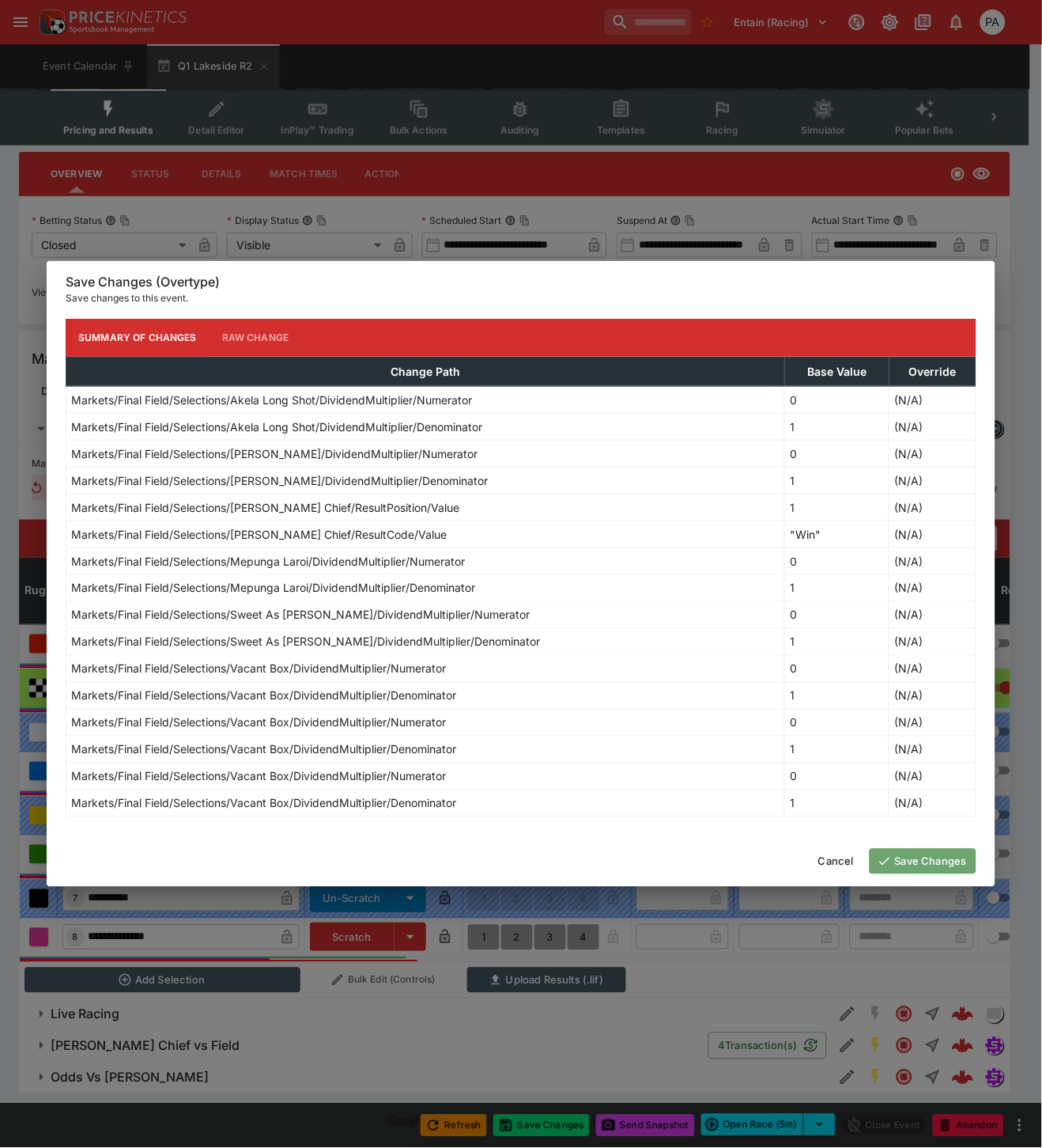
click at [924, 865] on button "Save Changes" at bounding box center [923, 861] width 107 height 25
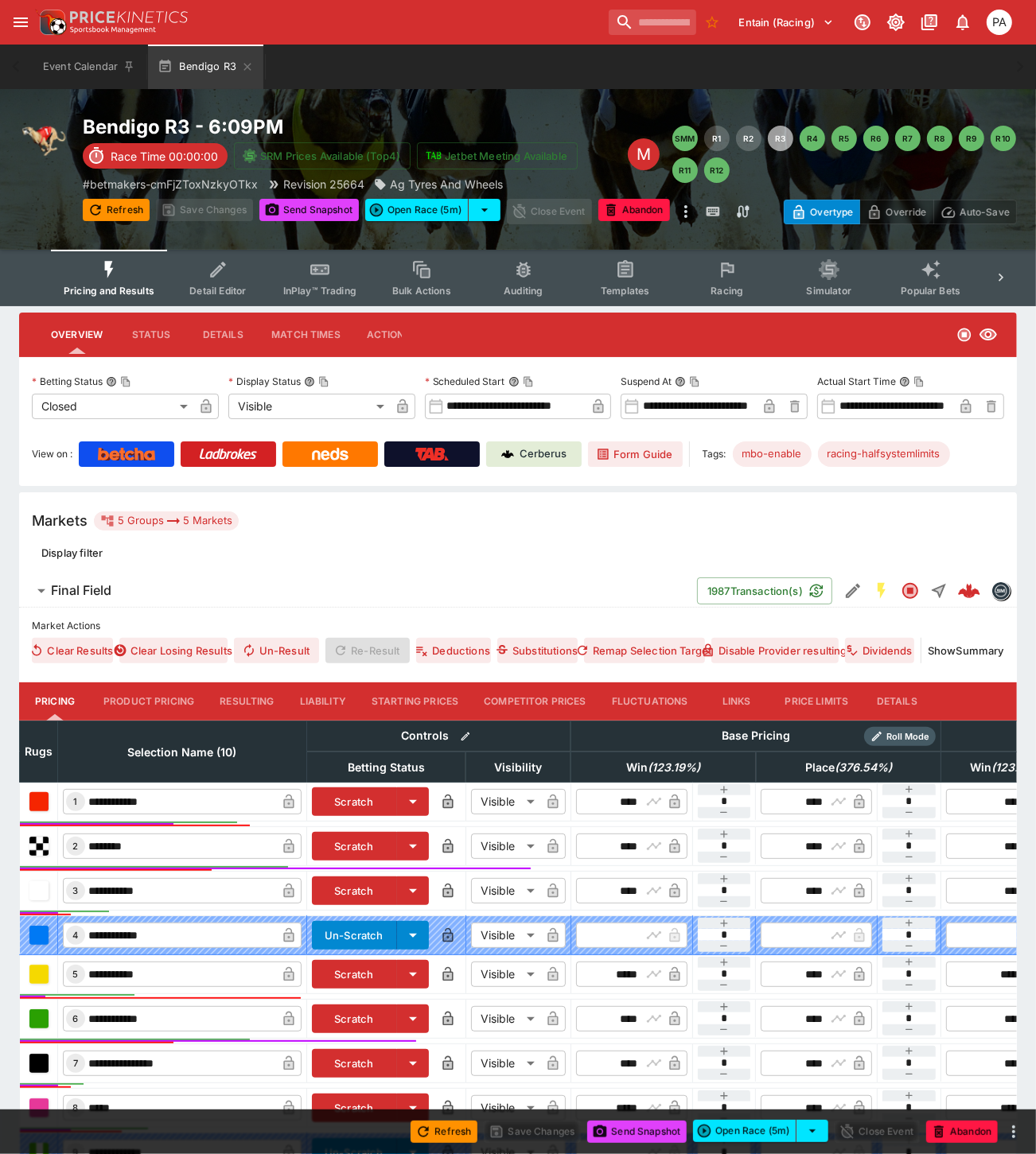
click at [236, 697] on button "Resulting" at bounding box center [247, 701] width 80 height 38
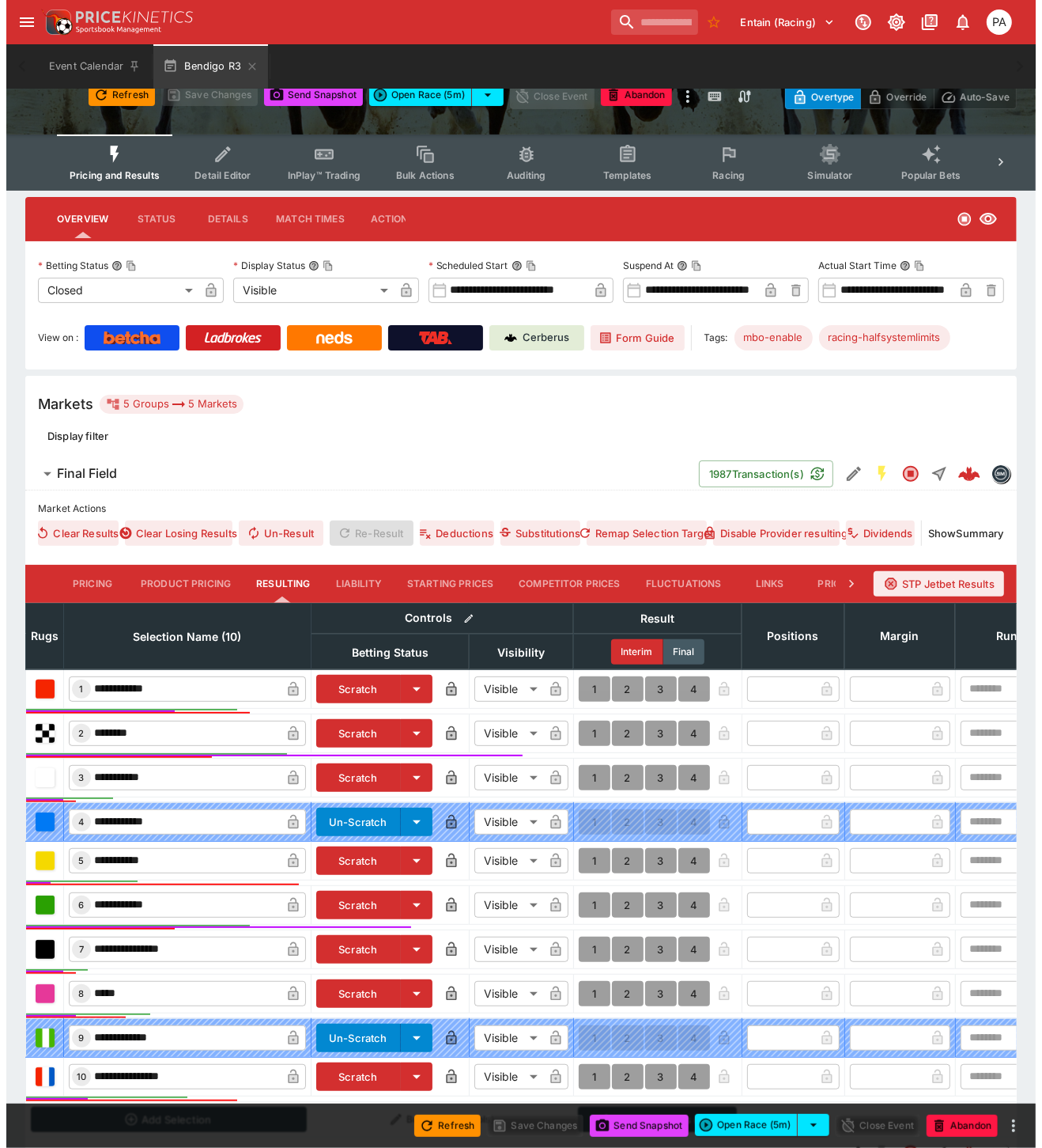
scroll to position [299, 0]
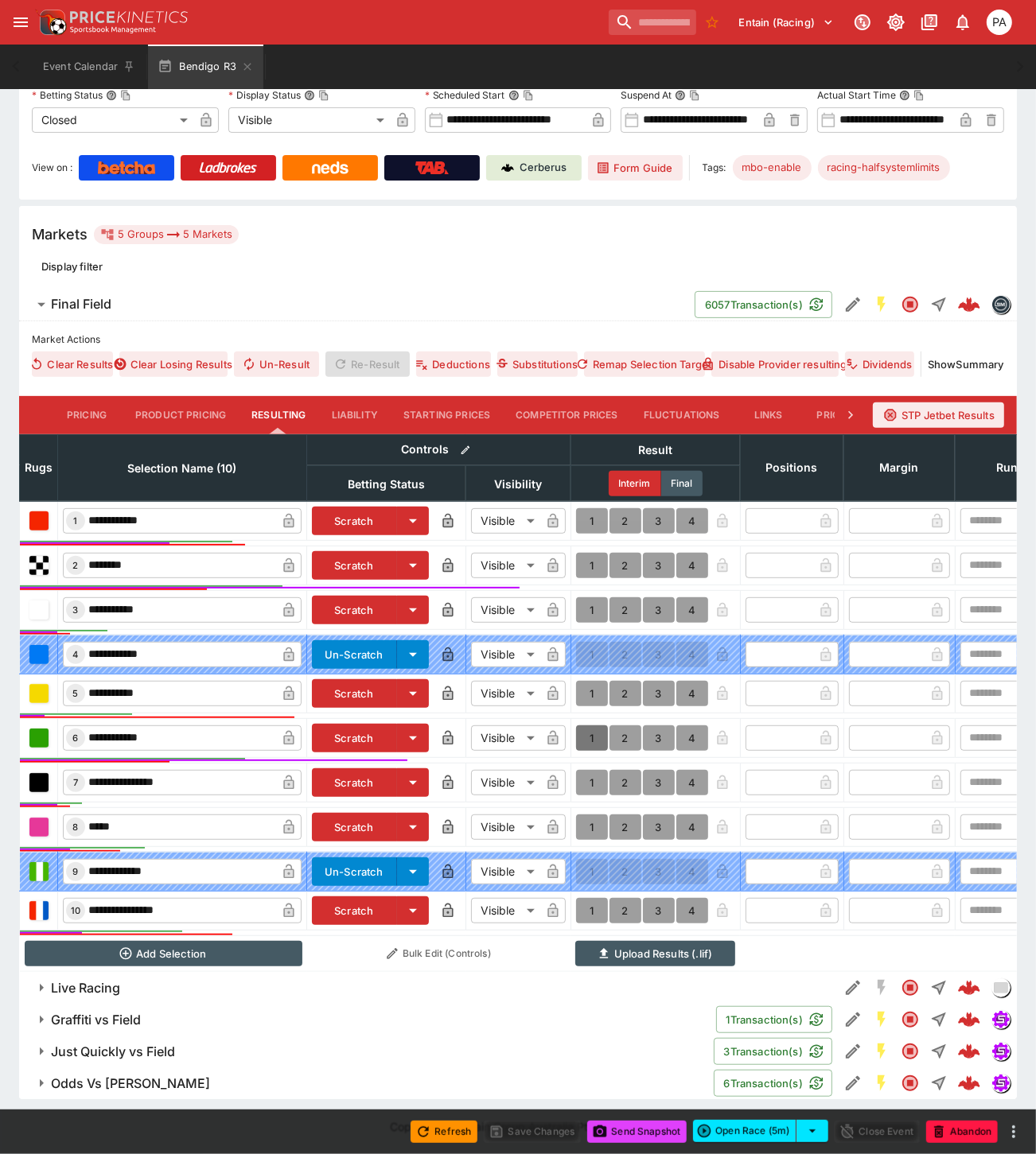
click at [590, 725] on button "1" at bounding box center [592, 738] width 32 height 26
type input "*"
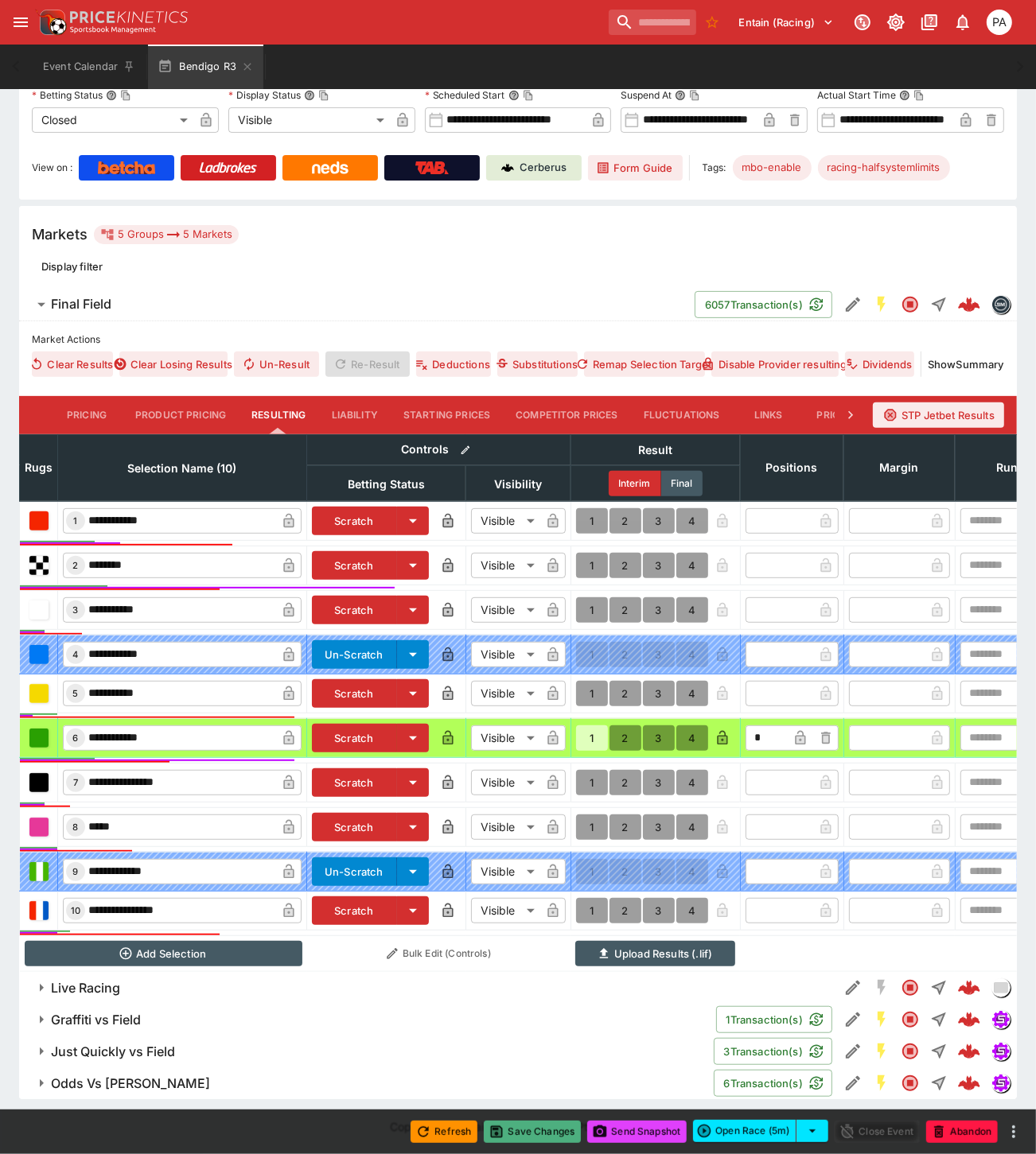
click at [533, 1132] on button "Save Changes" at bounding box center [532, 1132] width 97 height 22
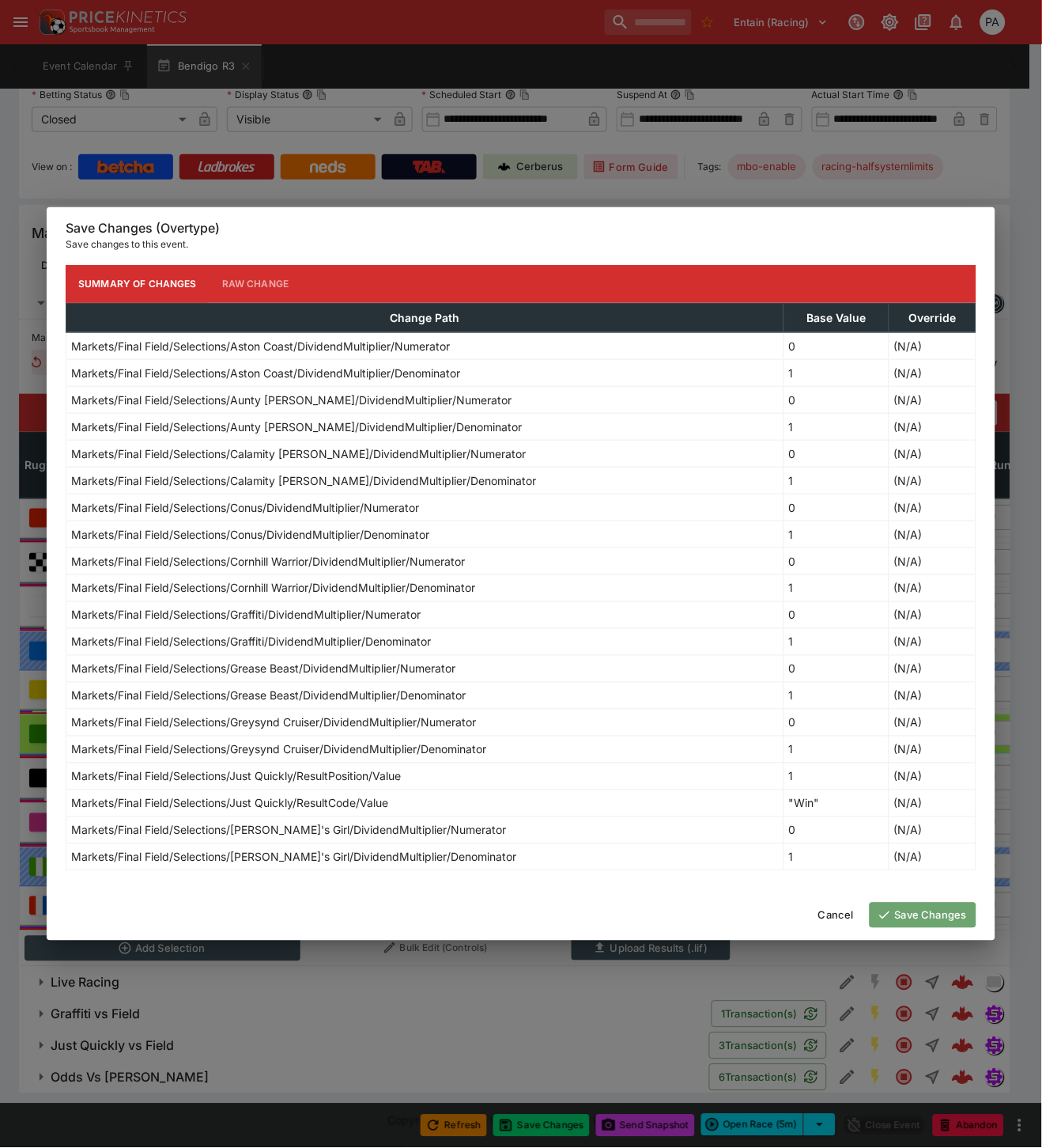
click at [898, 913] on button "Save Changes" at bounding box center [923, 915] width 107 height 25
